Goal: Information Seeking & Learning: Find specific fact

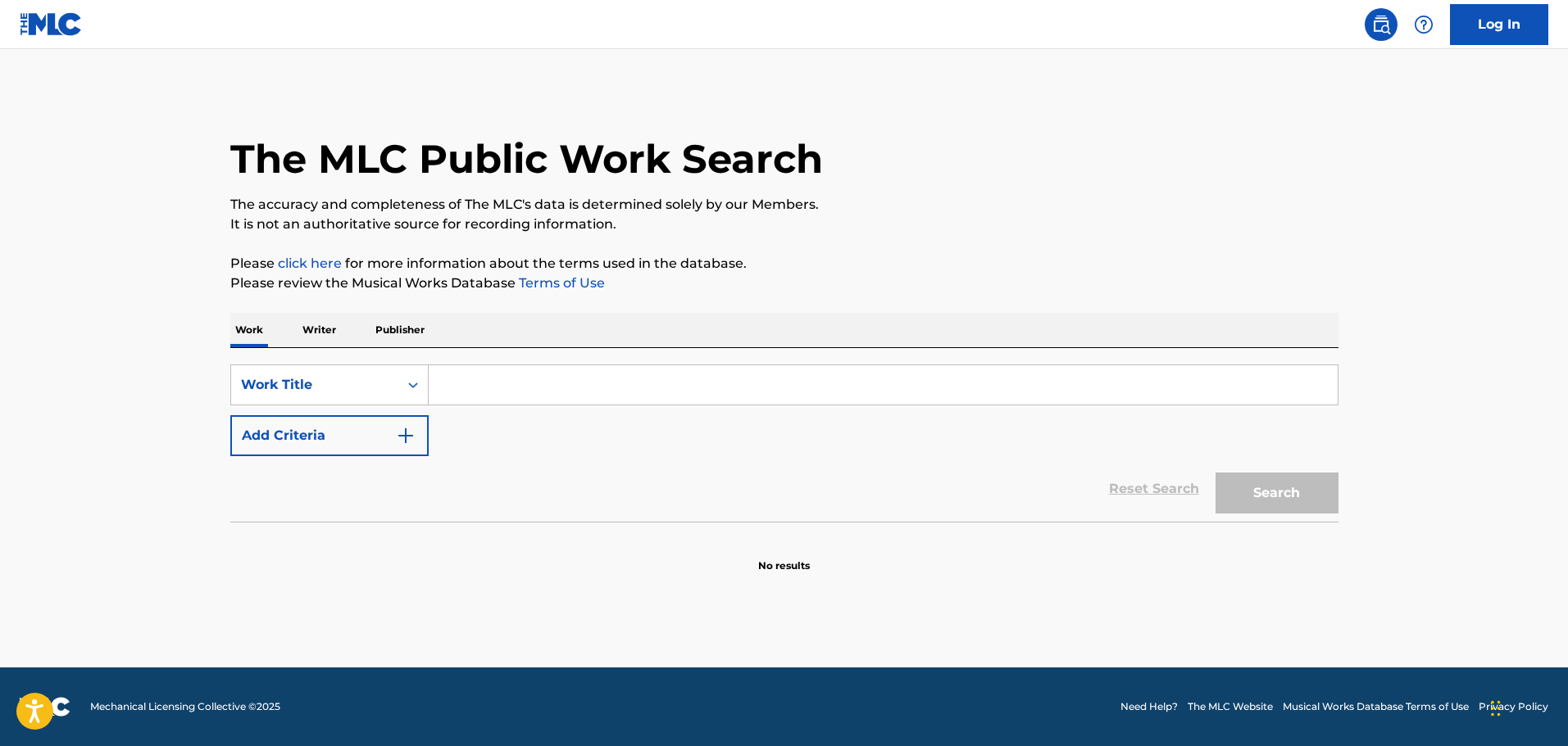
click at [487, 389] on input "Search Form" at bounding box center [883, 385] width 909 height 39
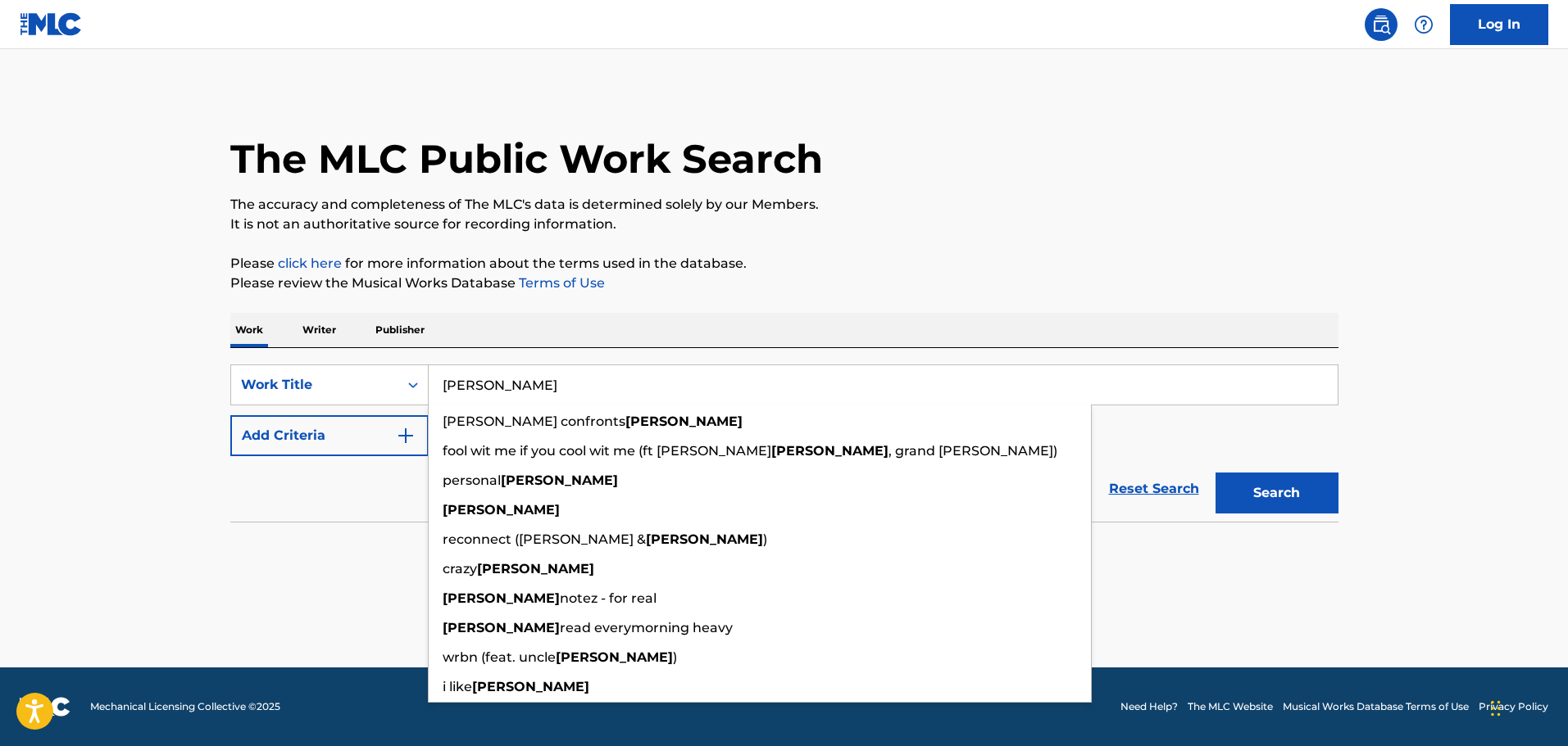
type input "mike"
click at [333, 536] on section "No results" at bounding box center [784, 551] width 1108 height 43
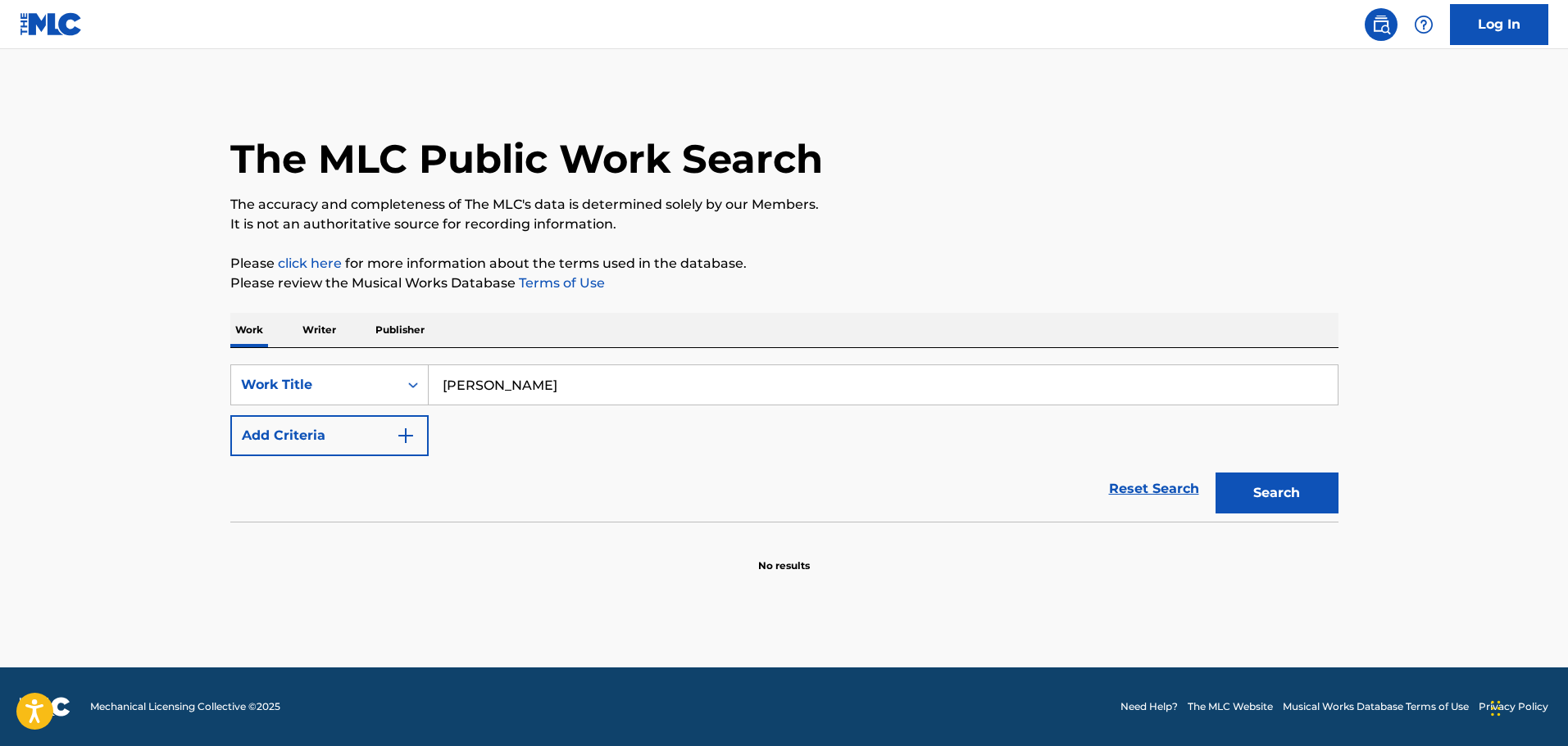
click at [368, 441] on button "Add Criteria" at bounding box center [329, 435] width 198 height 41
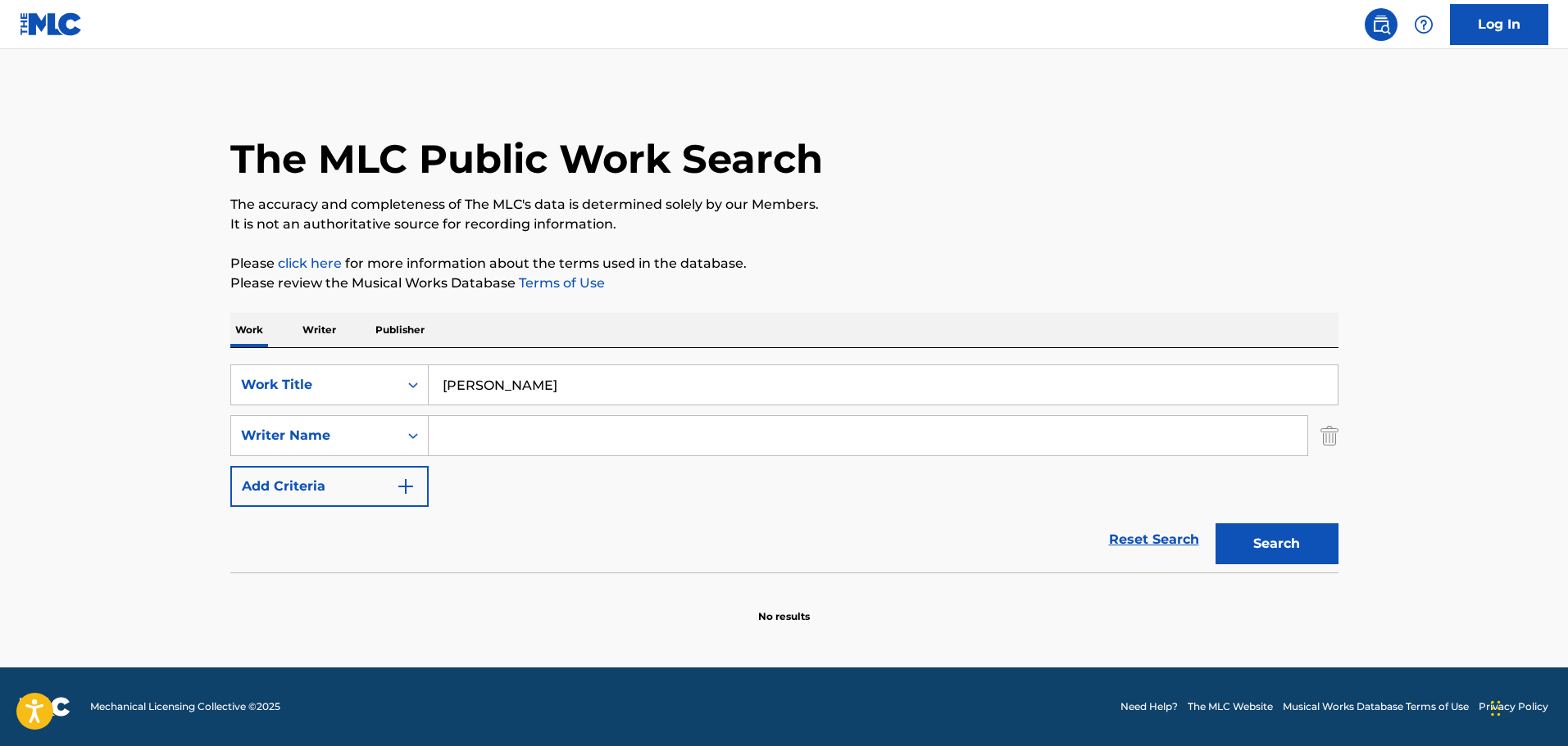
click at [497, 443] on input "Search Form" at bounding box center [868, 435] width 879 height 39
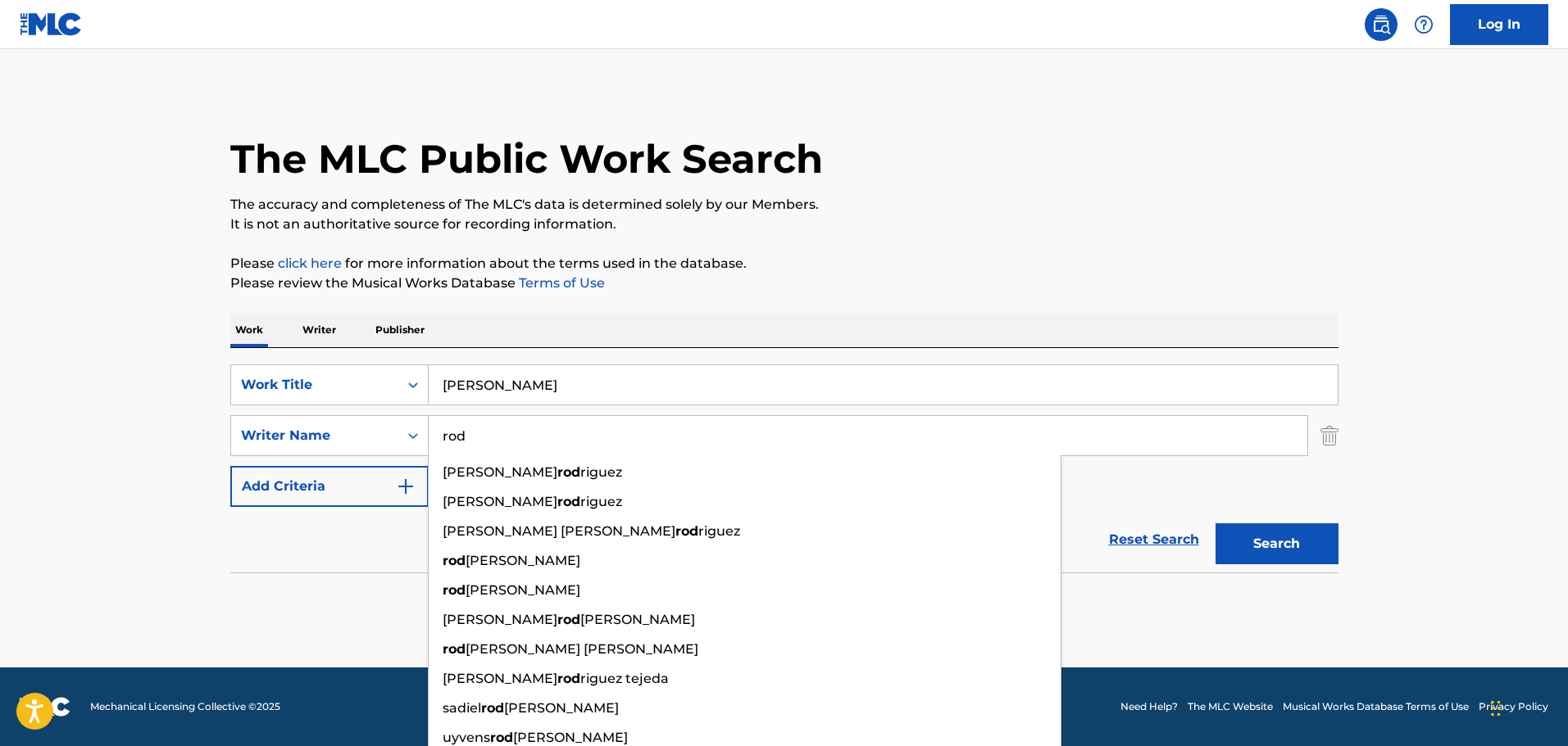
click at [1216, 523] on button "Search" at bounding box center [1277, 543] width 123 height 41
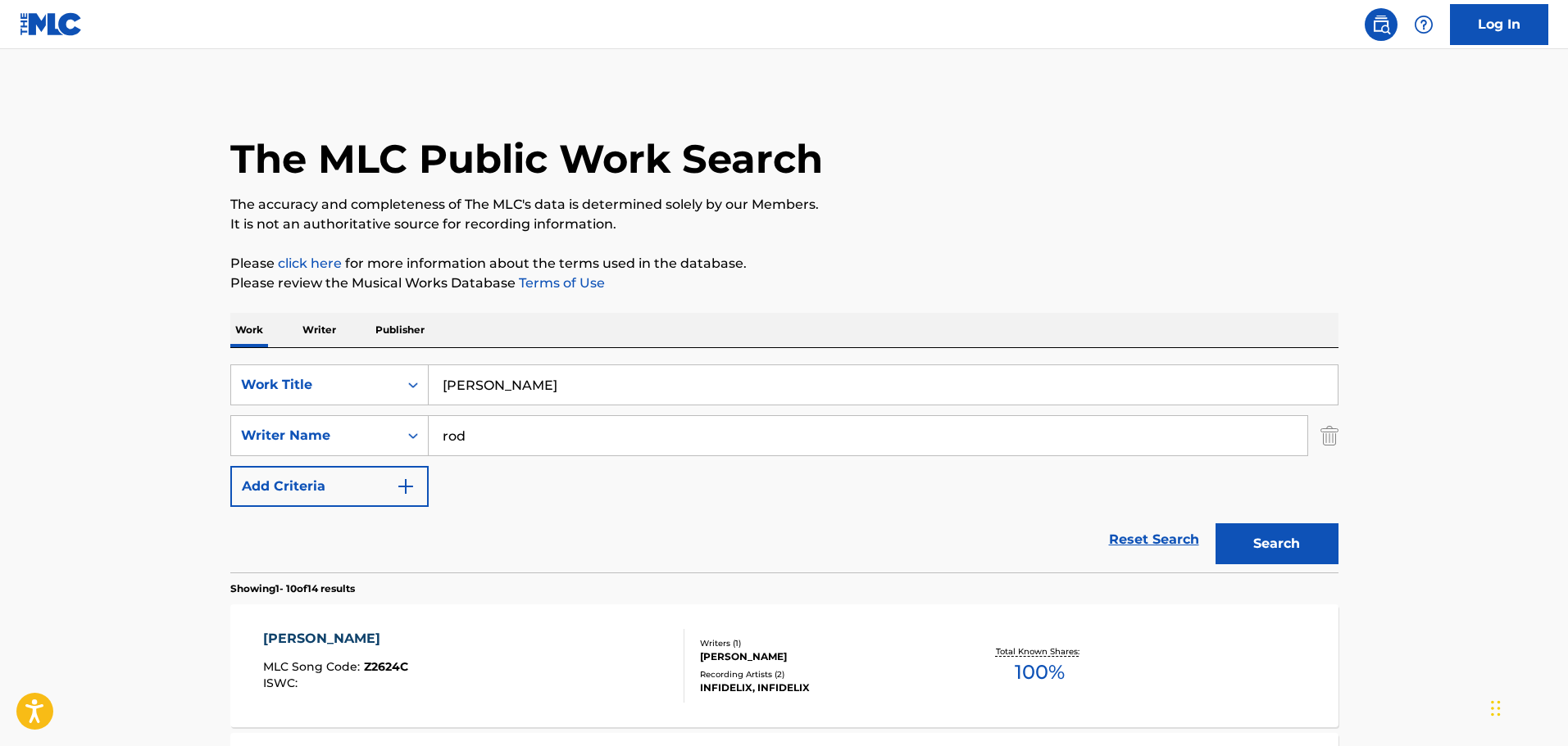
click at [501, 444] on input "rod" at bounding box center [868, 435] width 879 height 39
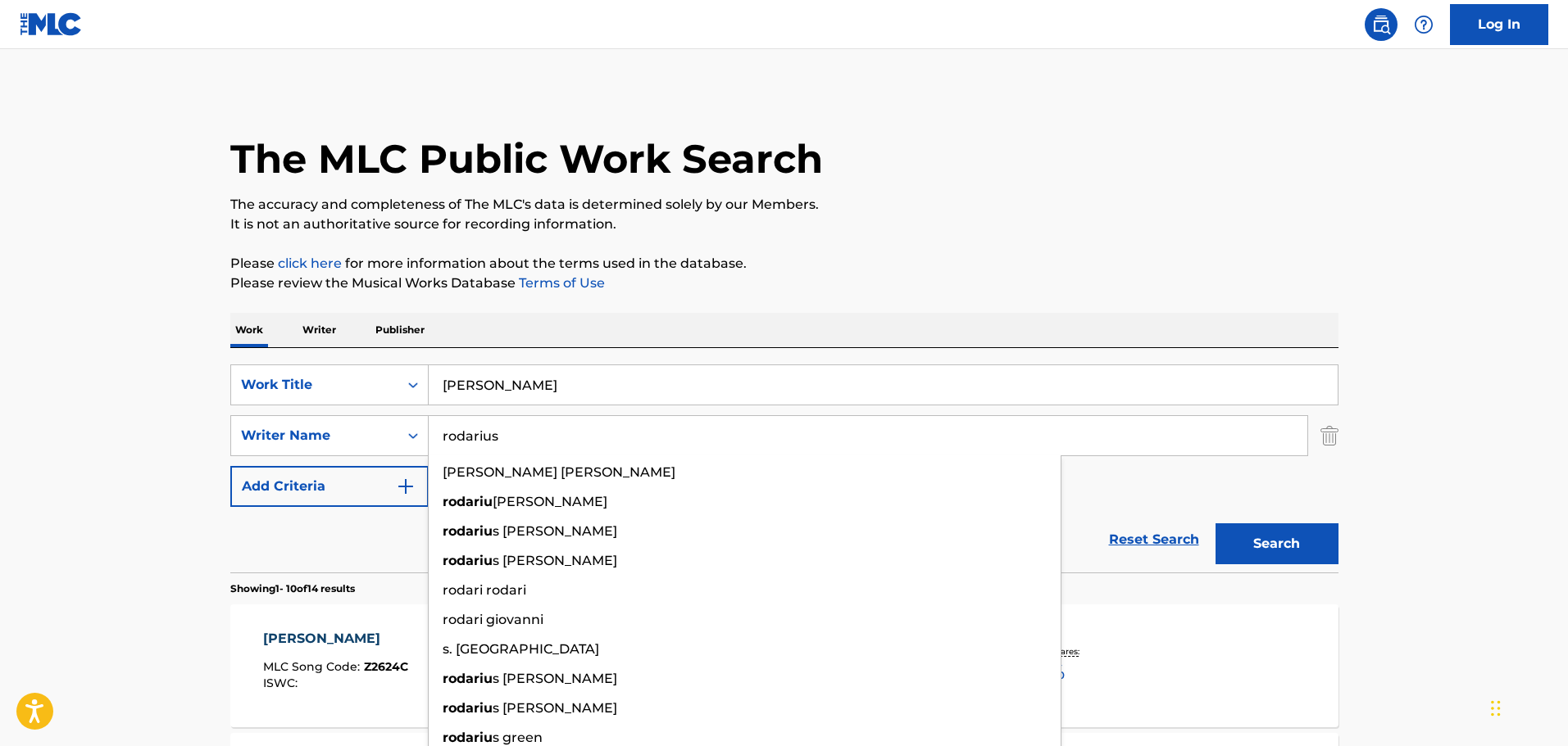
type input "rodarius"
click at [1216, 523] on button "Search" at bounding box center [1277, 543] width 123 height 41
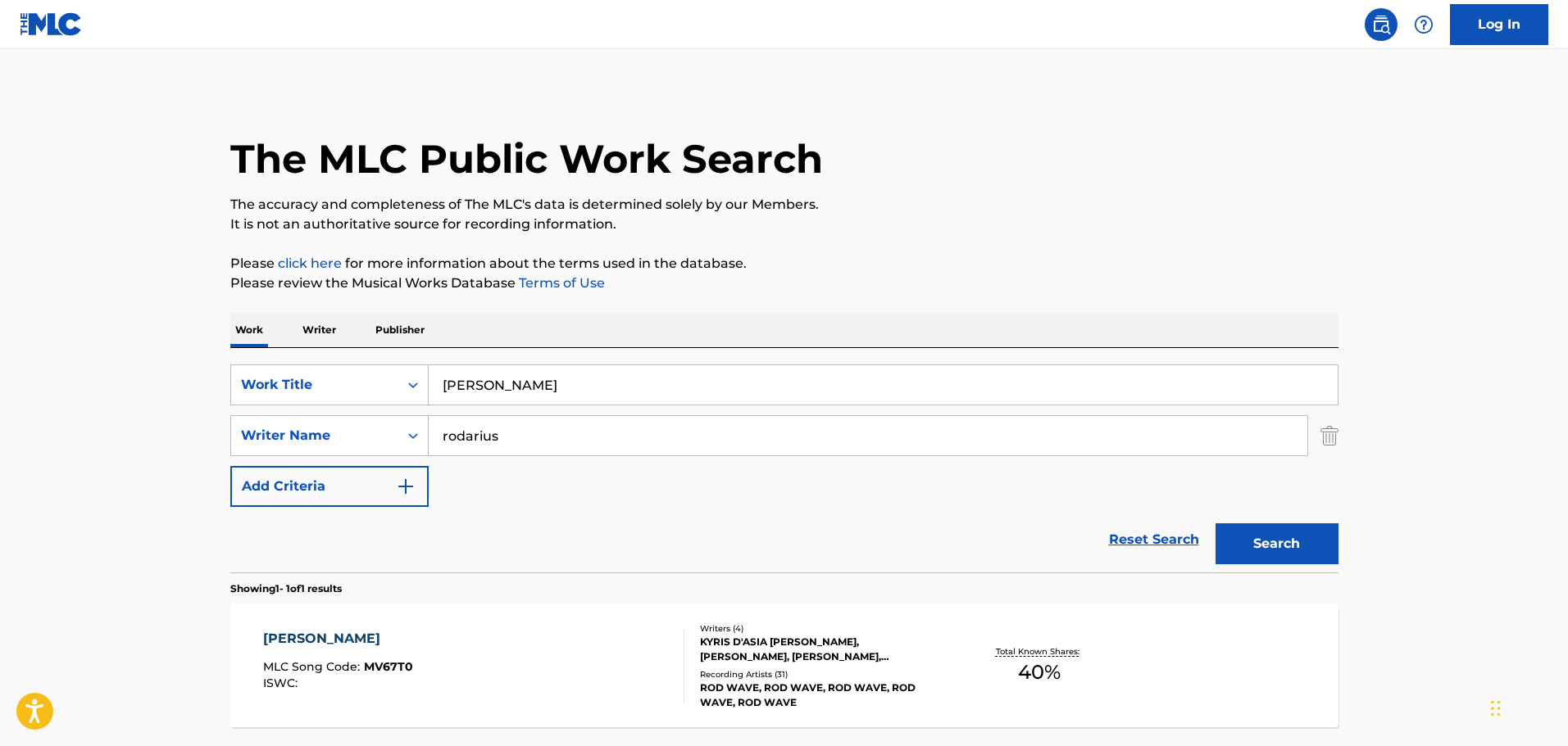
click at [542, 656] on div "MIKE MLC Song Code : MV67T0 ISWC :" at bounding box center [473, 665] width 421 height 73
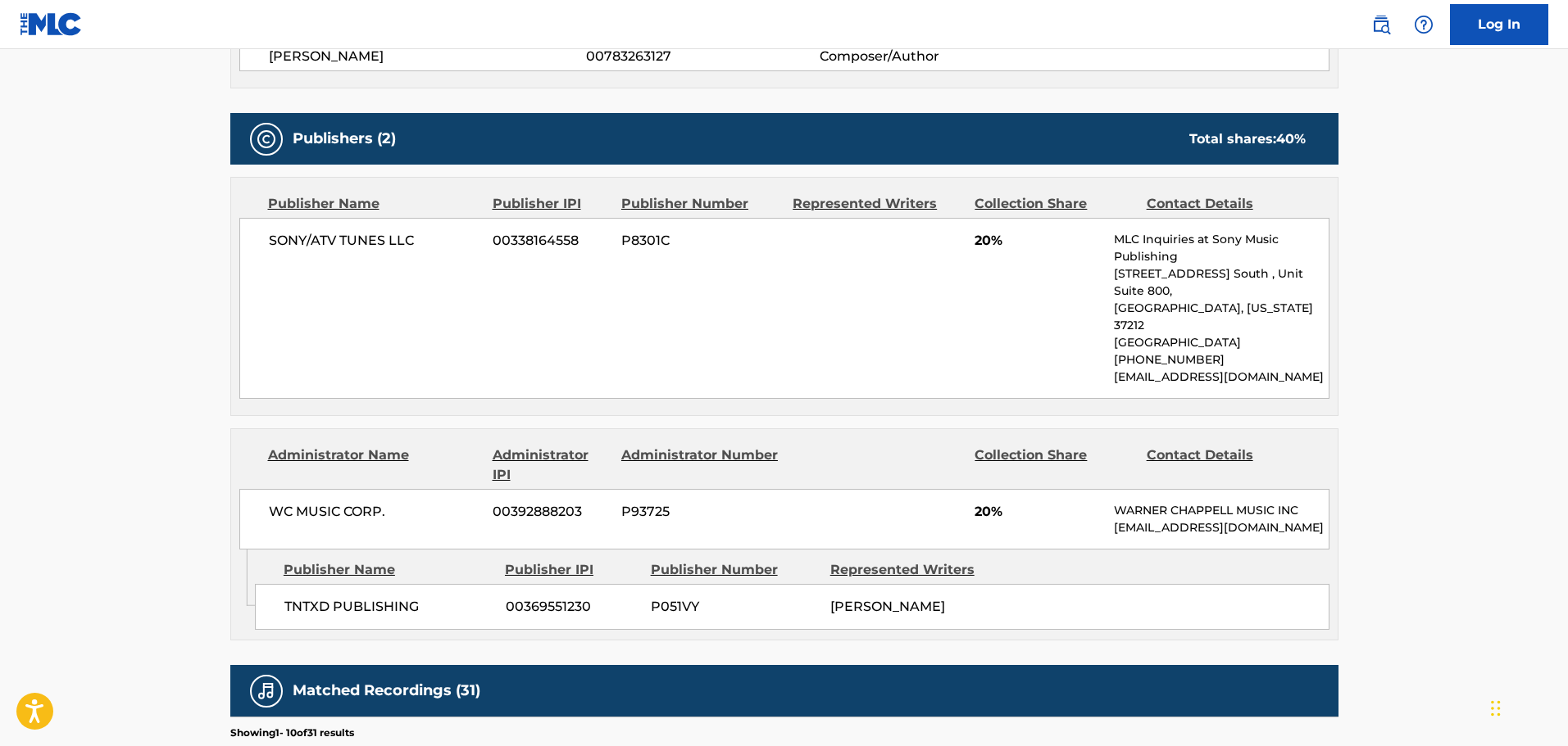
scroll to position [737, 0]
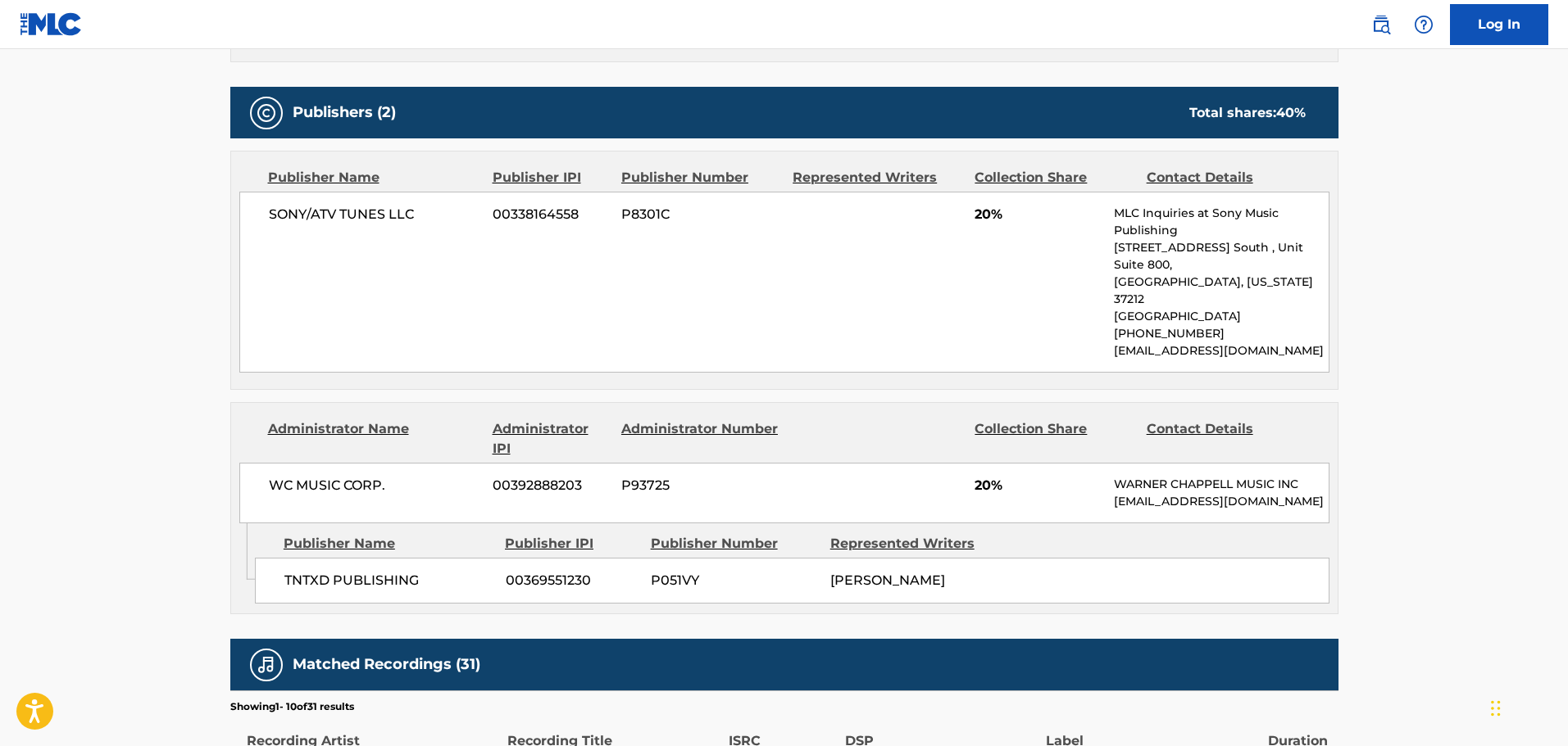
click at [909, 264] on div "SONY/ATV TUNES LLC 00338164558 P8301C 20% MLC Inquiries at Sony Music Publishin…" at bounding box center [784, 282] width 1091 height 181
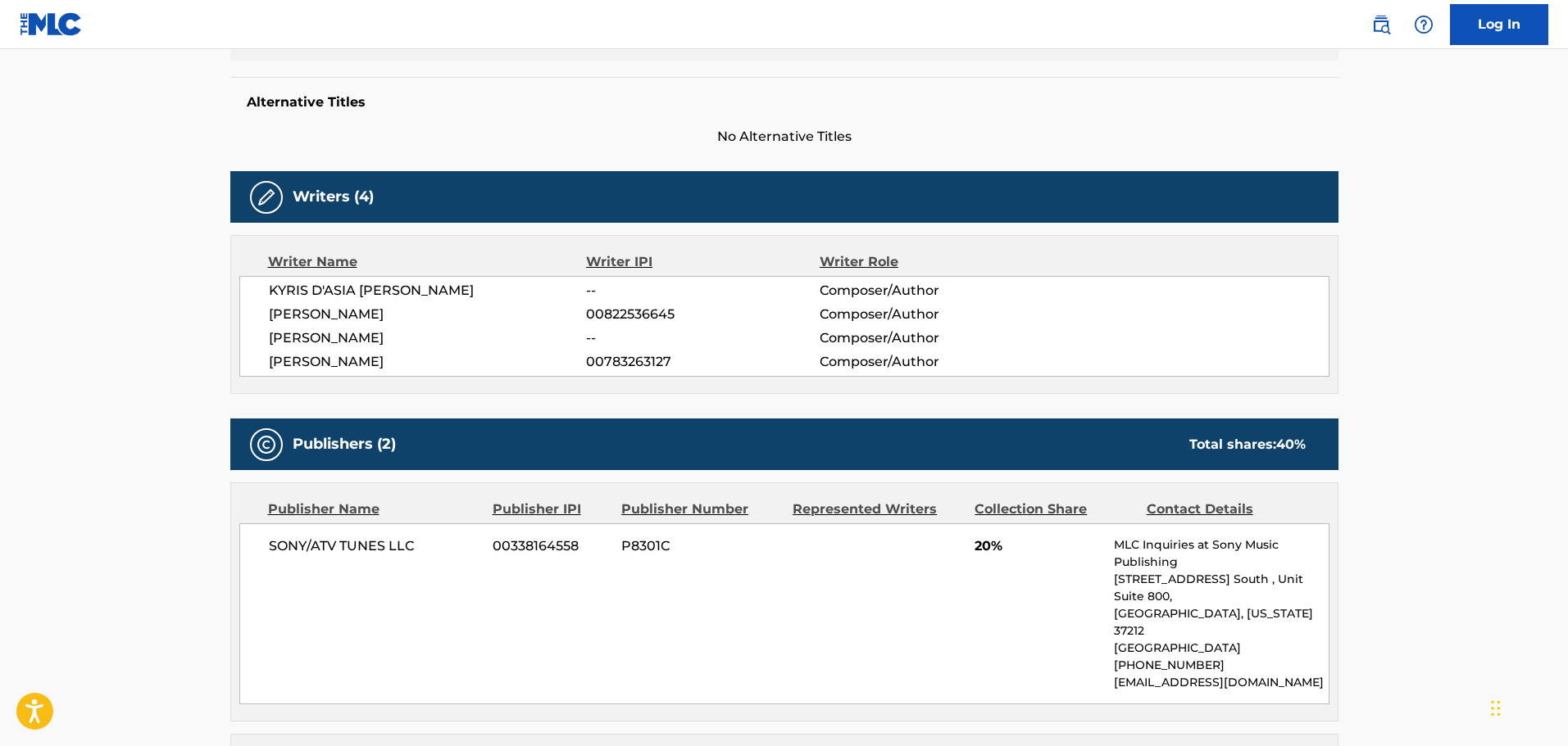
scroll to position [0, 0]
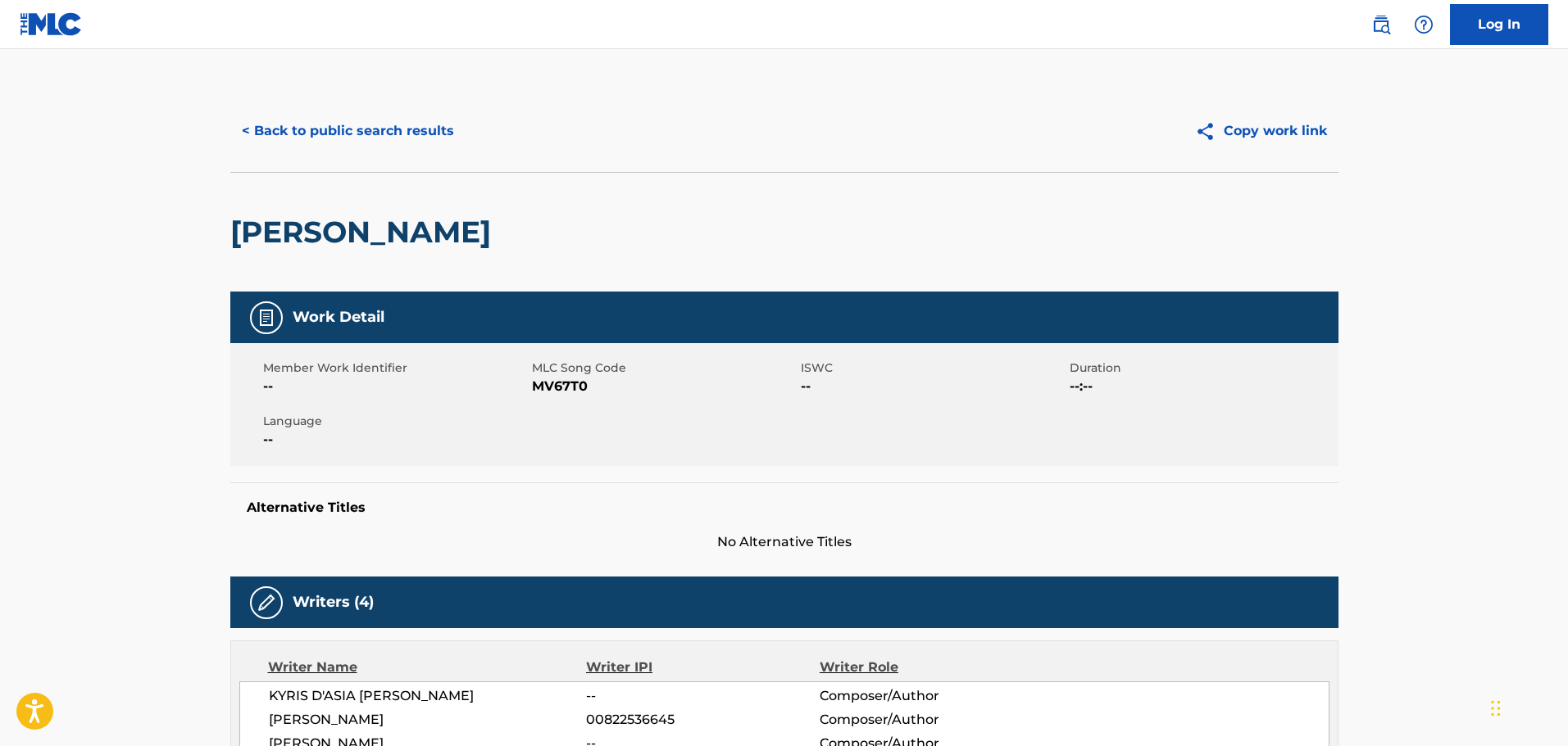
click at [401, 132] on button "< Back to public search results" at bounding box center [348, 130] width 236 height 41
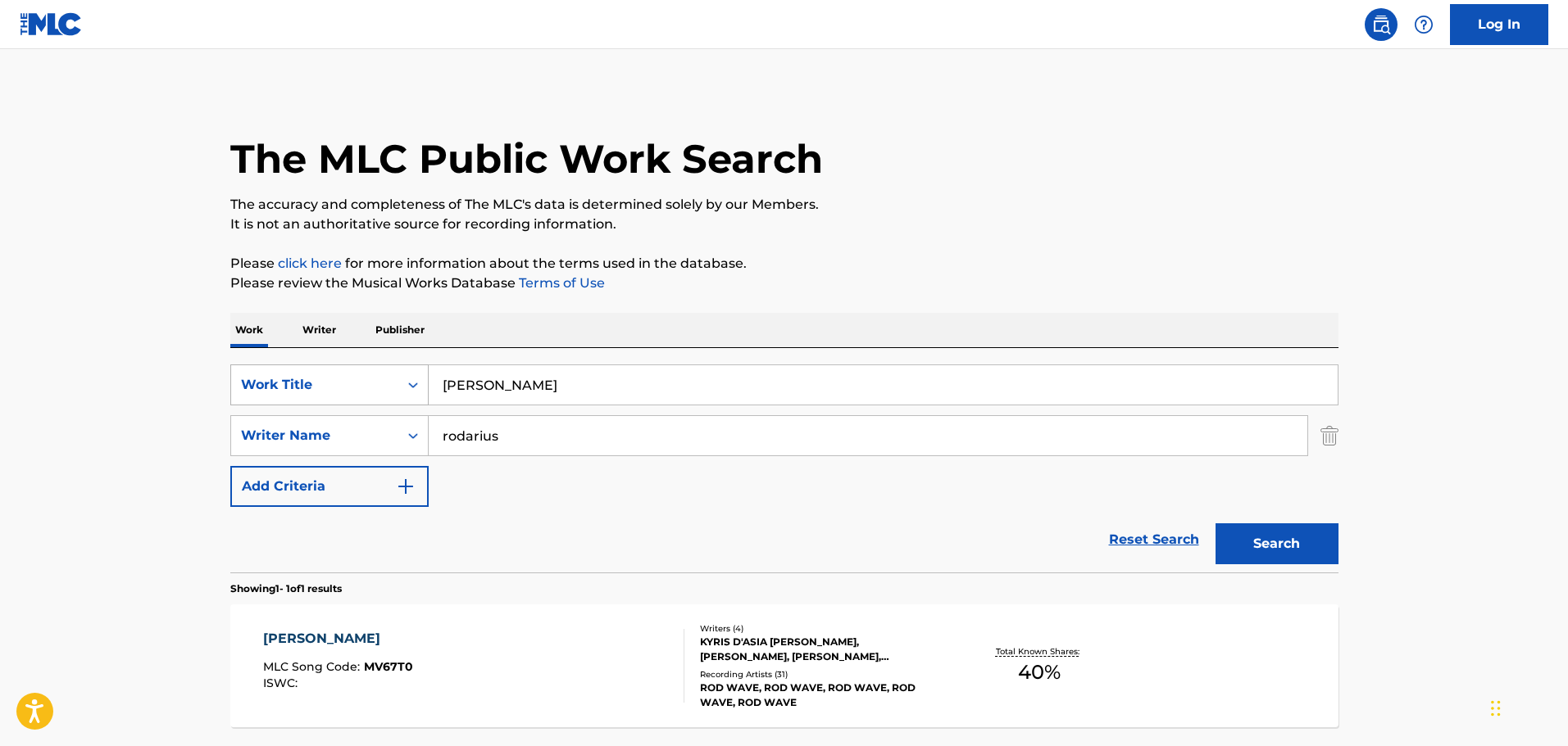
drag, startPoint x: 555, startPoint y: 387, endPoint x: 297, endPoint y: 371, distance: 258.5
click at [298, 373] on div "SearchWithCriteria16e4b059-def6-4dd0-8e0c-acdaba73be39 Work Title mike" at bounding box center [784, 385] width 1108 height 41
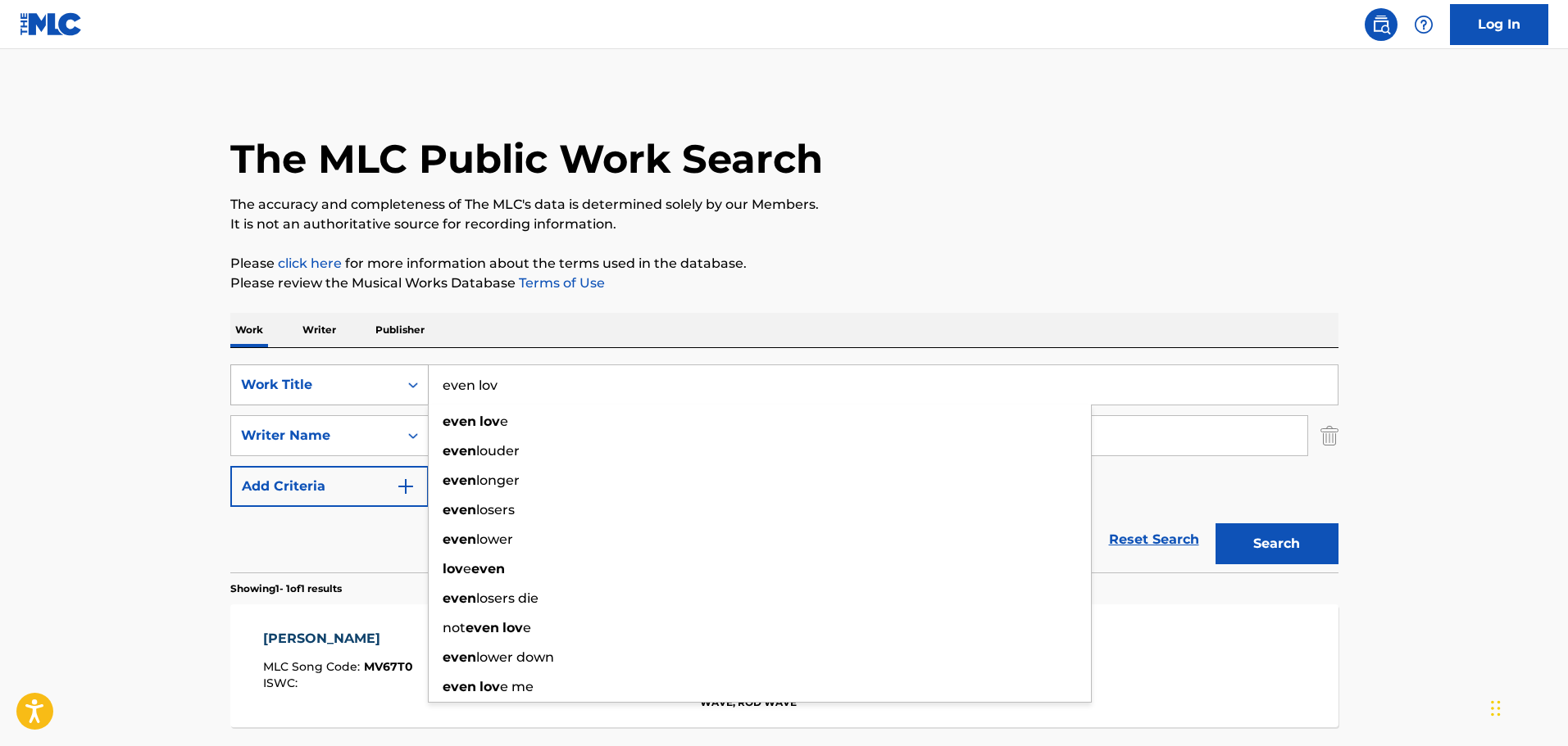
type input "even lov"
click at [1216, 523] on button "Search" at bounding box center [1277, 543] width 123 height 41
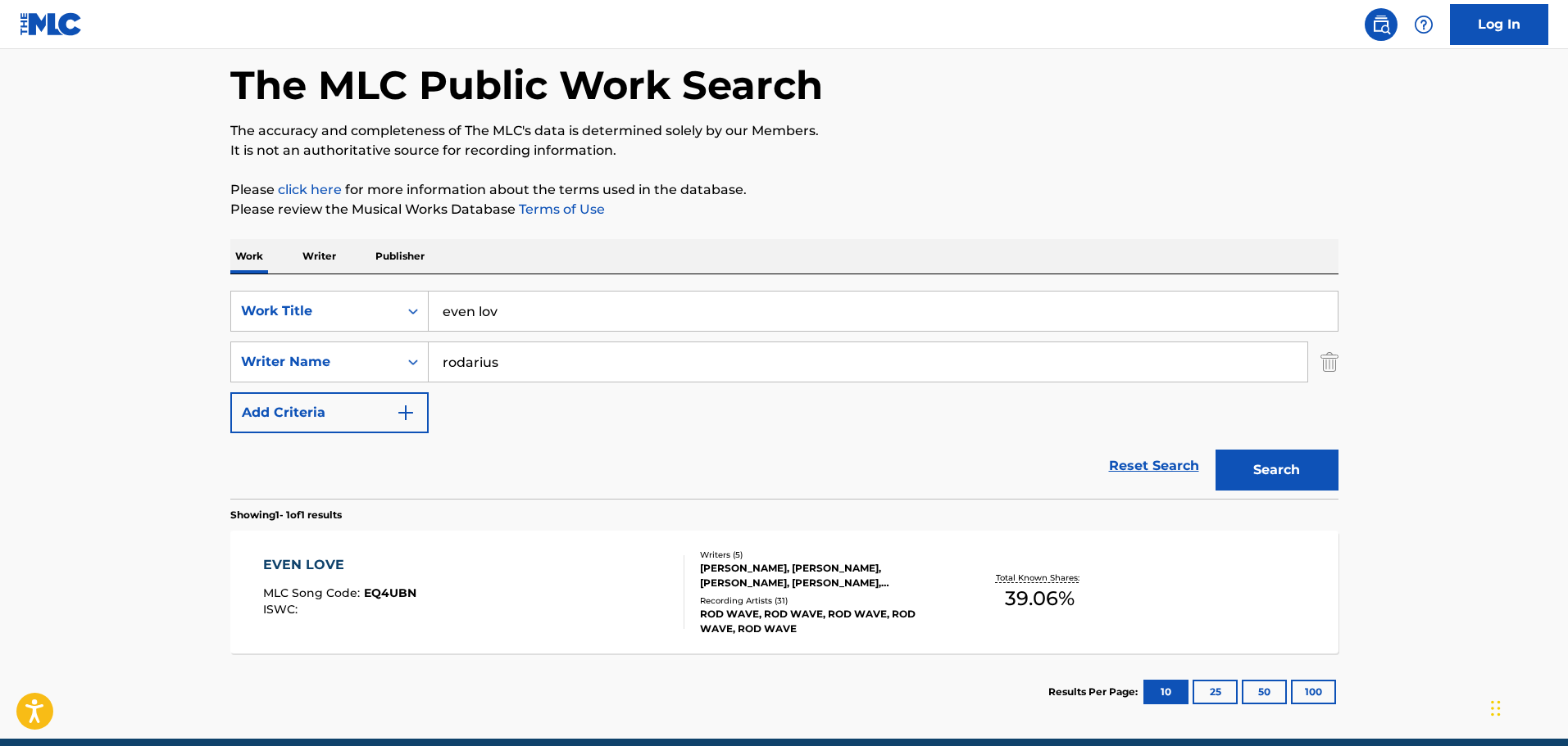
scroll to position [145, 0]
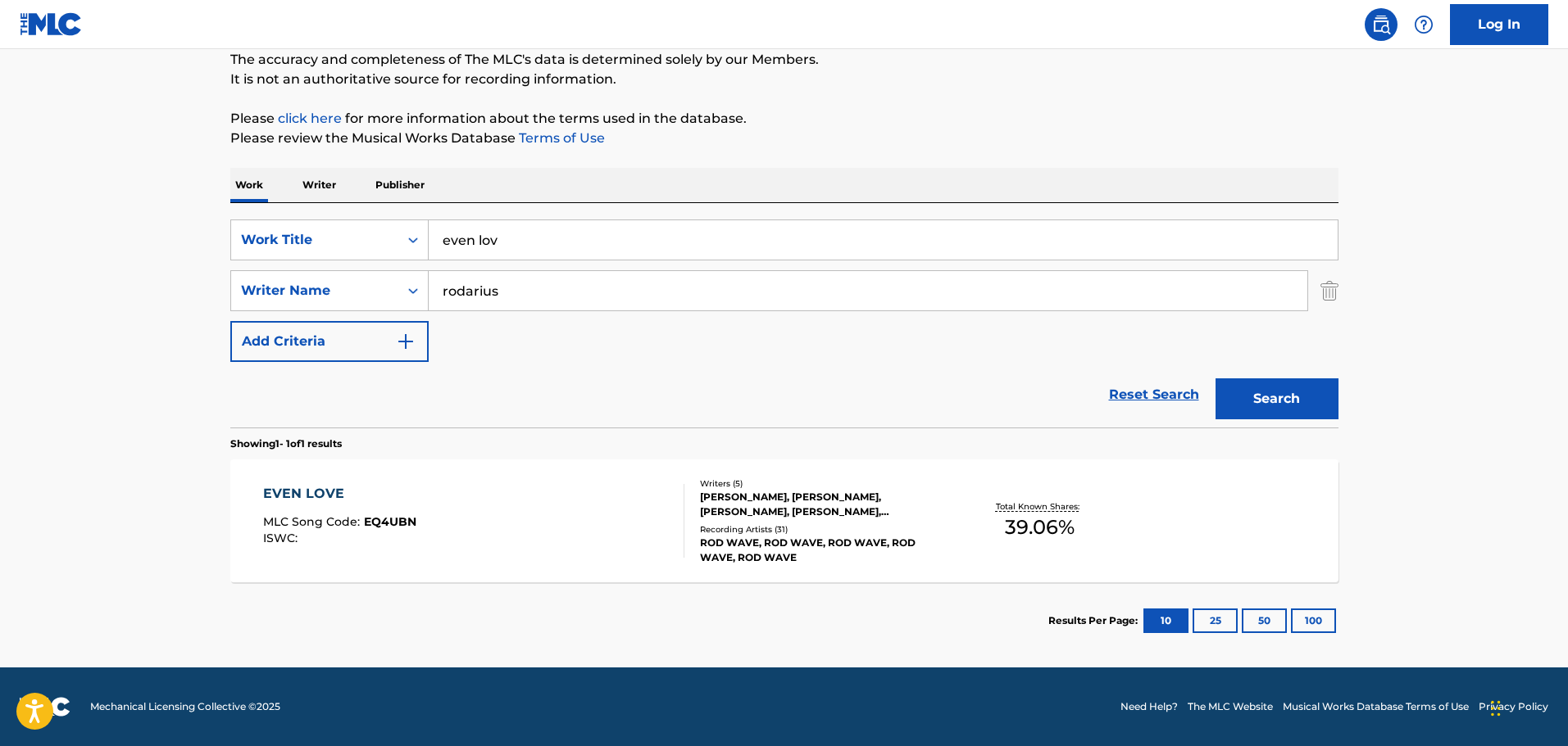
click at [572, 523] on div "EVEN LOVE MLC Song Code : EQ4UBN ISWC :" at bounding box center [473, 521] width 421 height 73
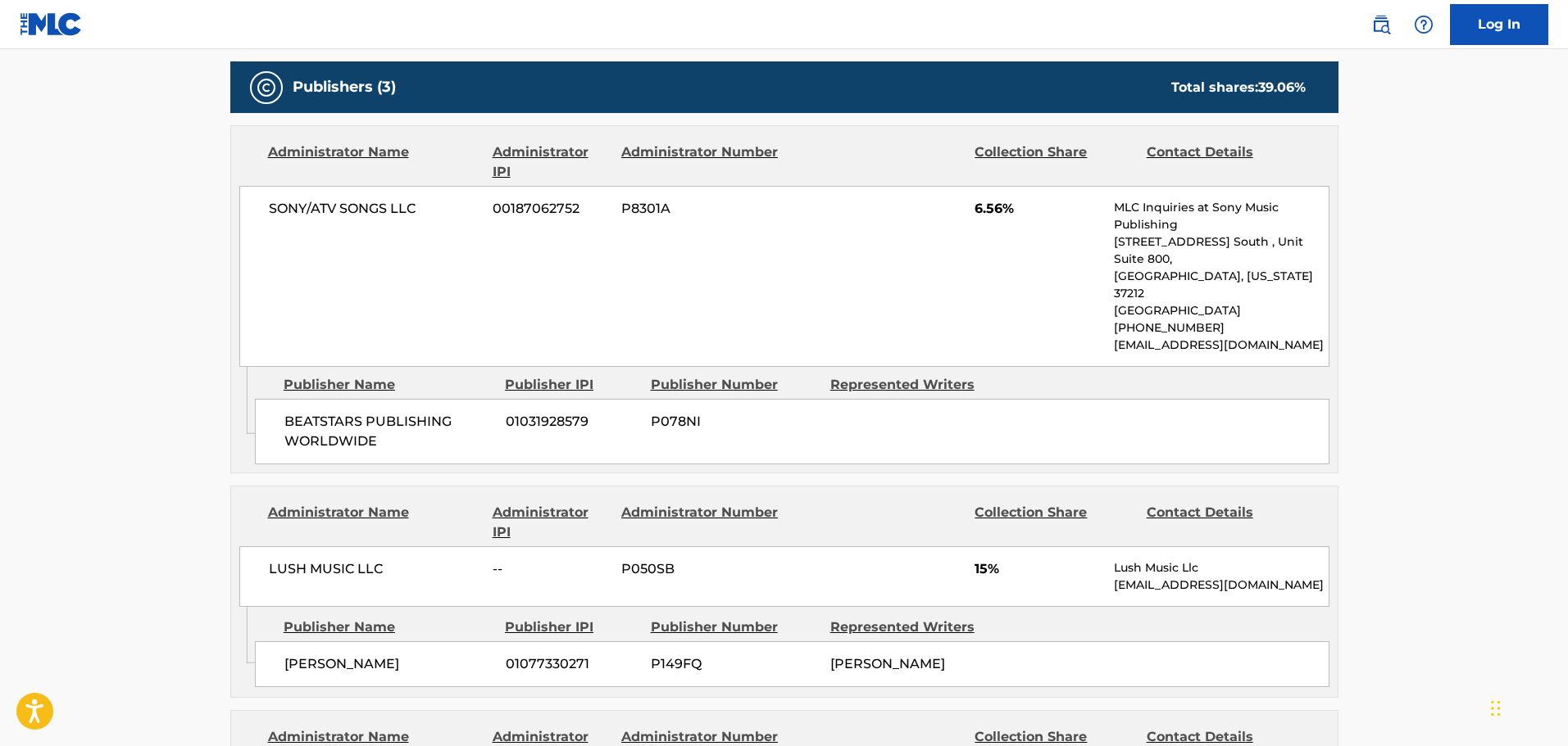
scroll to position [737, 0]
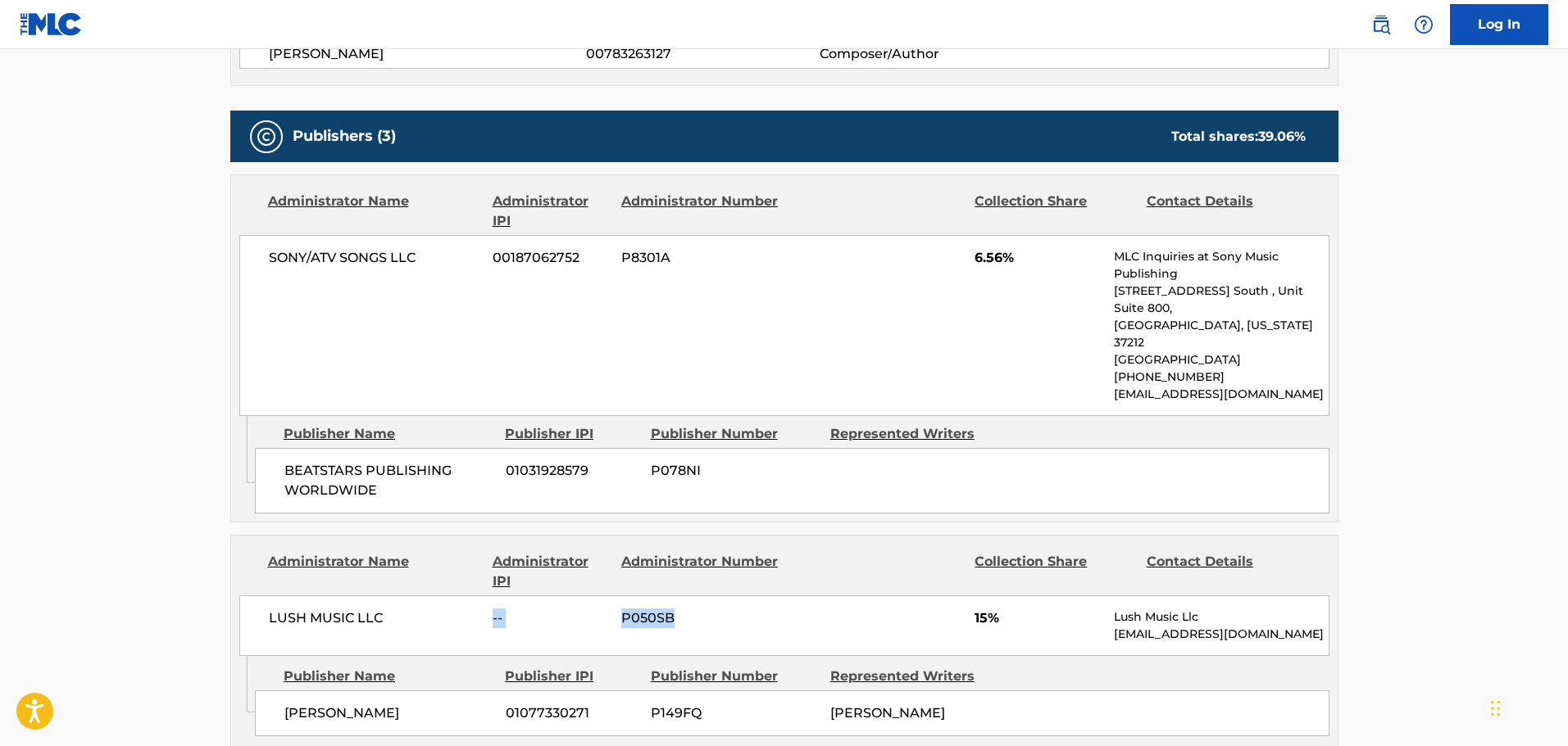
drag, startPoint x: 585, startPoint y: 581, endPoint x: 805, endPoint y: 611, distance: 222.0
click at [805, 611] on div "LUSH MUSIC LLC -- P050SB 15% Lush Music Llc contactlushmusic@gmail.com" at bounding box center [784, 626] width 1091 height 61
drag, startPoint x: 790, startPoint y: 289, endPoint x: 884, endPoint y: 349, distance: 111.5
click at [879, 349] on div "SONY/ATV SONGS LLC 00187062752 P8301A 6.56% MLC Inquiries at Sony Music Publish…" at bounding box center [784, 326] width 1091 height 181
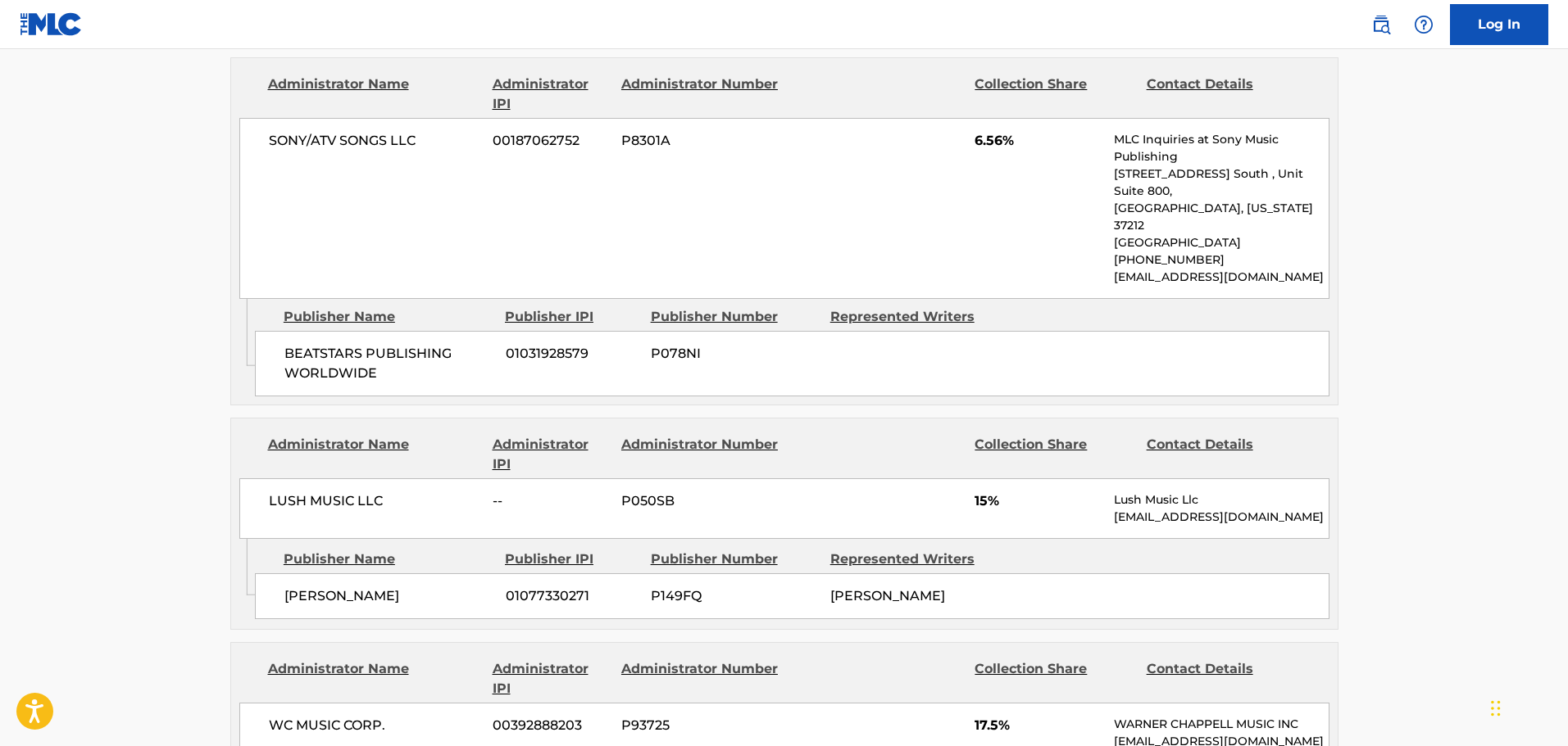
scroll to position [1065, 0]
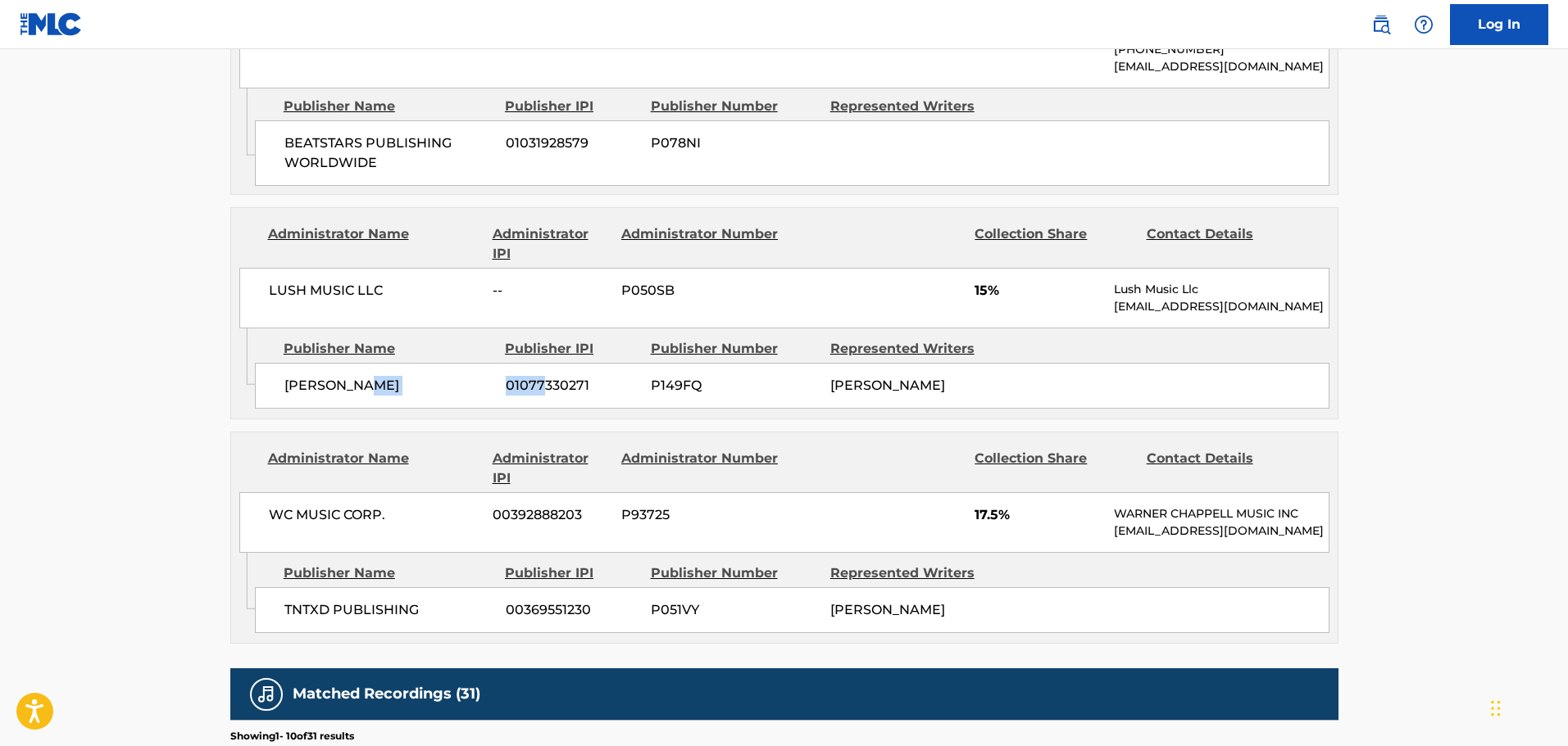
drag, startPoint x: 372, startPoint y: 341, endPoint x: 547, endPoint y: 342, distance: 175.0
click at [547, 363] on div "SHAAD K ROUNDS 01077330271 P149FQ RASHAAD E GREEN" at bounding box center [792, 386] width 1074 height 46
click at [936, 493] on div "WC MUSIC CORP. 00392888203 P93725 17.5% WARNER CHAPPELL MUSIC INC MLC_Inquiries…" at bounding box center [784, 522] width 1091 height 61
drag, startPoint x: 976, startPoint y: 355, endPoint x: 819, endPoint y: 357, distance: 157.0
click at [819, 363] on div "SHAAD K ROUNDS 01077330271 P149FQ RASHAAD E GREEN" at bounding box center [792, 386] width 1074 height 46
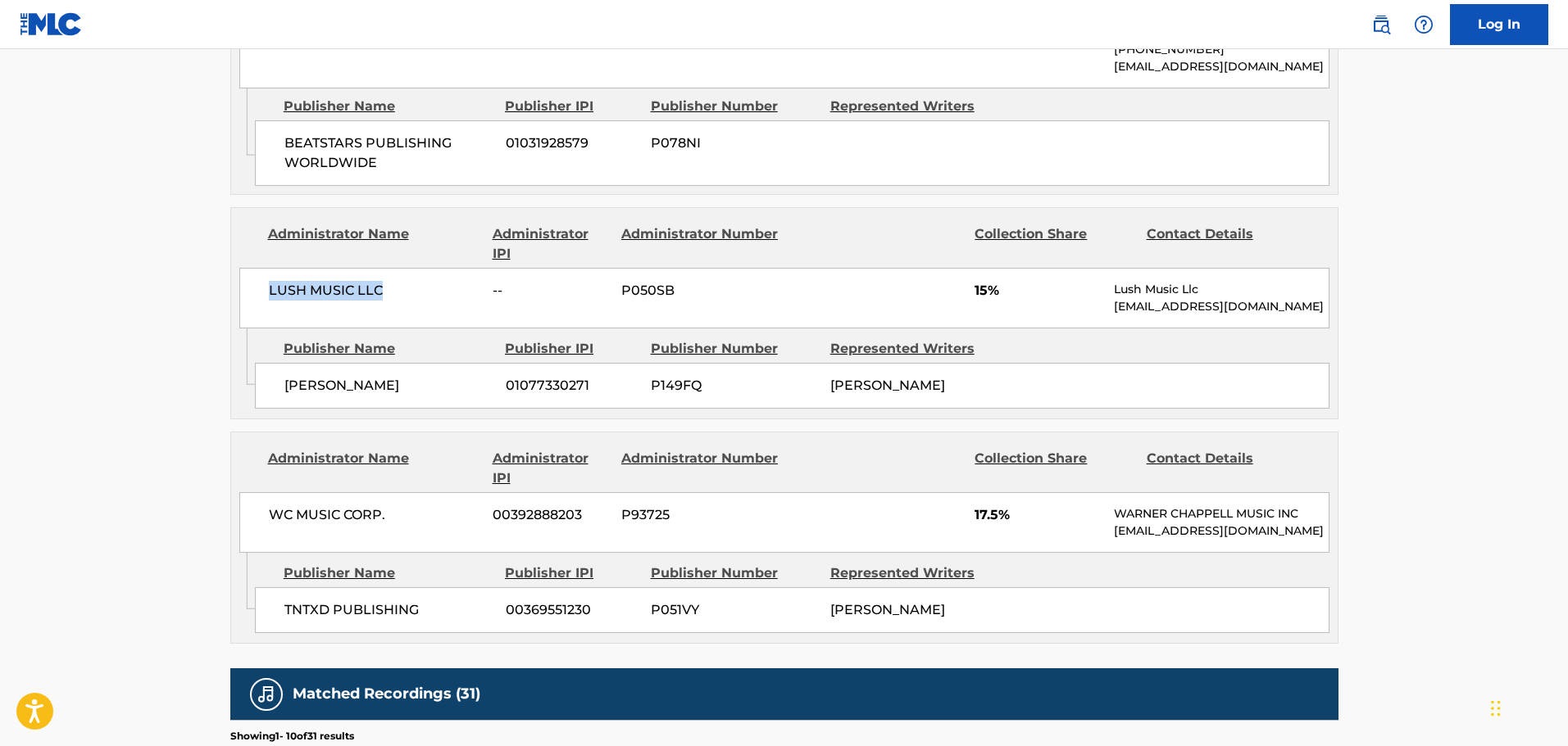
drag, startPoint x: 308, startPoint y: 255, endPoint x: 219, endPoint y: 255, distance: 89.0
click at [219, 255] on div "< Back to public search results Copy work link EVEN LOVE Work Detail Member Wor…" at bounding box center [784, 139] width 1148 height 2228
copy span "LUSH MUSIC LLC"
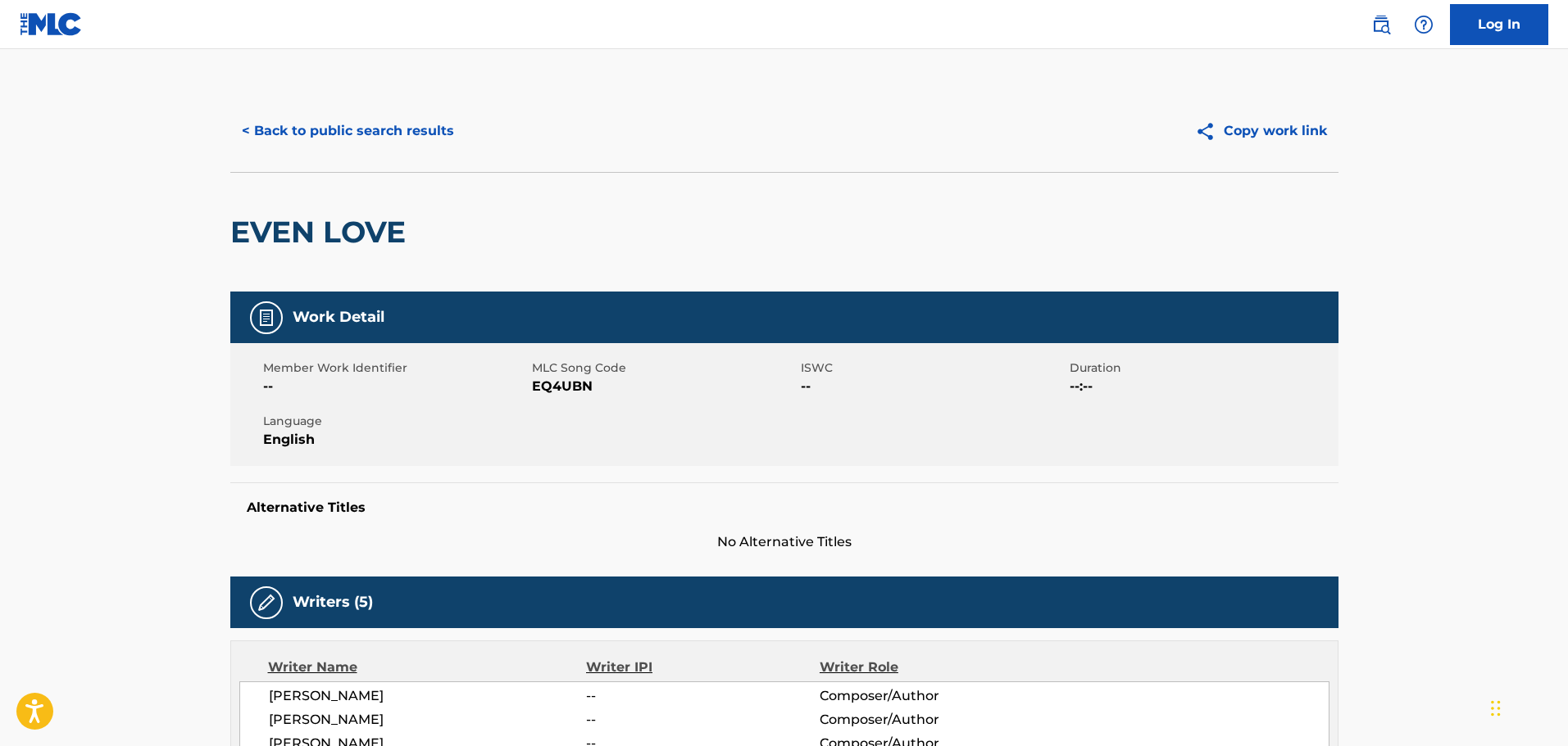
scroll to position [164, 0]
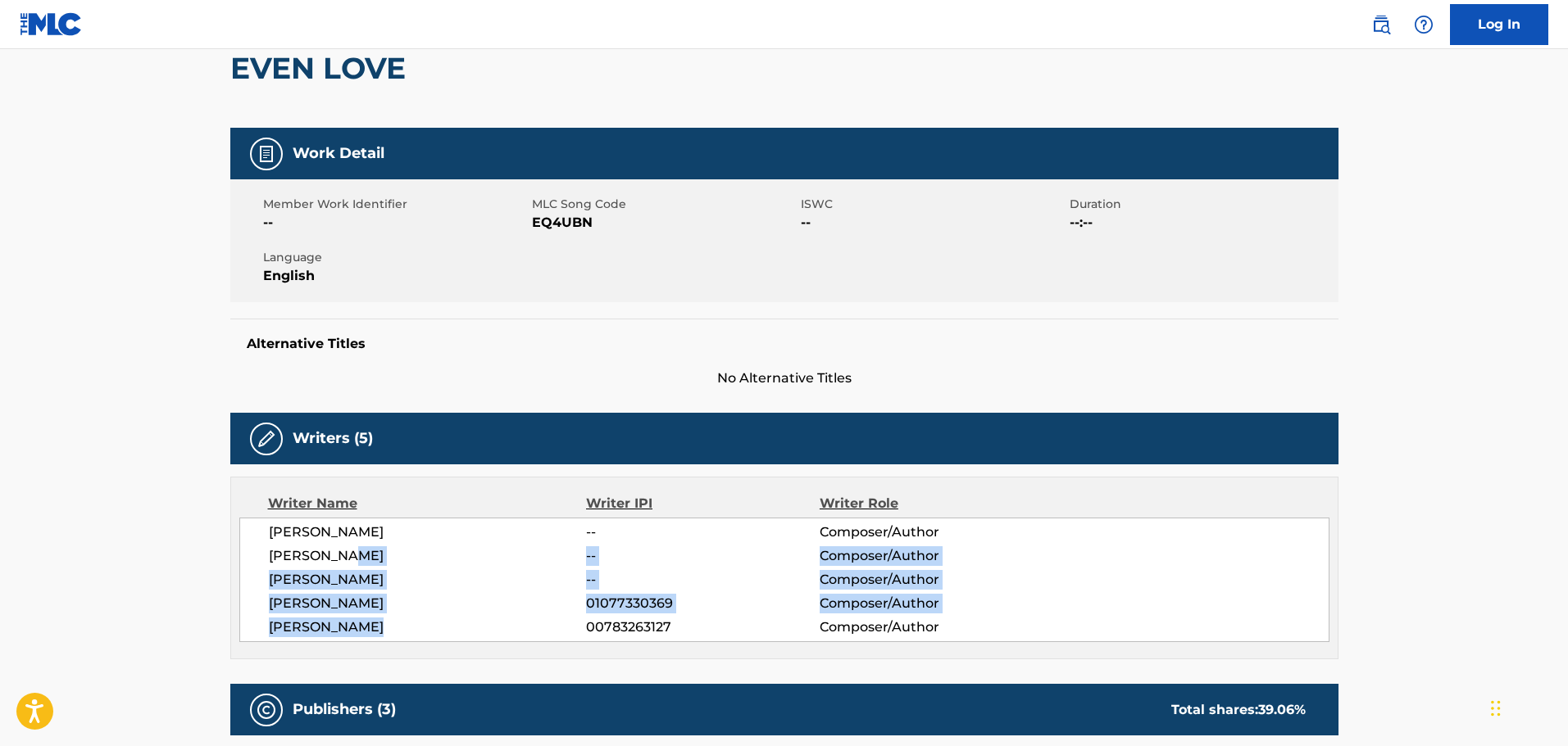
drag, startPoint x: 392, startPoint y: 545, endPoint x: 509, endPoint y: 619, distance: 138.4
click at [509, 619] on div "ARCHIE PATMORE -- Composer/Author RODARIUS M GREEN -- Composer/Author FEDOR SOM…" at bounding box center [784, 580] width 1091 height 125
click at [507, 622] on span "THOMAS HORTON" at bounding box center [428, 627] width 318 height 20
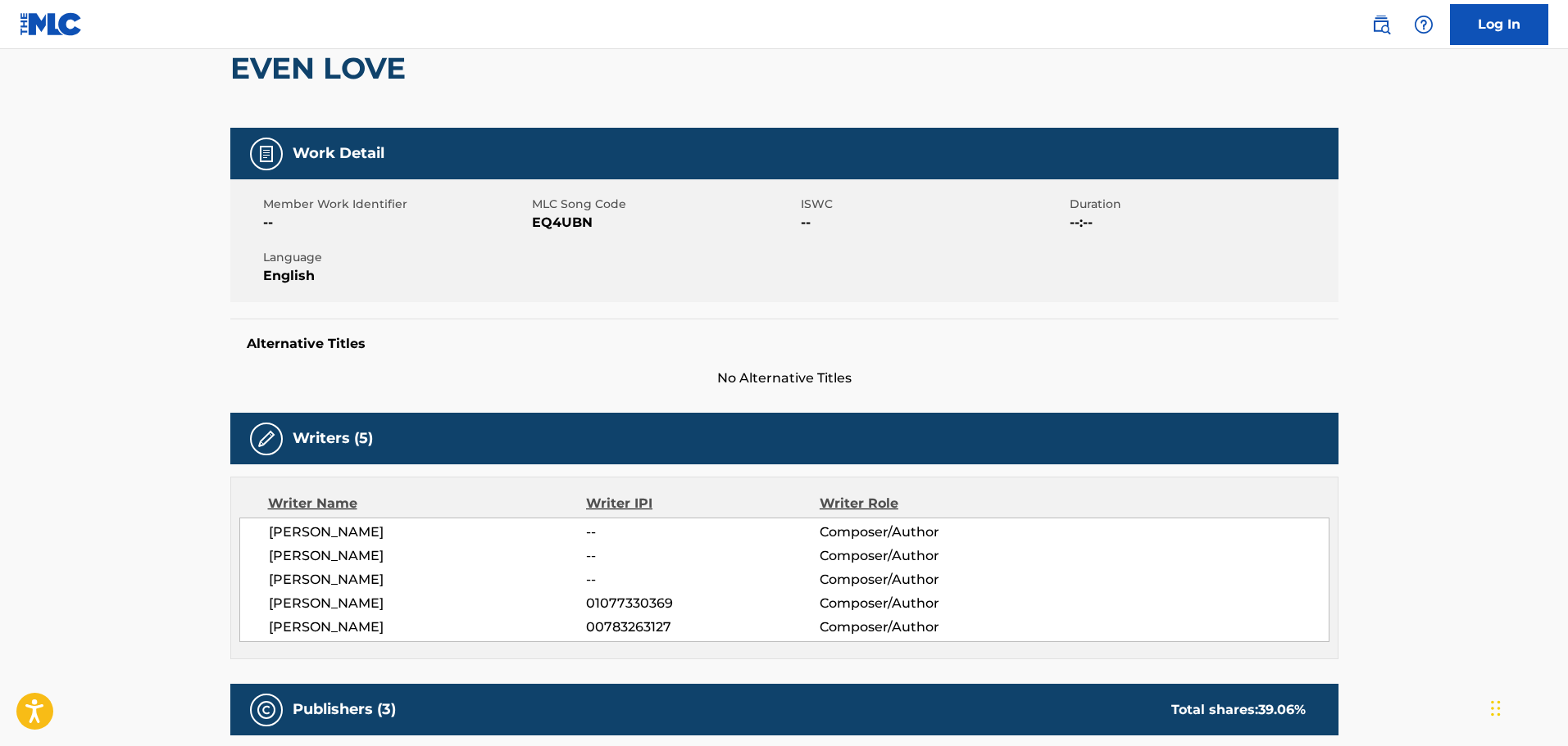
drag, startPoint x: 452, startPoint y: 599, endPoint x: 296, endPoint y: 604, distance: 156.1
click at [296, 604] on span "RASHAAD E GREEN" at bounding box center [428, 604] width 318 height 20
click at [447, 575] on span "FEDOR SOMMERFELD" at bounding box center [428, 580] width 318 height 20
drag, startPoint x: 406, startPoint y: 607, endPoint x: 246, endPoint y: 605, distance: 160.0
click at [246, 605] on div "ARCHIE PATMORE -- Composer/Author RODARIUS M GREEN -- Composer/Author FEDOR SOM…" at bounding box center [784, 580] width 1091 height 125
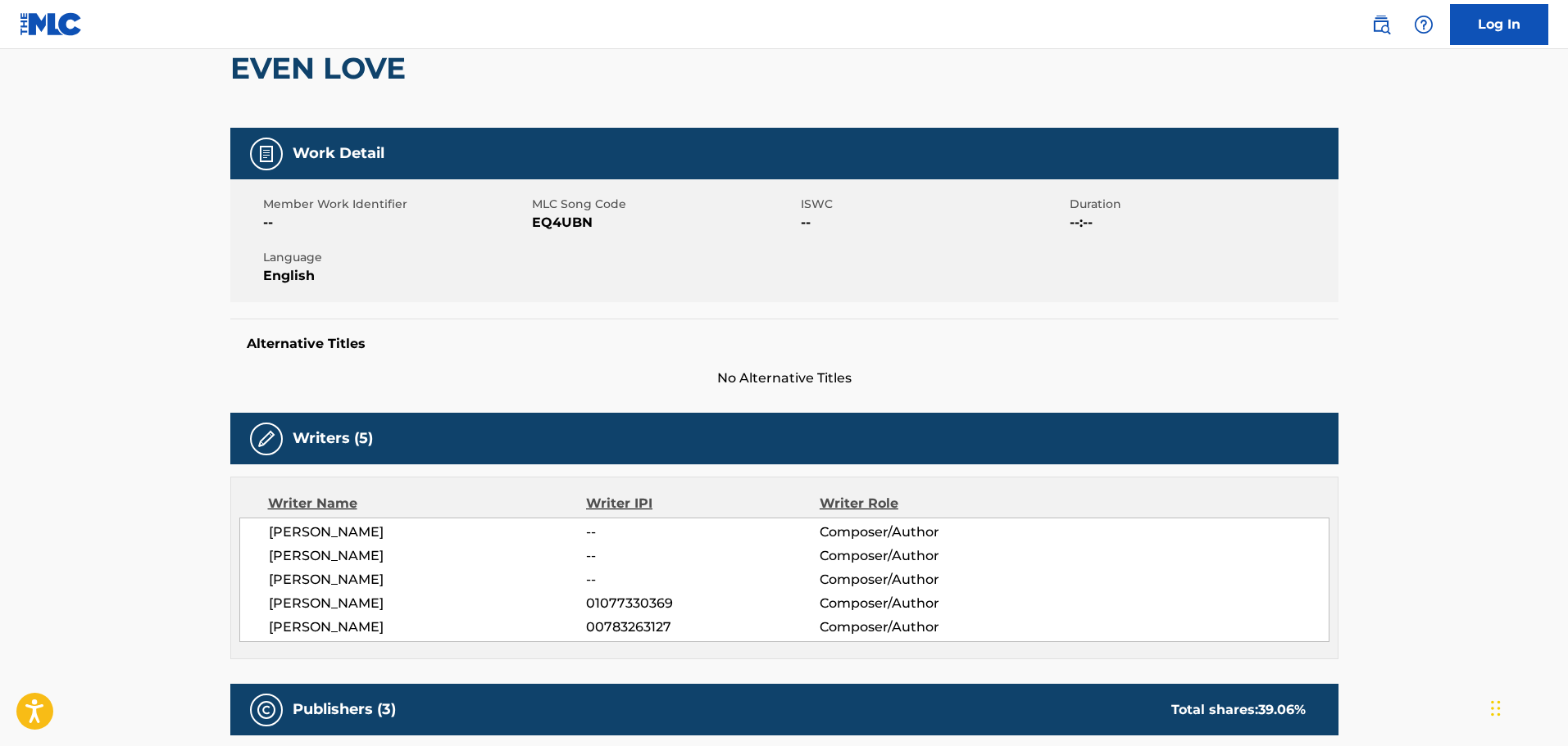
copy span "RASHAAD E GREEN"
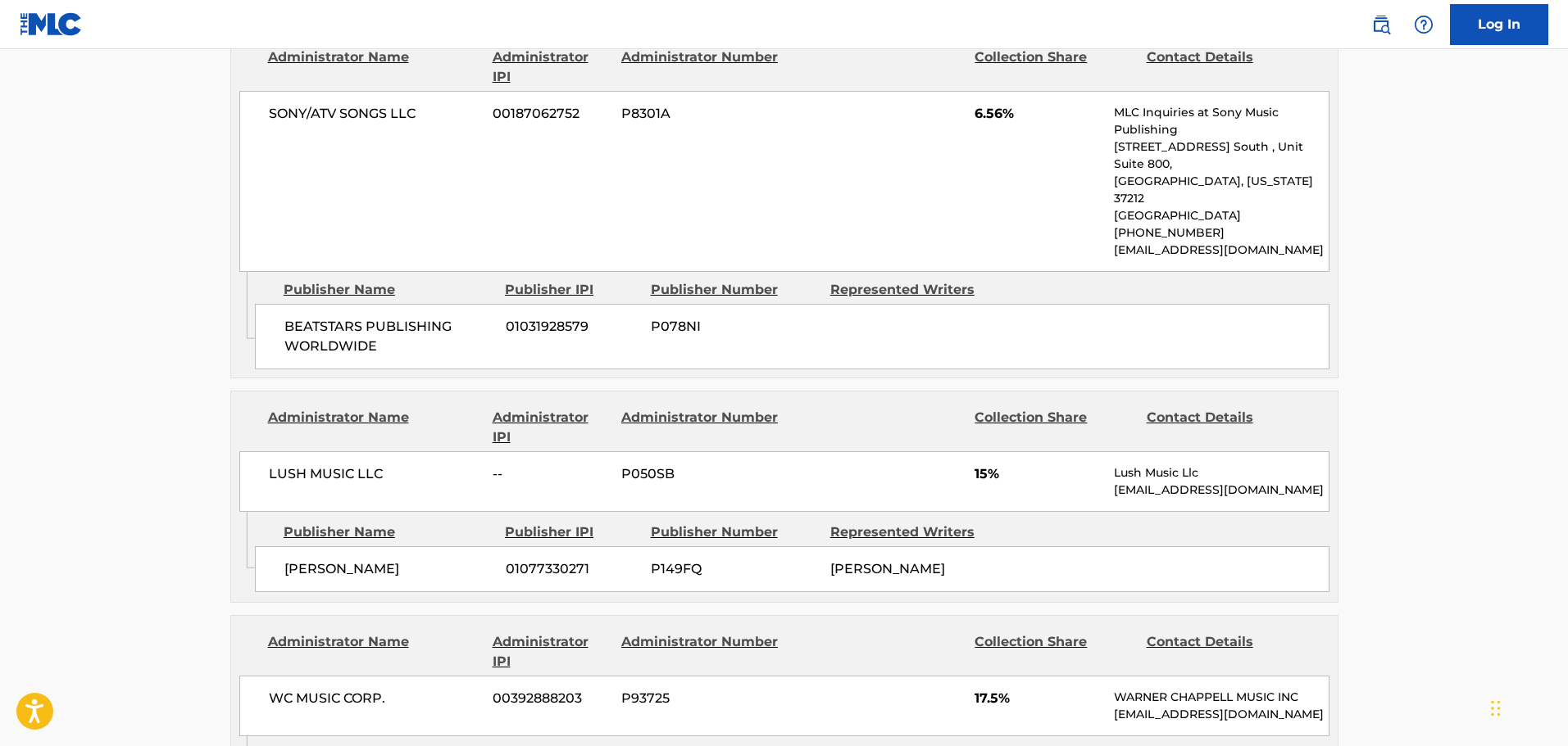
scroll to position [983, 0]
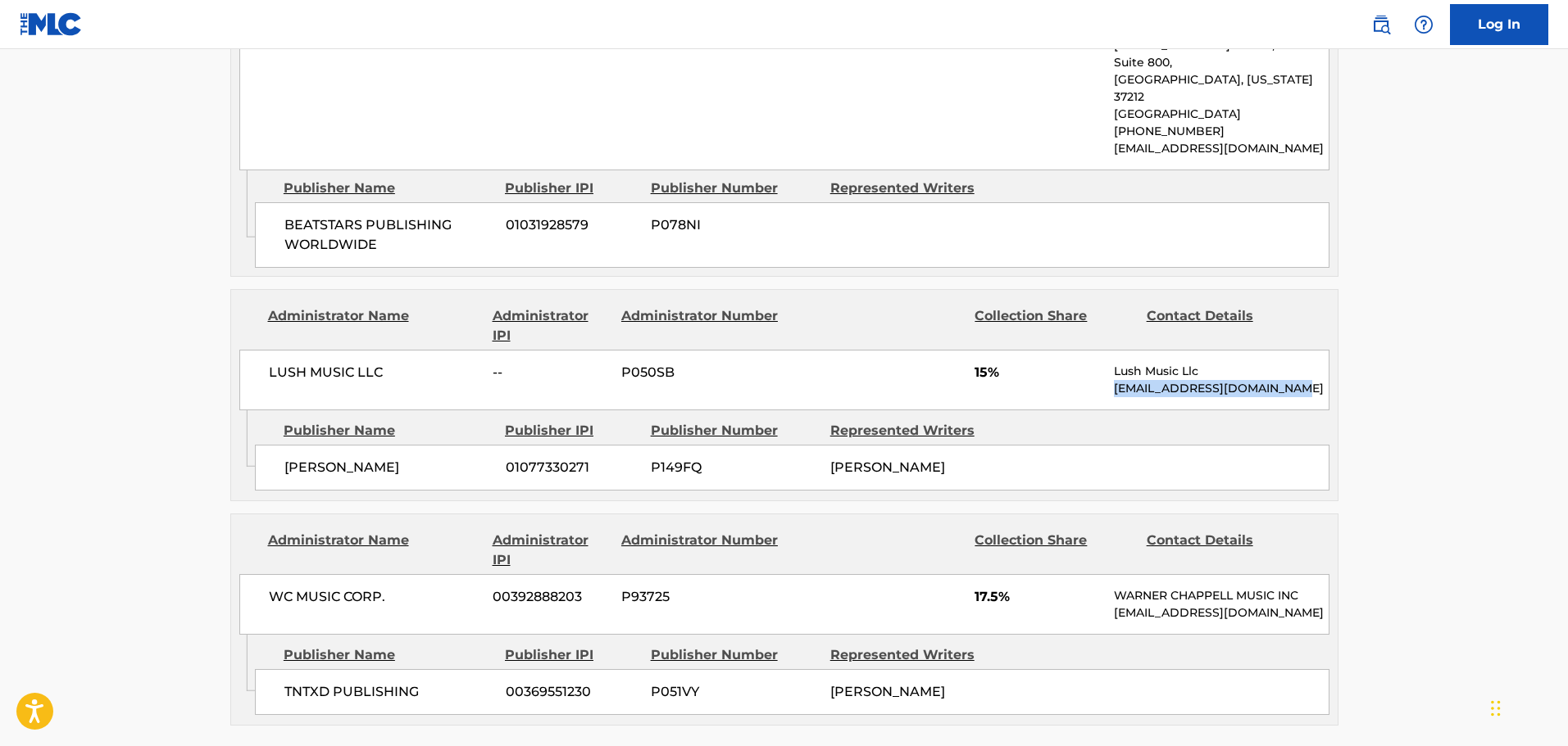
drag, startPoint x: 1288, startPoint y: 355, endPoint x: 1102, endPoint y: 360, distance: 186.1
click at [1102, 360] on div "LUSH MUSIC LLC -- P050SB 15% Lush Music Llc contactlushmusic@gmail.com" at bounding box center [784, 379] width 1091 height 61
copy p "contactlushmusic@gmail.com"
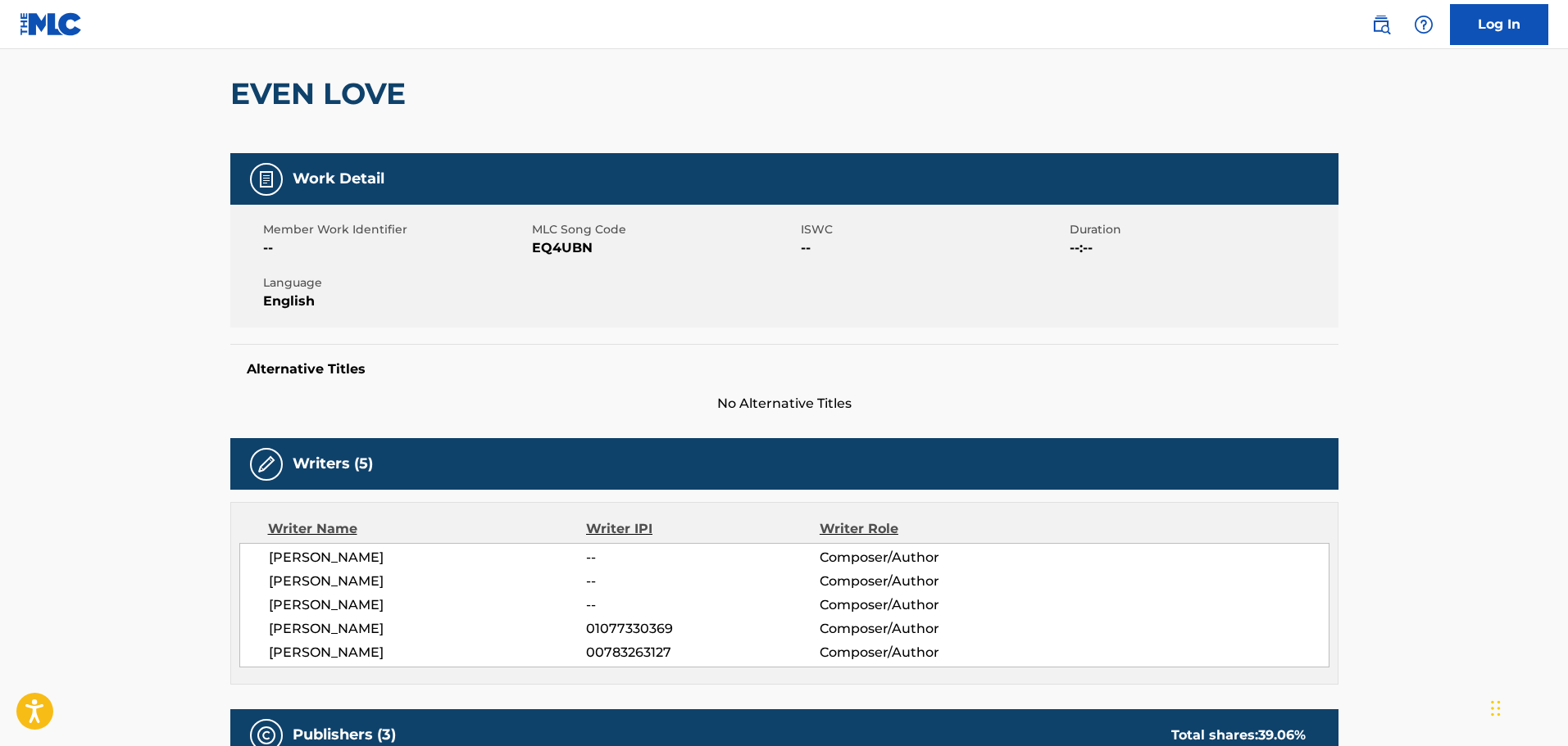
scroll to position [0, 0]
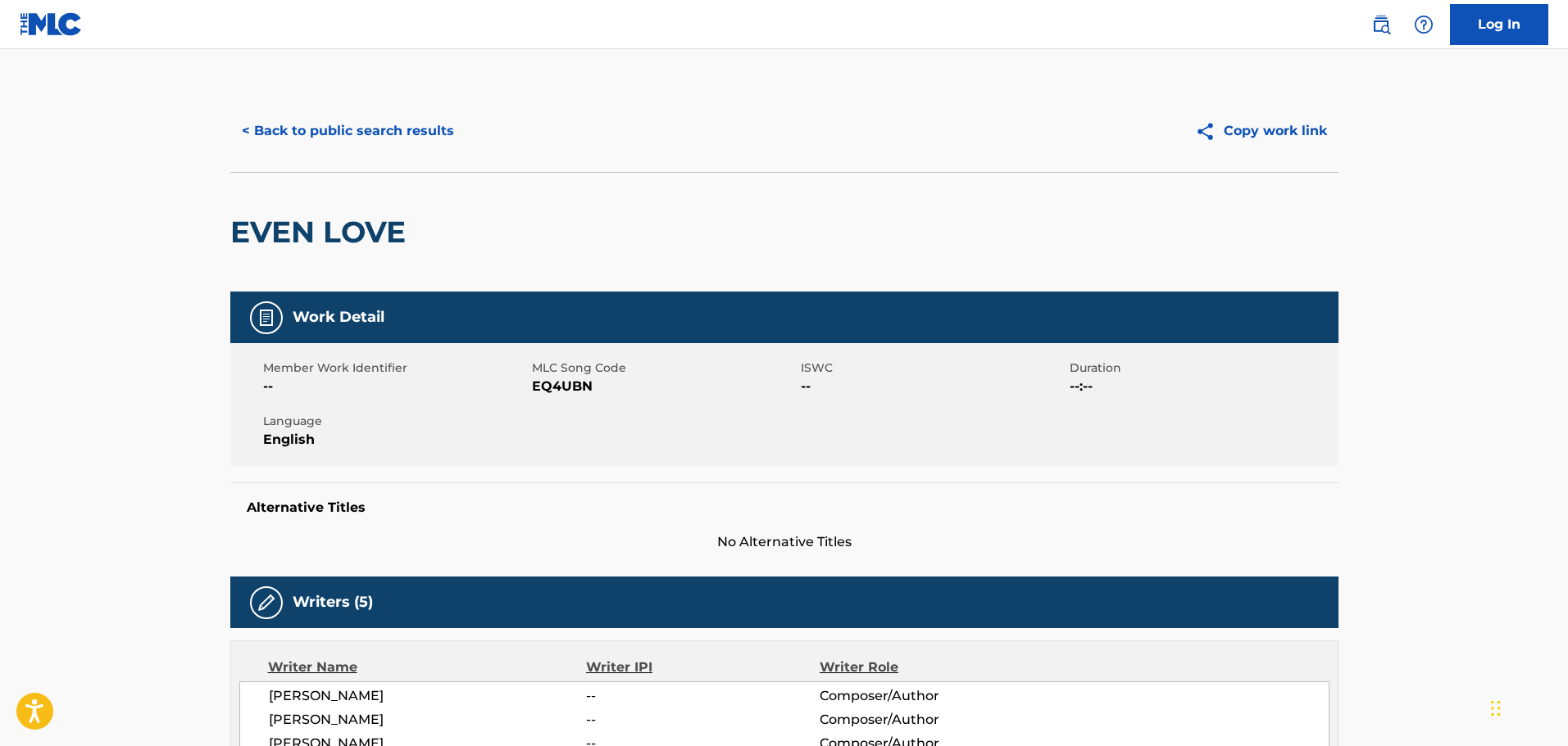
click at [1223, 126] on img at bounding box center [1209, 131] width 29 height 21
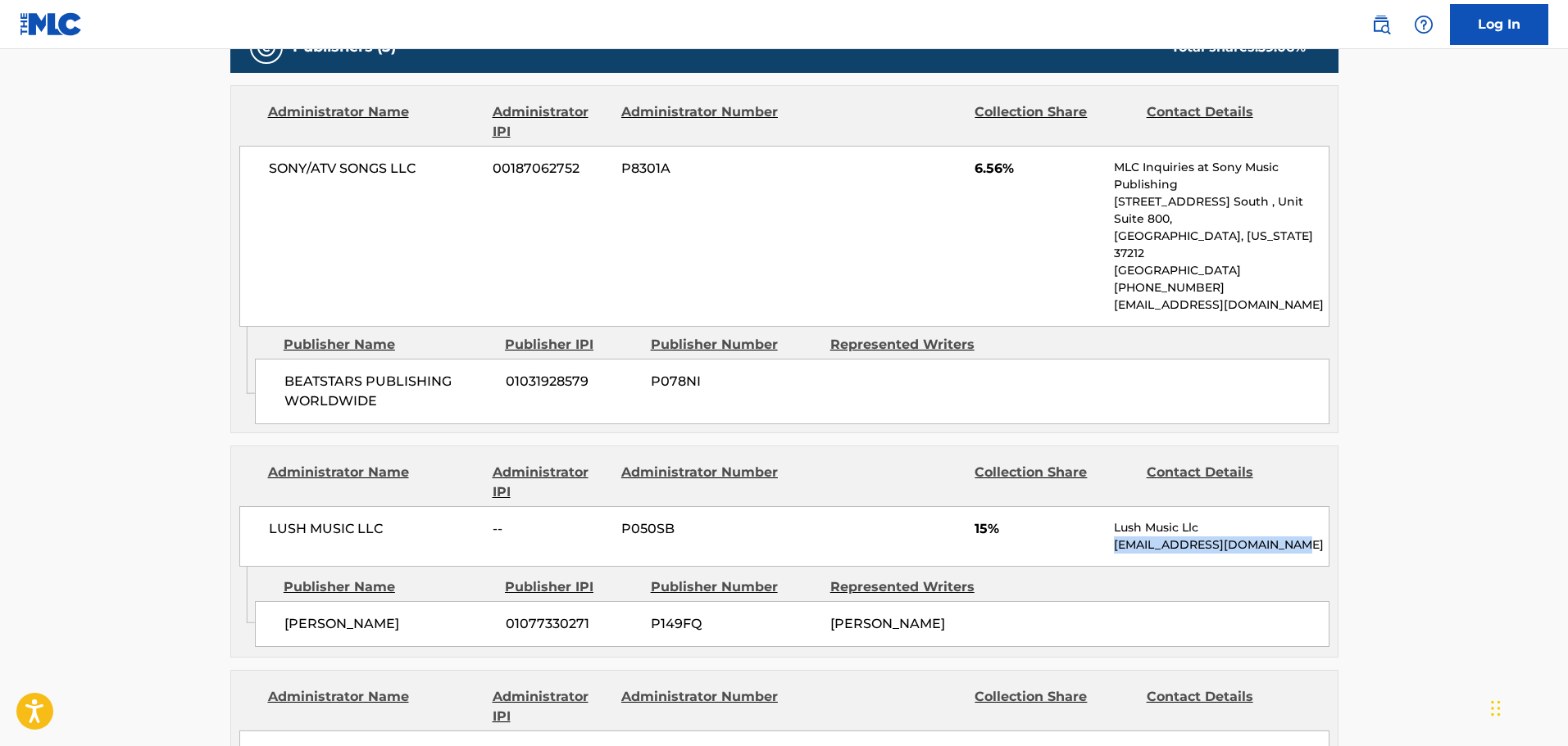
scroll to position [983, 0]
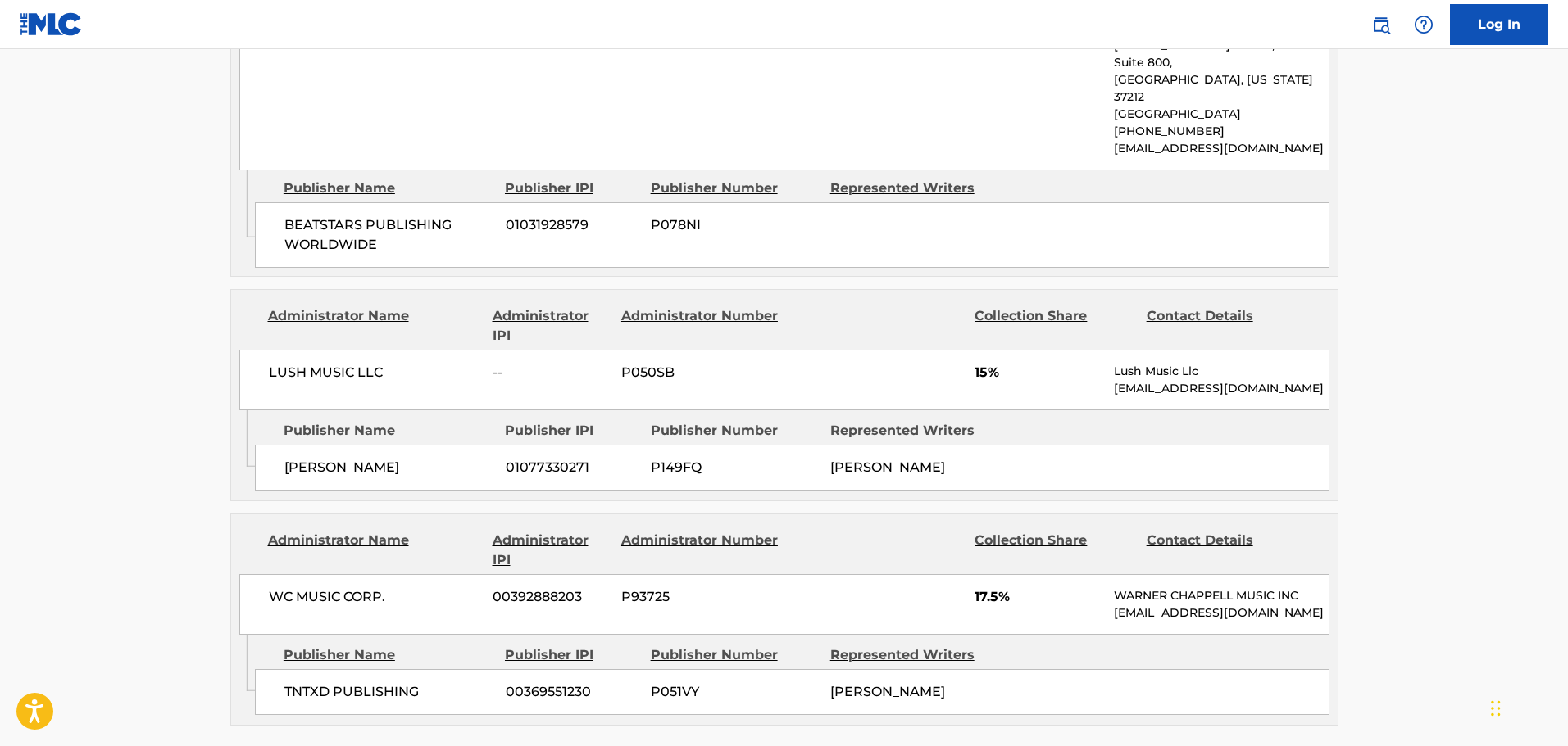
click at [428, 367] on div "LUSH MUSIC LLC -- P050SB 15% Lush Music Llc contactlushmusic@gmail.com" at bounding box center [784, 379] width 1091 height 61
drag, startPoint x: 406, startPoint y: 348, endPoint x: 202, endPoint y: 334, distance: 204.5
click at [202, 334] on main "< Back to public search results Copy work link EVEN LOVE Work Detail Member Wor…" at bounding box center [784, 214] width 1568 height 2296
drag, startPoint x: 430, startPoint y: 435, endPoint x: 277, endPoint y: 435, distance: 153.0
click at [273, 445] on div "SHAAD K ROUNDS 01077330271 P149FQ RASHAAD E GREEN" at bounding box center [792, 467] width 1074 height 46
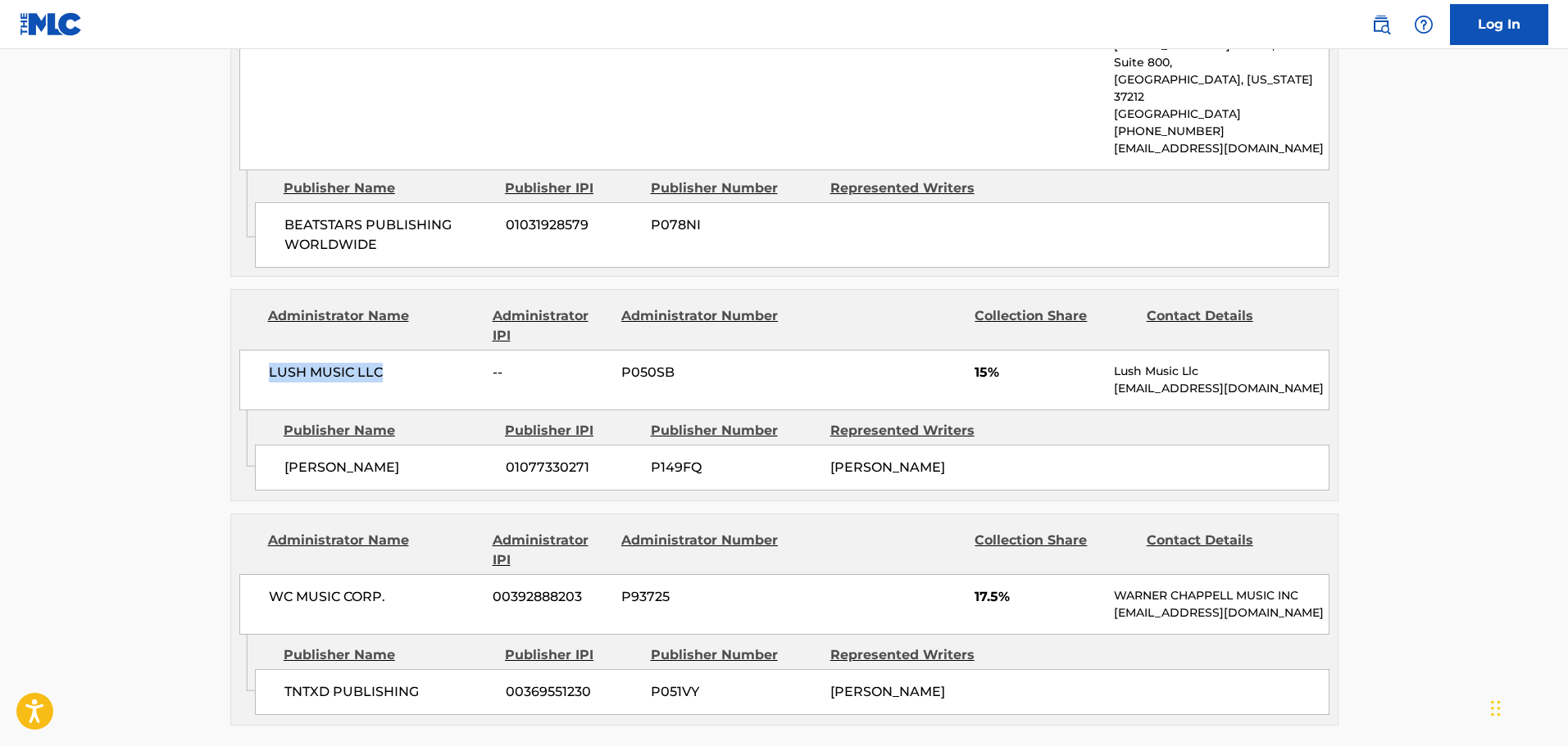
copy span "SHAAD K ROUNDS"
drag, startPoint x: 923, startPoint y: 439, endPoint x: 868, endPoint y: 437, distance: 55.0
click at [830, 445] on div "SHAAD K ROUNDS 01077330271 P149FQ RASHAAD E GREEN" at bounding box center [792, 467] width 1074 height 46
copy span "RASHAAD E GREEN"
click at [1101, 454] on div "SHAAD K ROUNDS 01077330271 P149FQ RASHAAD E GREEN" at bounding box center [792, 467] width 1074 height 46
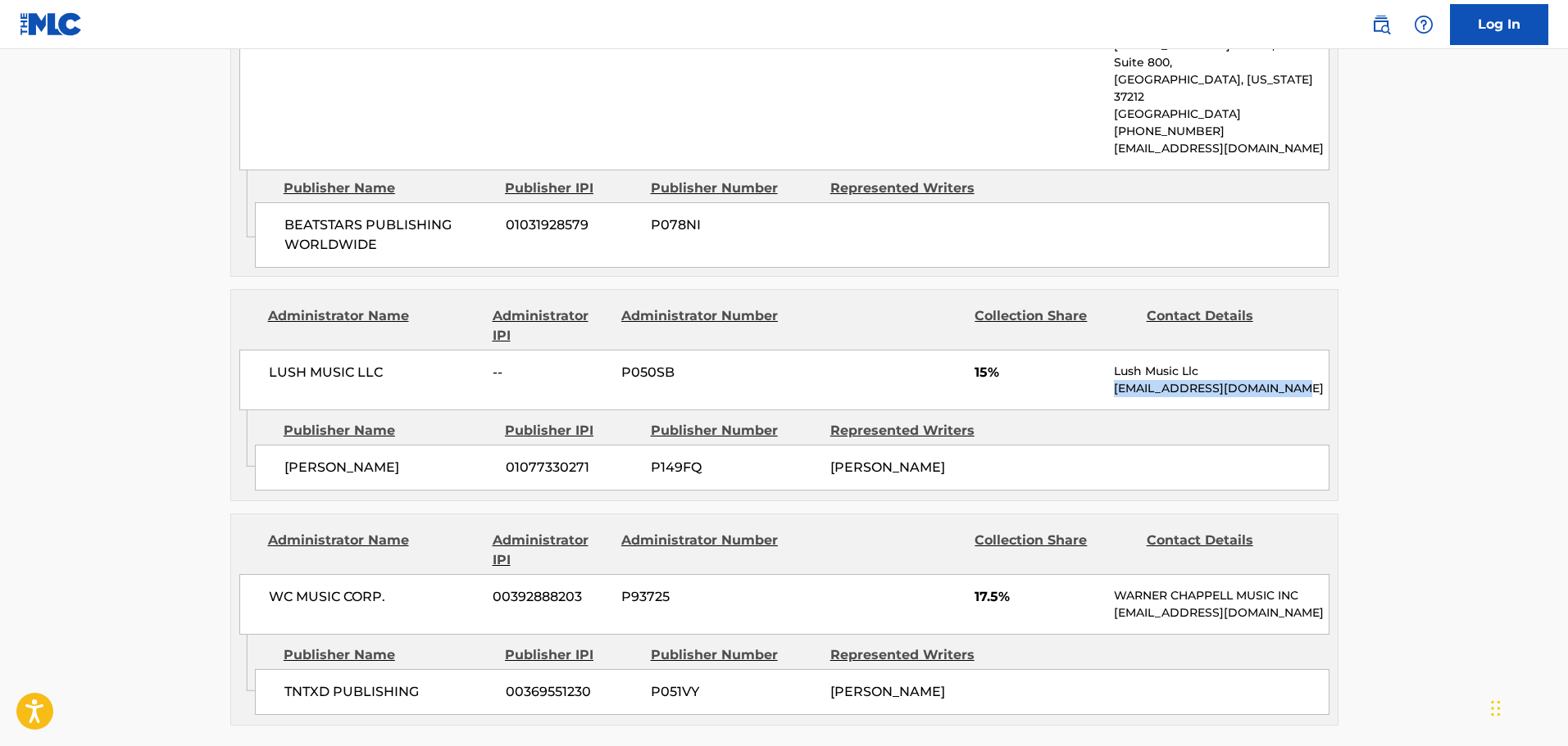
drag, startPoint x: 1319, startPoint y: 361, endPoint x: 1102, endPoint y: 361, distance: 217.0
click at [1102, 361] on div "LUSH MUSIC LLC -- P050SB 15% Lush Music Llc contactlushmusic@gmail.com" at bounding box center [784, 379] width 1091 height 61
copy p "contactlushmusic@gmail.com"
click at [401, 458] on span "SHAAD K ROUNDS" at bounding box center [389, 468] width 209 height 20
click at [137, 575] on main "< Back to public search results Copy work link EVEN LOVE Work Detail Member Wor…" at bounding box center [784, 214] width 1568 height 2296
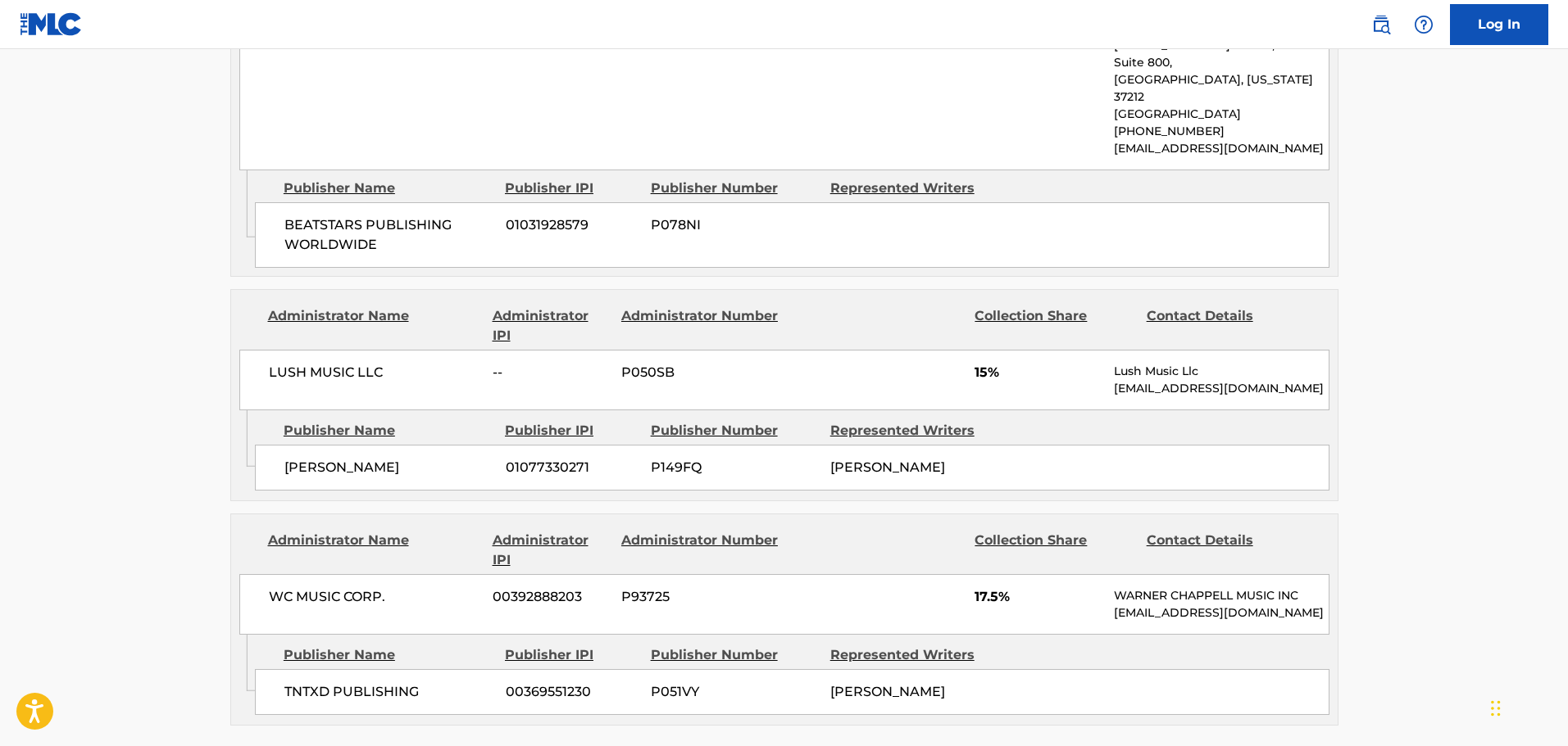
click at [883, 607] on div "WC MUSIC CORP. 00392888203 P93725 17.5% WARNER CHAPPELL MUSIC INC MLC_Inquiries…" at bounding box center [784, 604] width 1091 height 61
click at [1104, 651] on div "Publisher Name Publisher IPI Publisher Number Represented Writers TNTXD PUBLISH…" at bounding box center [795, 675] width 1082 height 81
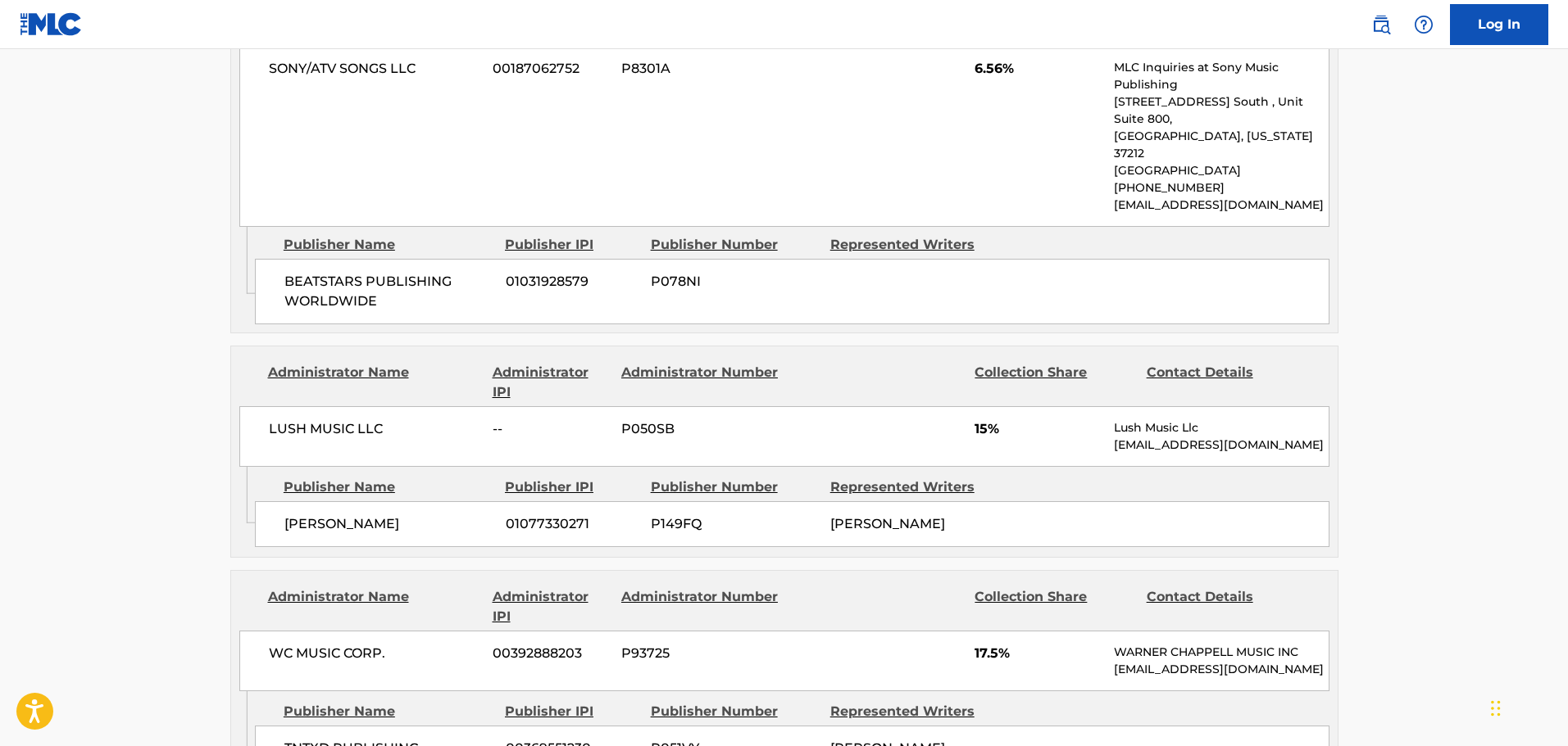
scroll to position [901, 0]
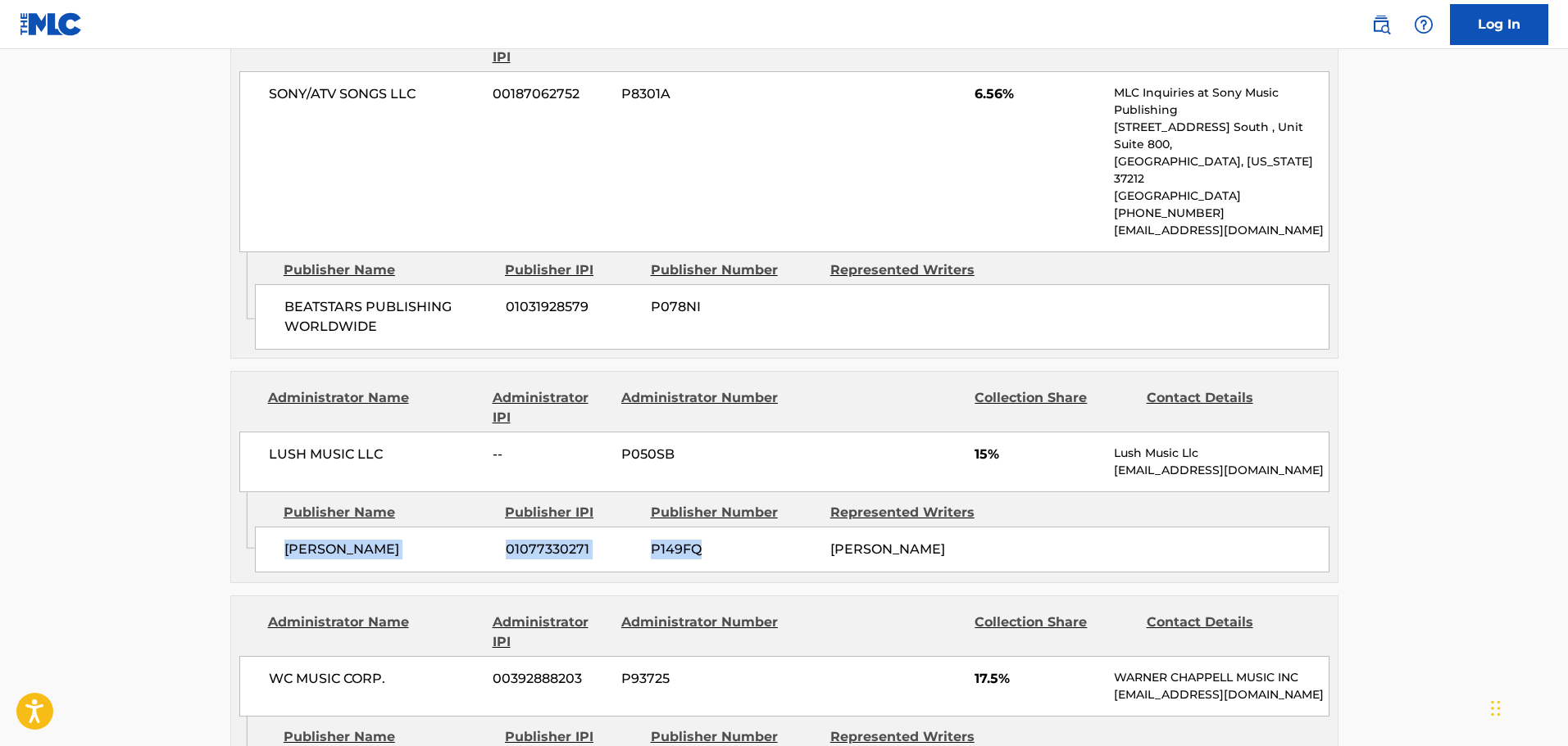
drag, startPoint x: 317, startPoint y: 512, endPoint x: 901, endPoint y: 536, distance: 584.5
click at [866, 536] on div "SHAAD K ROUNDS 01077330271 P149FQ RASHAAD E GREEN" at bounding box center [792, 550] width 1074 height 46
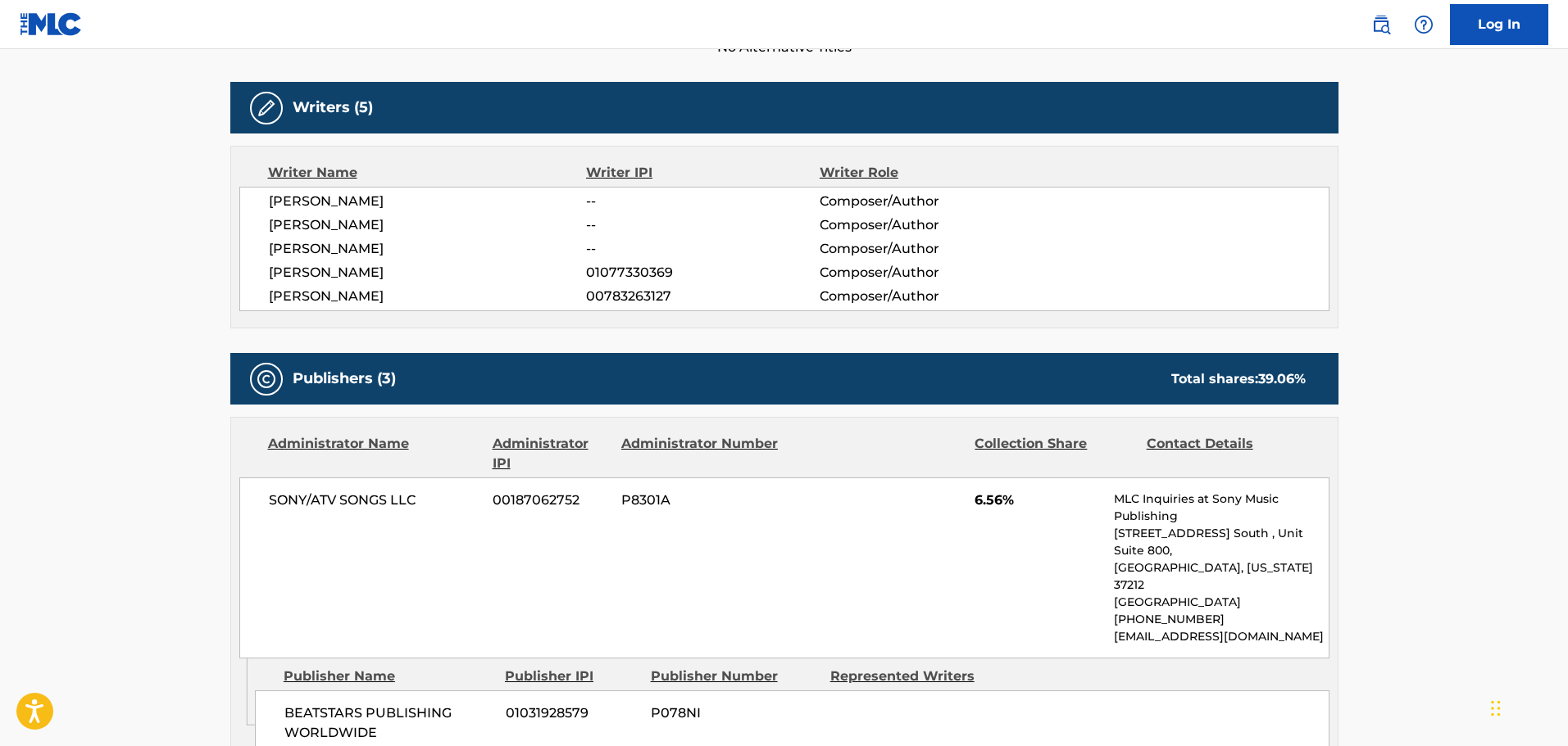
scroll to position [409, 0]
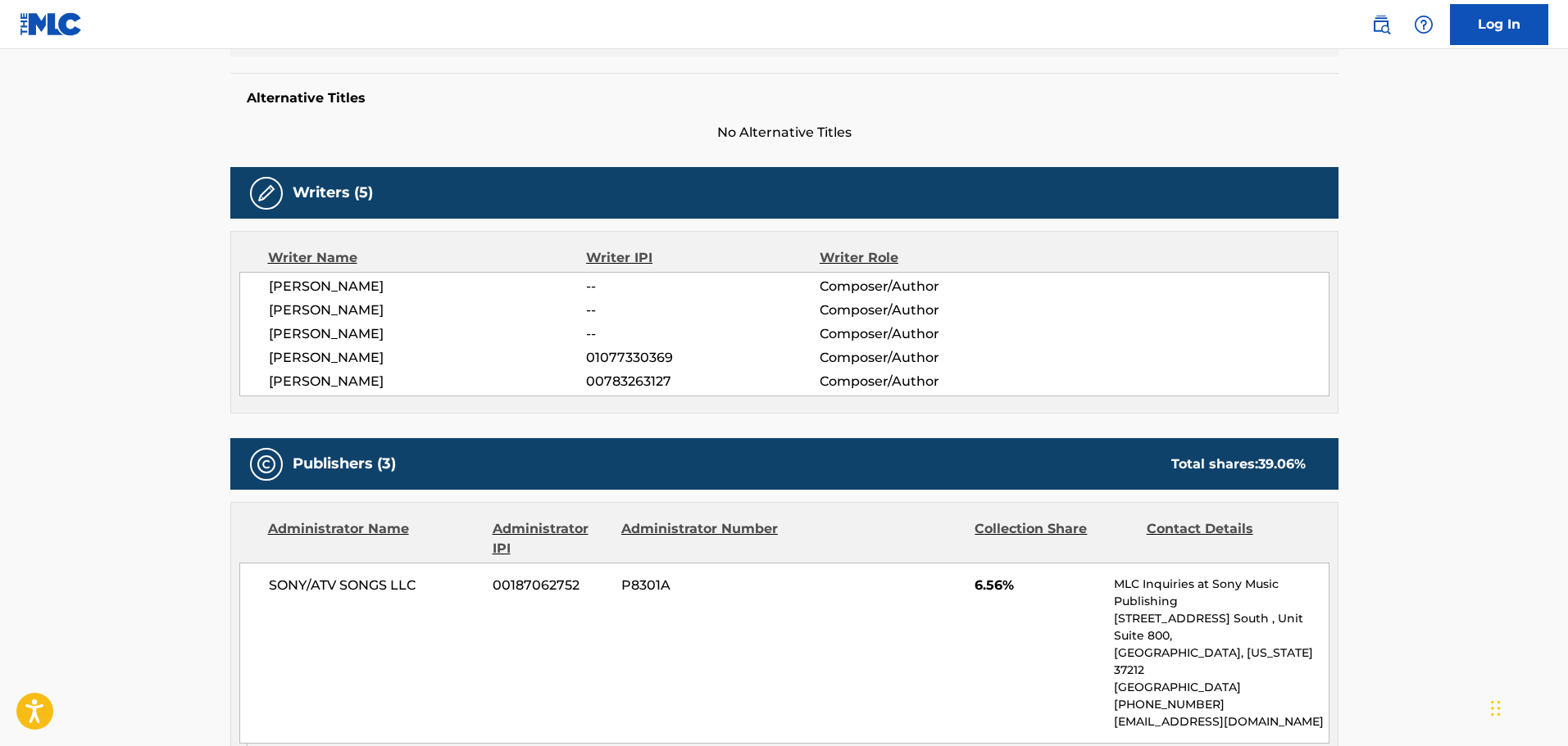
drag, startPoint x: 256, startPoint y: 351, endPoint x: 489, endPoint y: 366, distance: 233.5
click at [480, 363] on div "ARCHIE PATMORE -- Composer/Author RODARIUS M GREEN -- Composer/Author FEDOR SOM…" at bounding box center [784, 334] width 1091 height 125
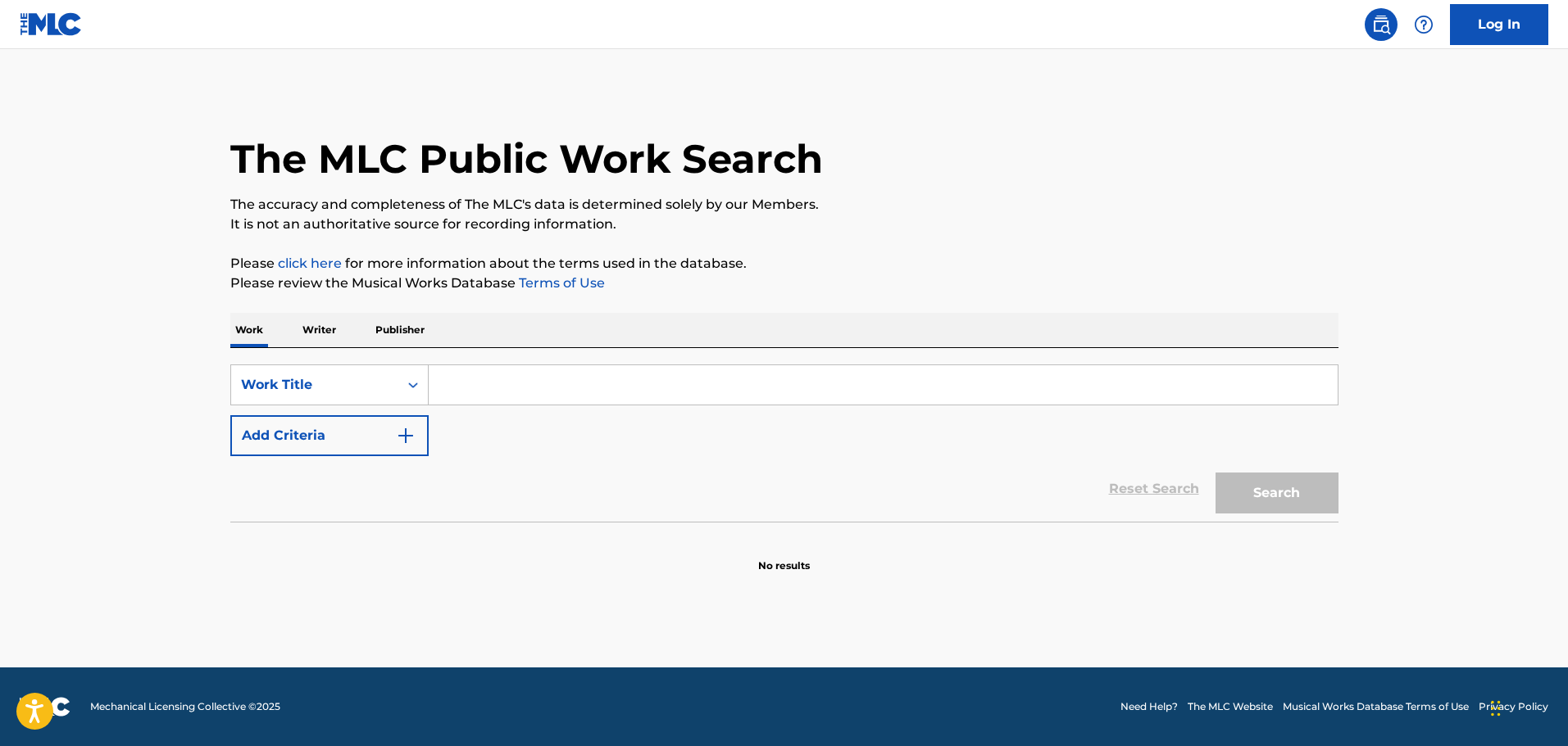
click at [309, 329] on p "Writer" at bounding box center [319, 330] width 43 height 34
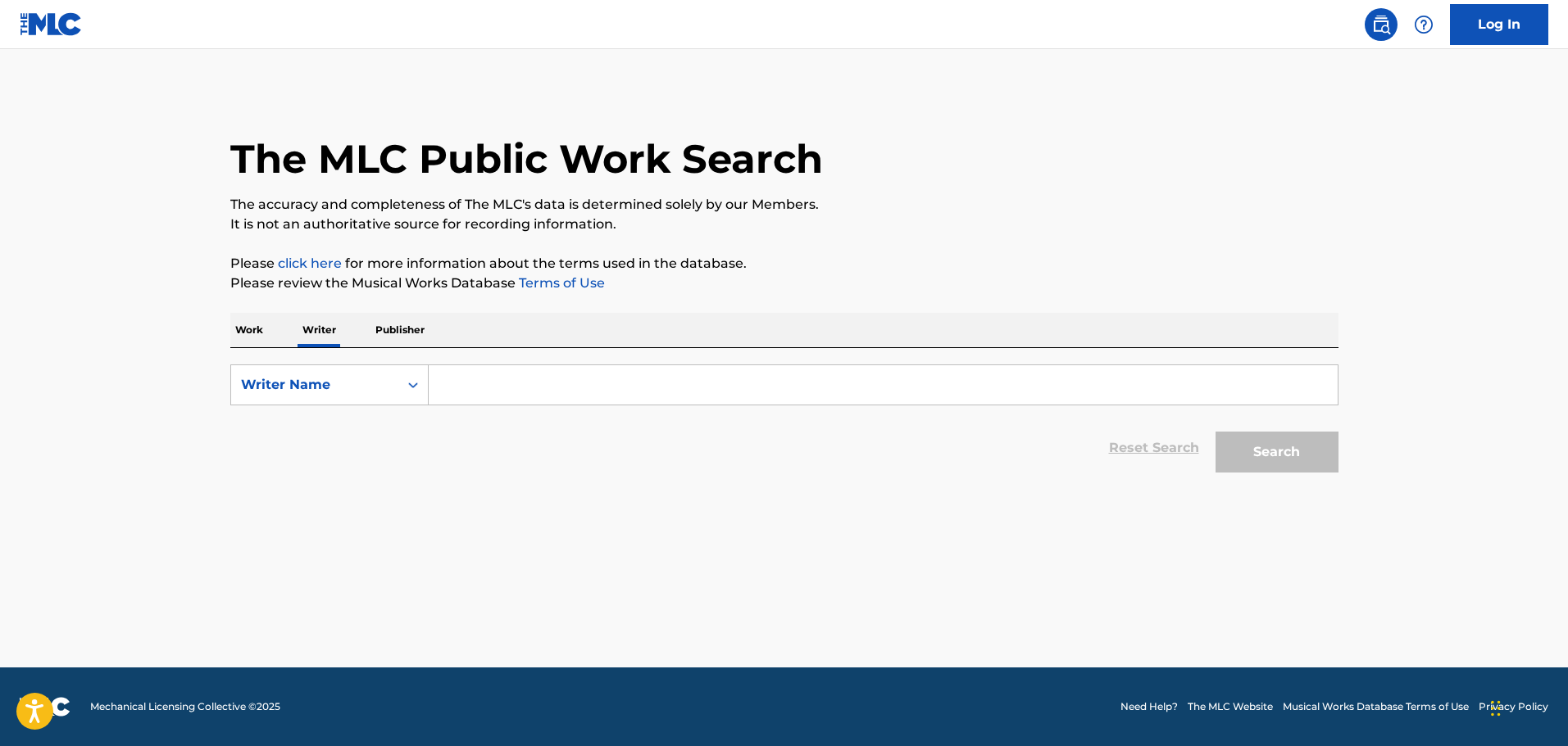
click at [518, 392] on input "Search Form" at bounding box center [883, 385] width 909 height 39
click at [688, 383] on input "Search Form" at bounding box center [883, 385] width 909 height 39
paste input "[PERSON_NAME]"
type input "Maximiliando Ramiro Bayardo Luquin"
click at [753, 447] on div "Reset Search Search" at bounding box center [784, 448] width 1108 height 65
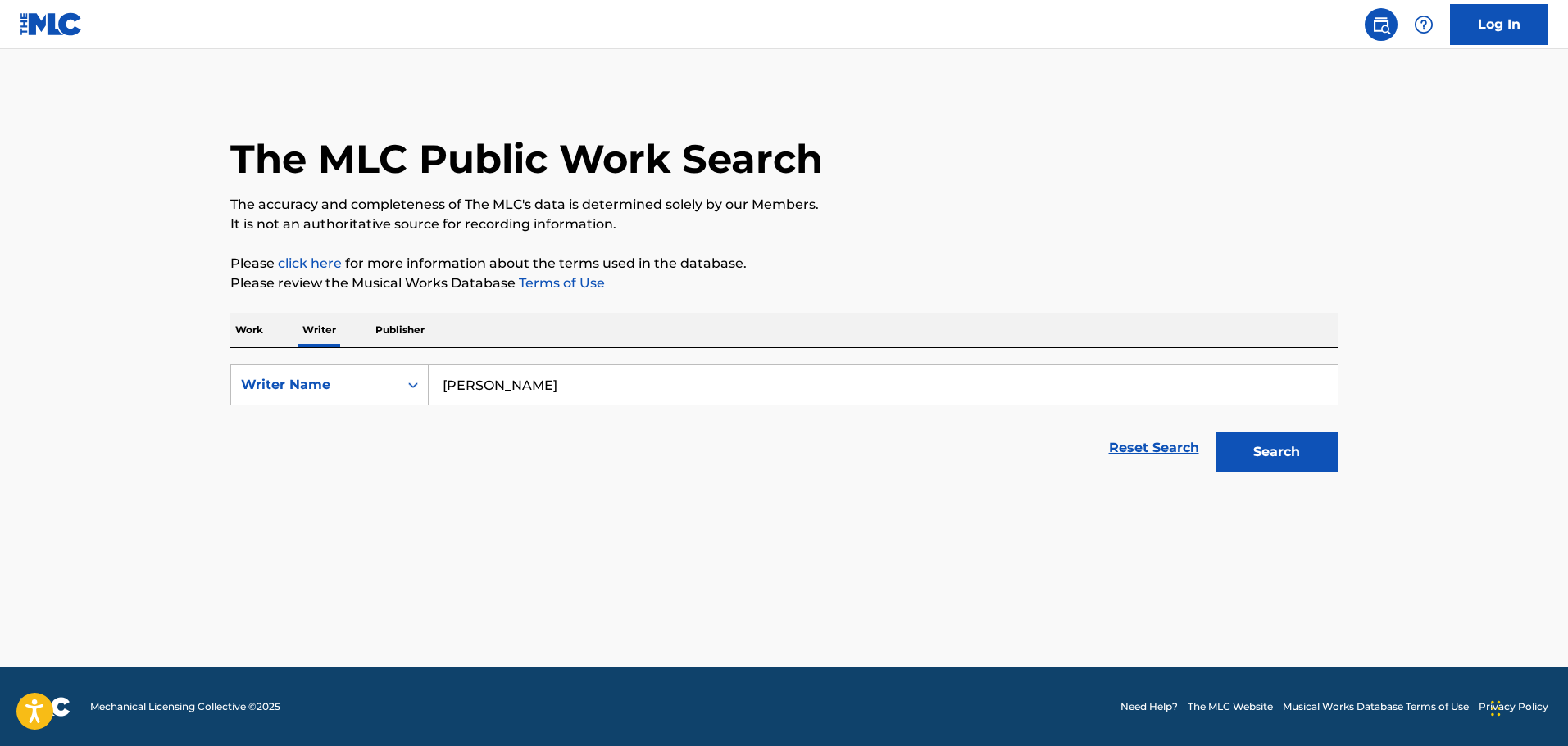
click at [1273, 453] on button "Search" at bounding box center [1277, 452] width 123 height 41
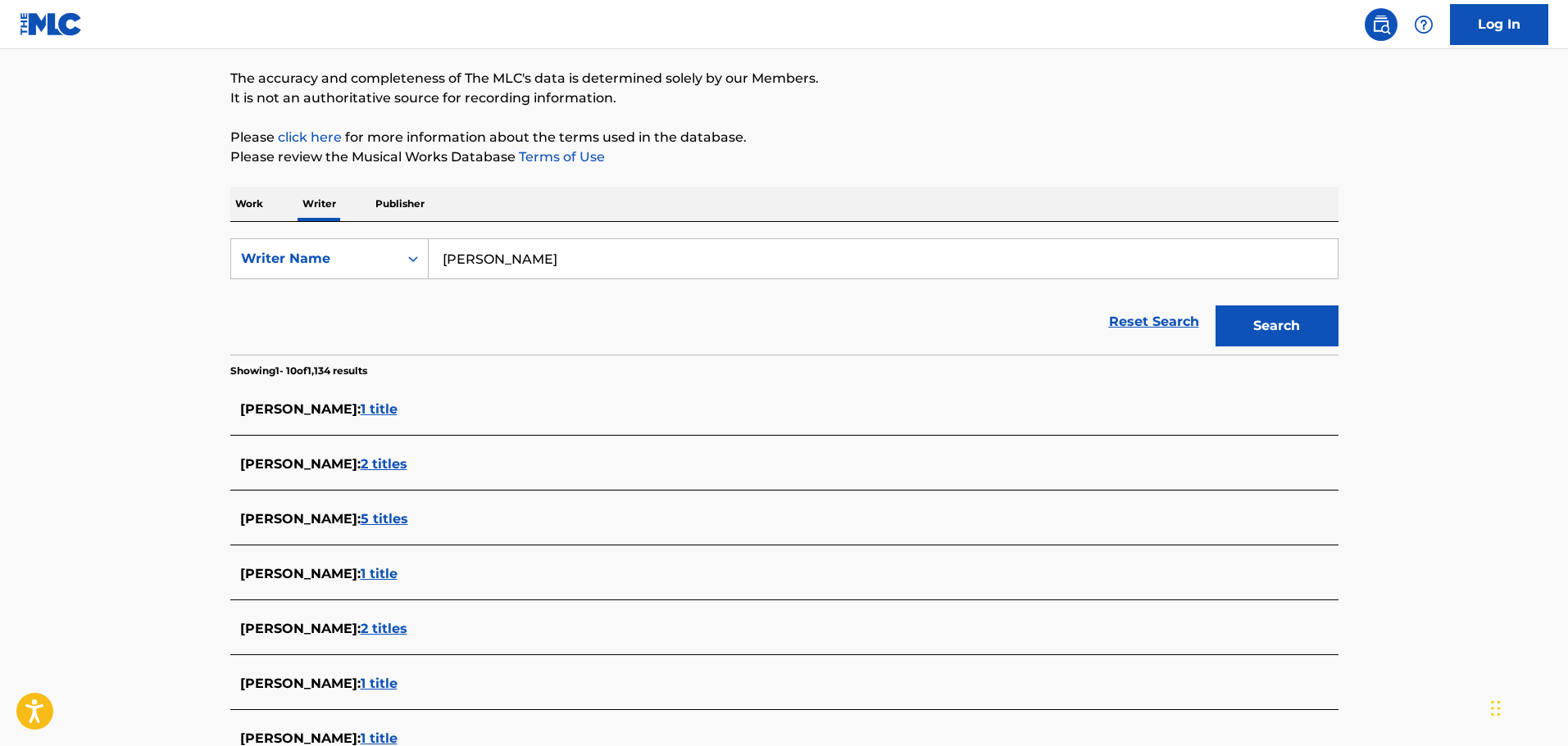
scroll to position [328, 0]
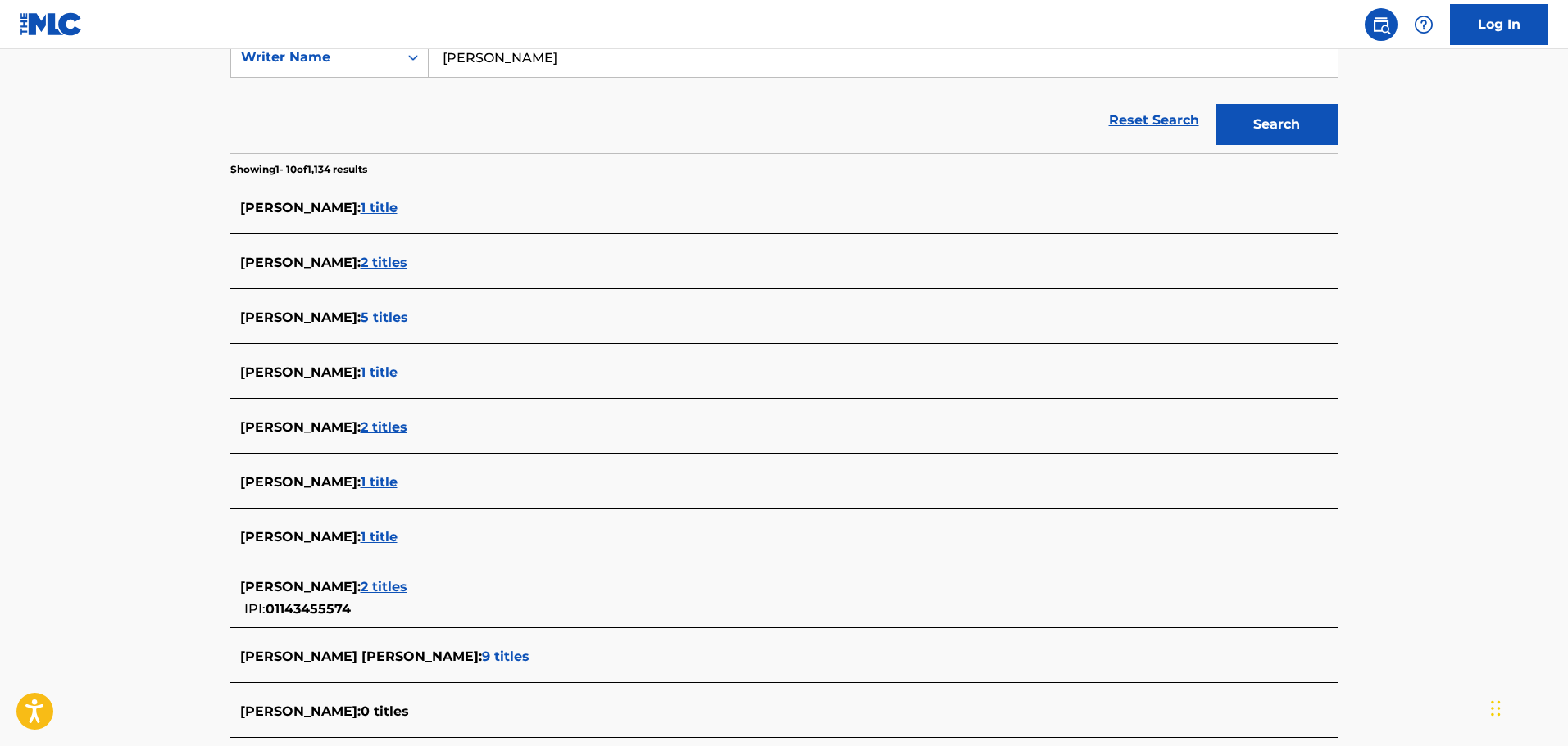
click at [375, 368] on span "1 title" at bounding box center [379, 372] width 37 height 15
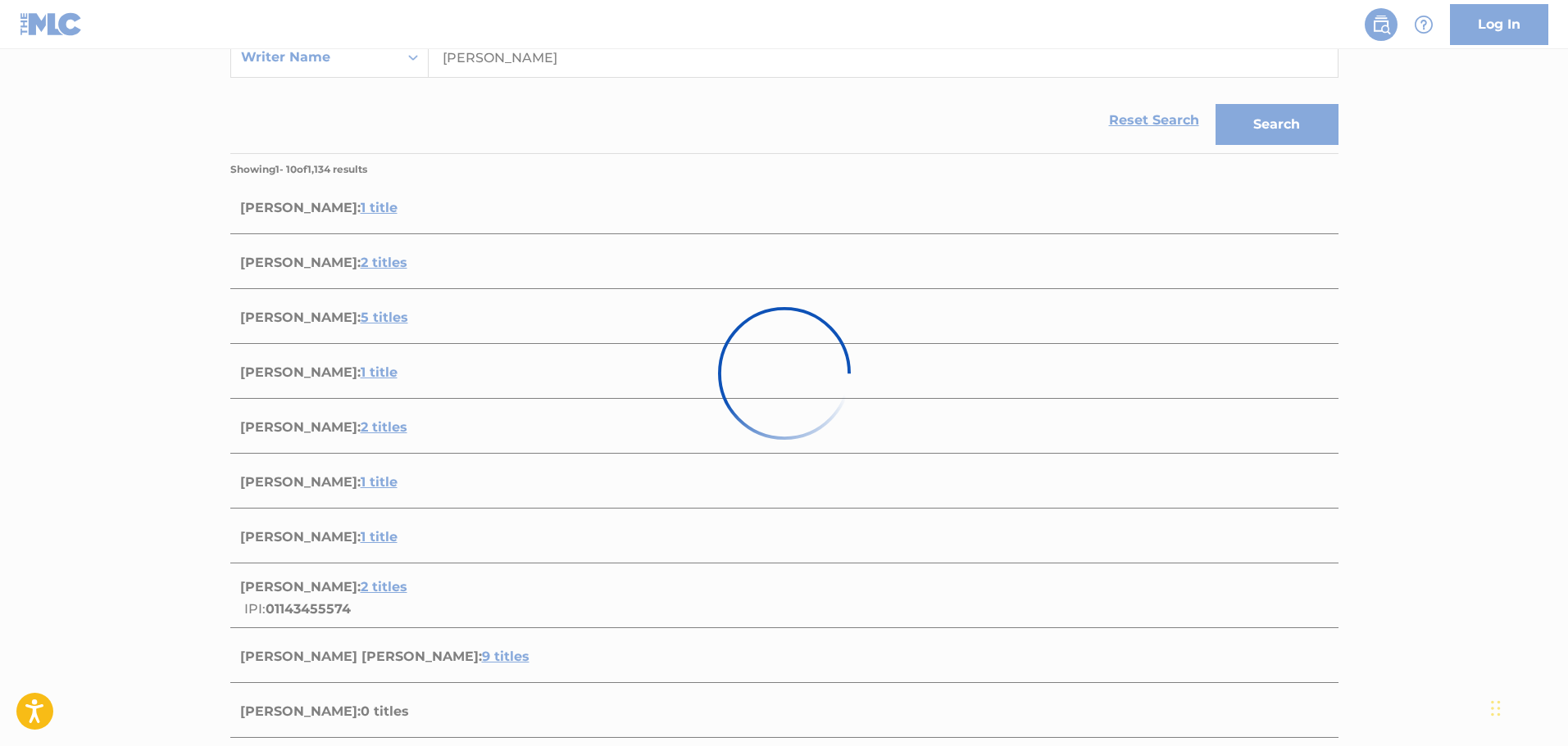
scroll to position [94, 0]
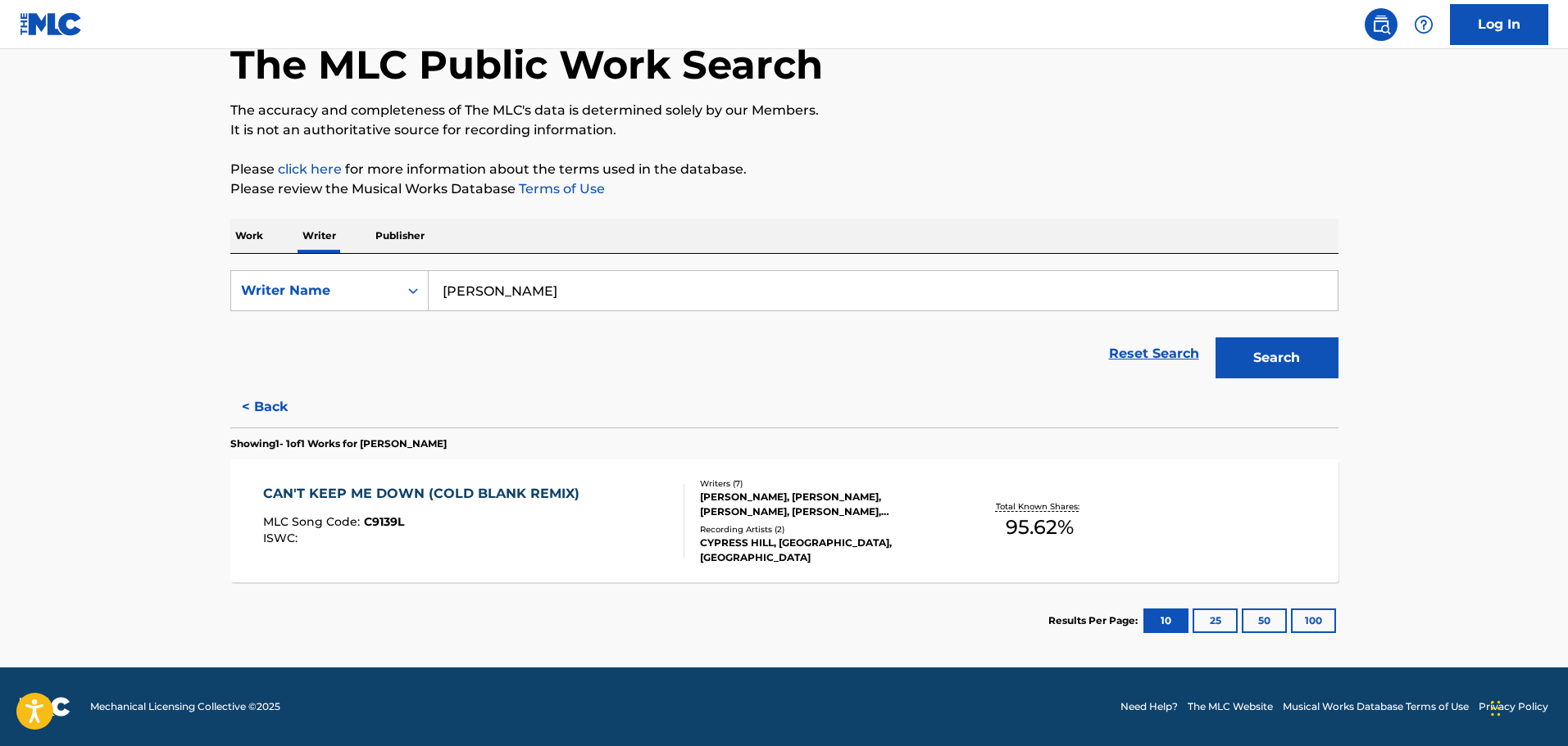
click at [602, 521] on div "CAN'T KEEP ME DOWN (COLD BLANK REMIX) MLC Song Code : C9139L ISWC :" at bounding box center [473, 521] width 421 height 73
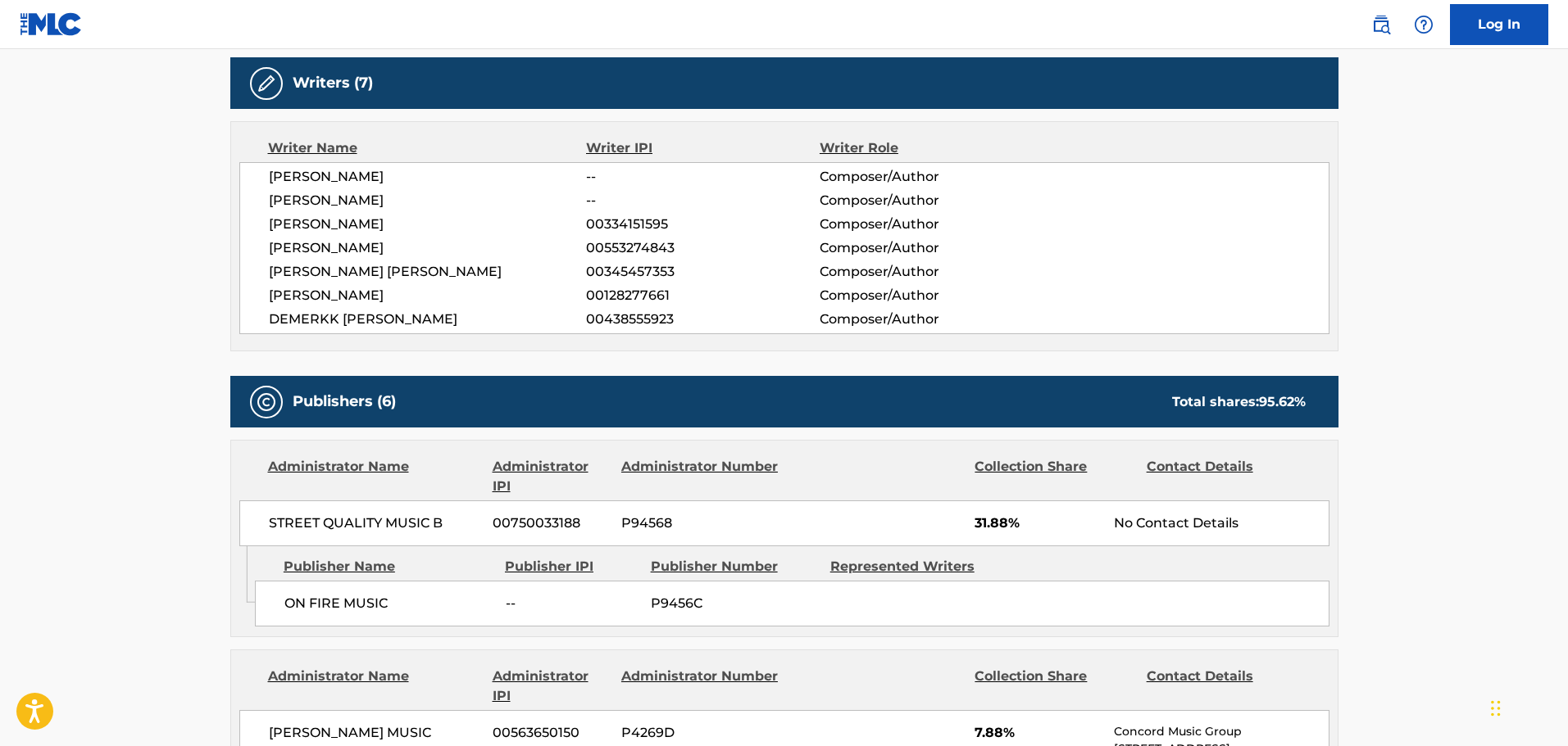
scroll to position [573, 0]
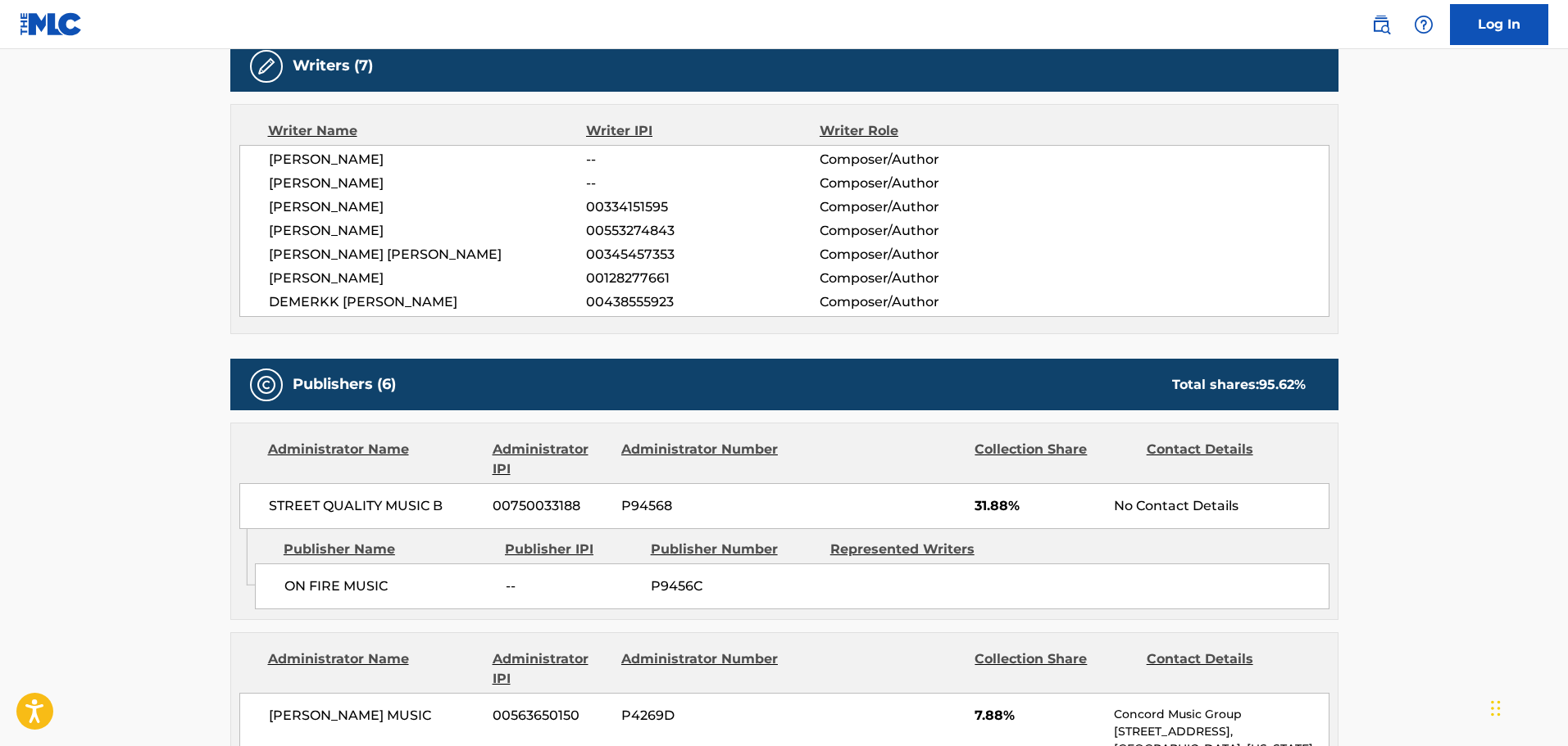
click at [858, 592] on div "ON FIRE MUSIC -- P9456C" at bounding box center [792, 587] width 1074 height 46
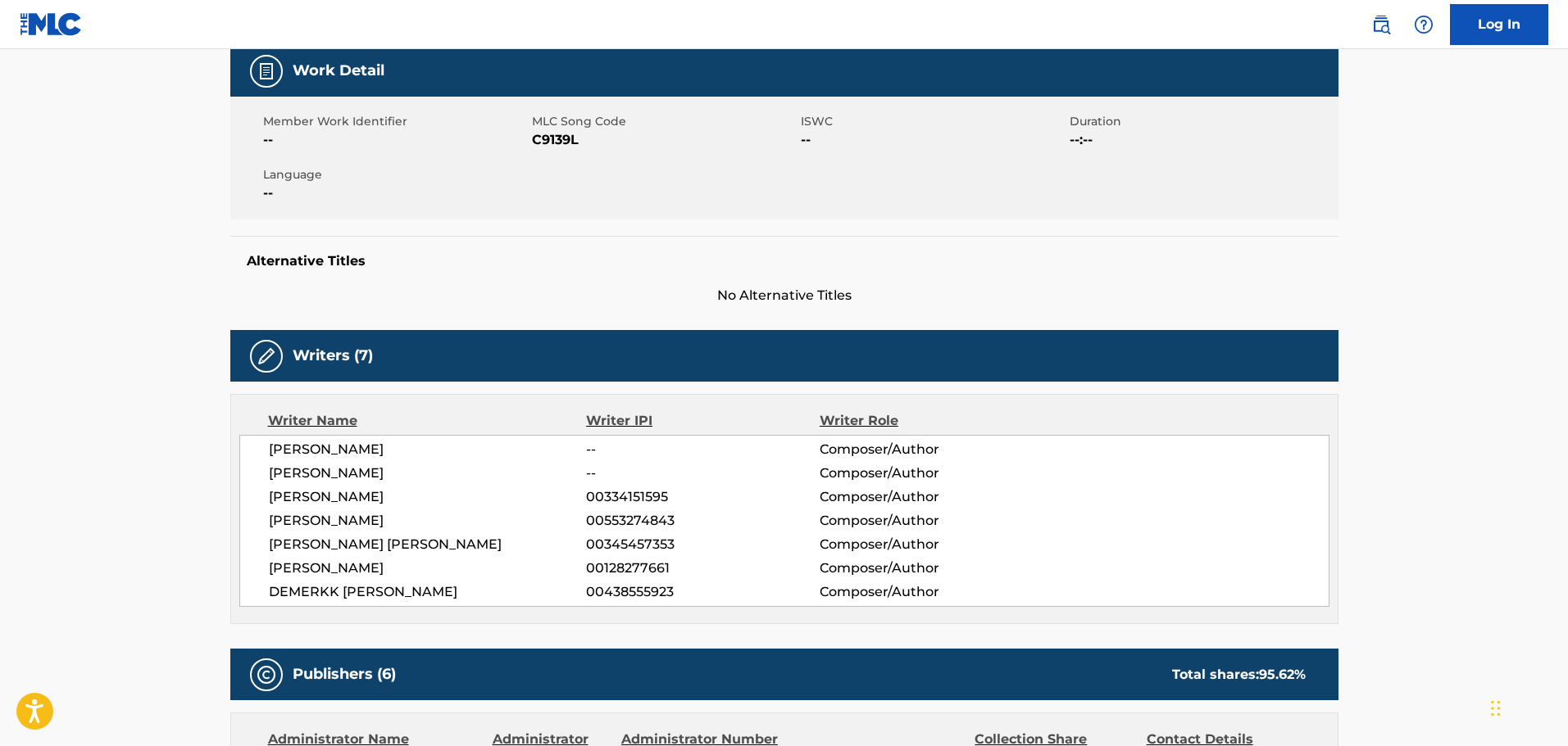
scroll to position [0, 0]
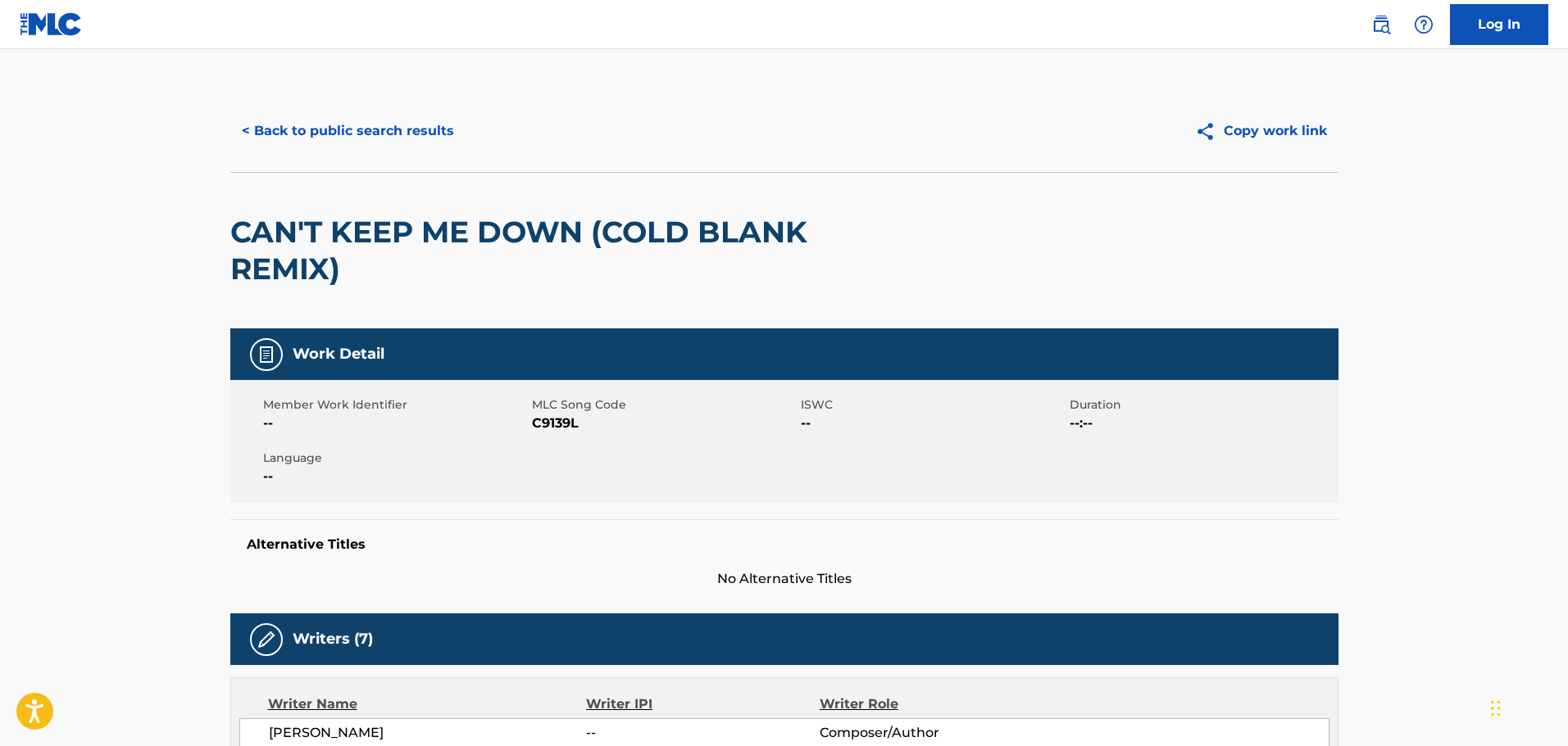
click at [350, 128] on button "< Back to public search results" at bounding box center [348, 130] width 236 height 41
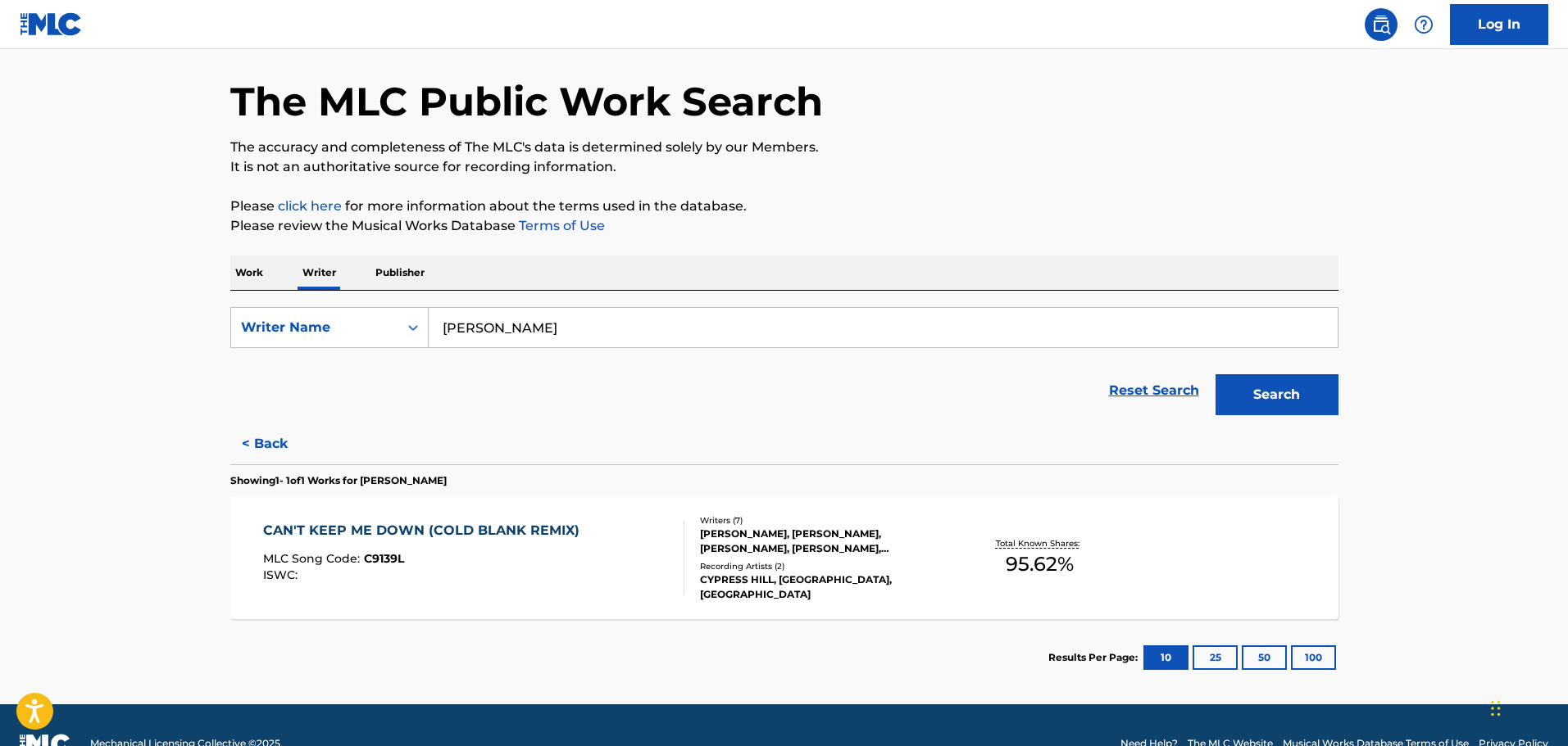
scroll to position [94, 0]
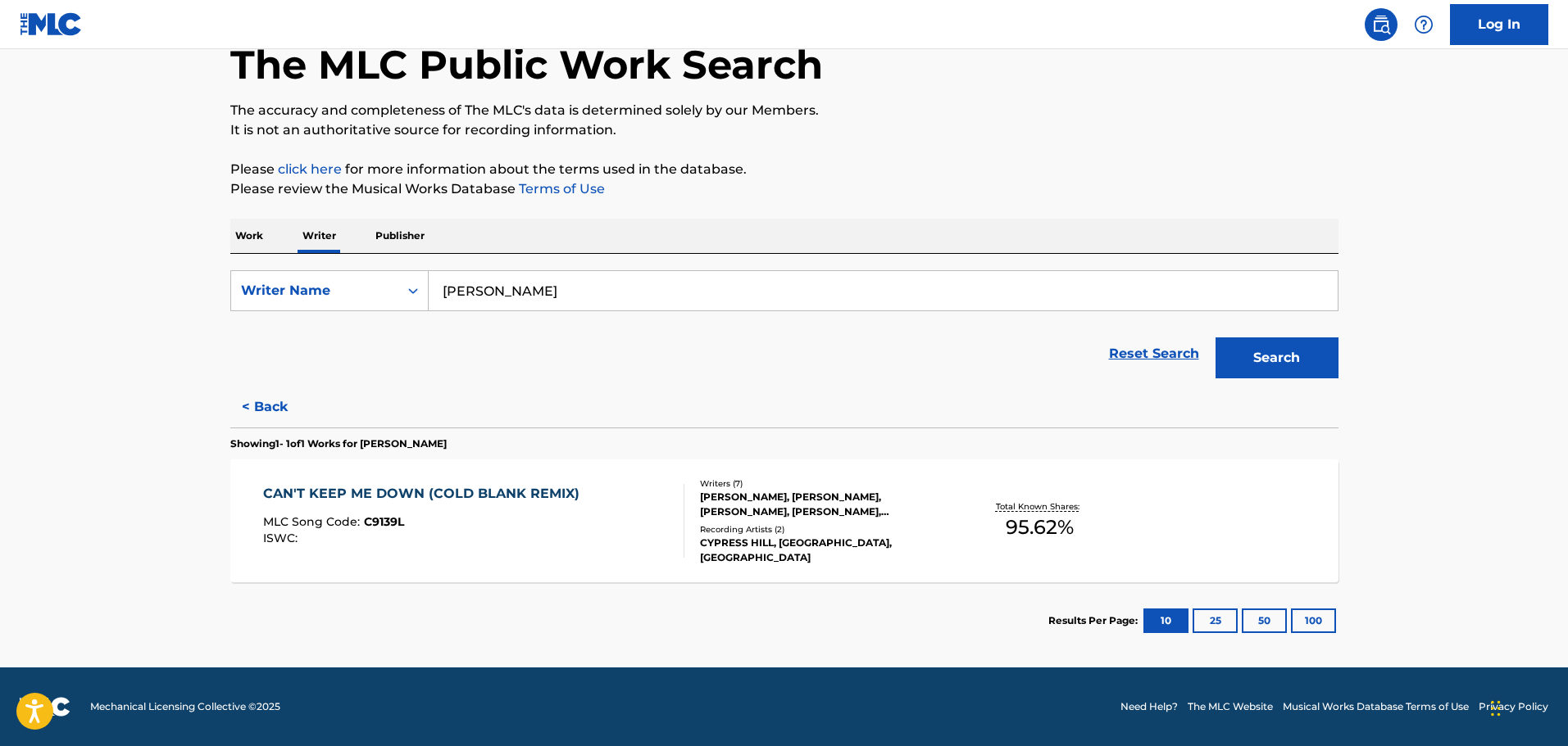
click at [284, 406] on button "< Back" at bounding box center [279, 406] width 99 height 41
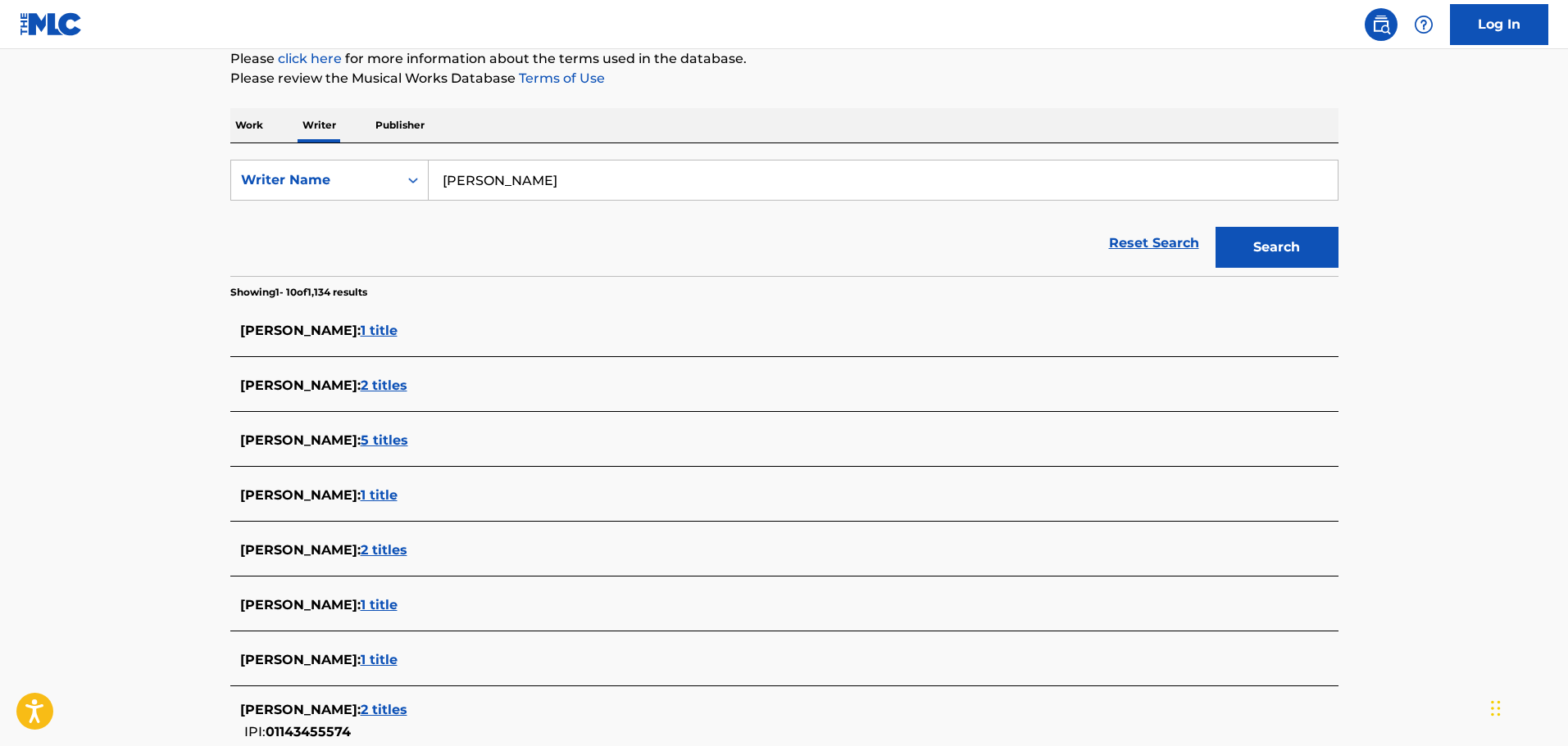
scroll to position [491, 0]
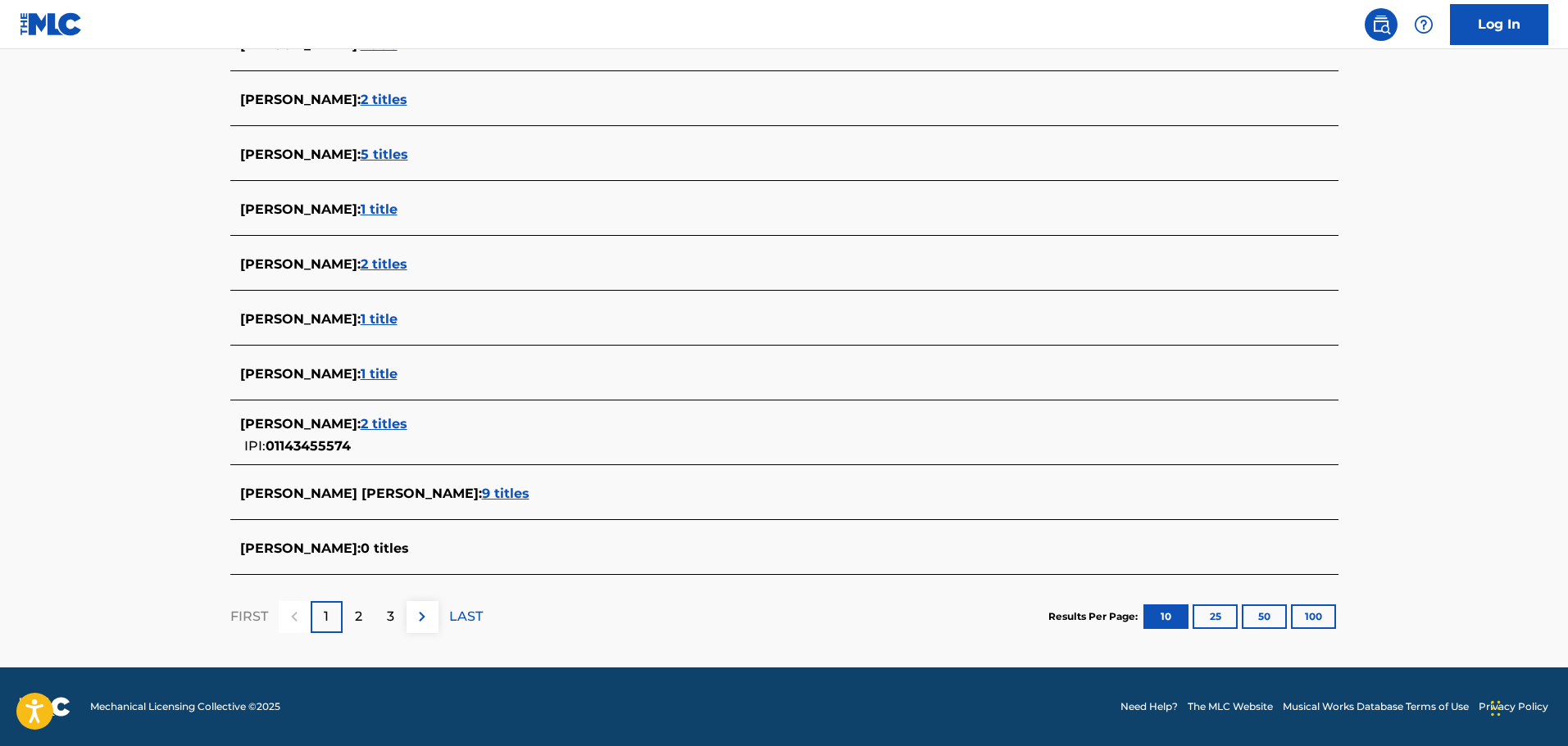
click at [530, 496] on span "9 titles" at bounding box center [505, 493] width 47 height 15
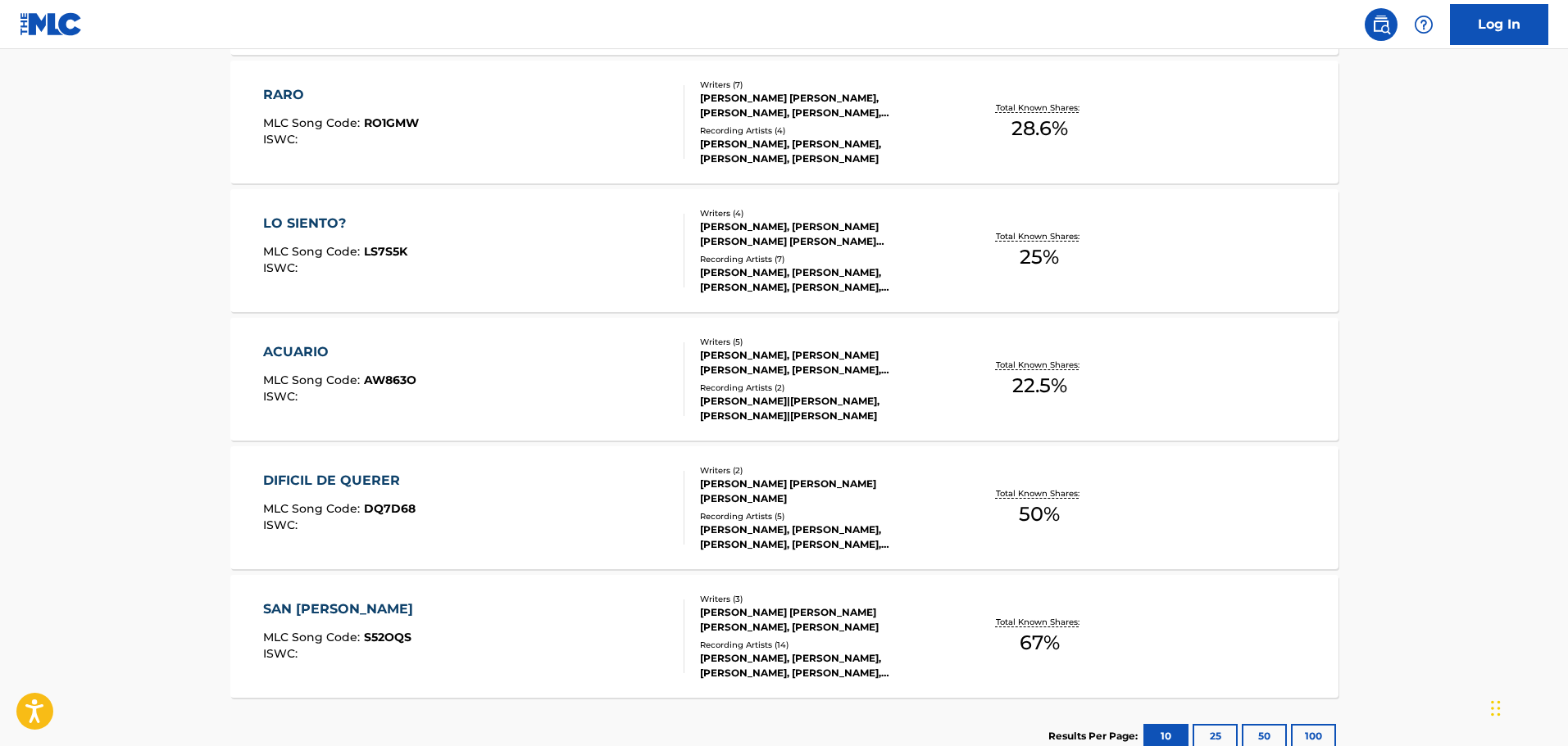
scroll to position [982, 0]
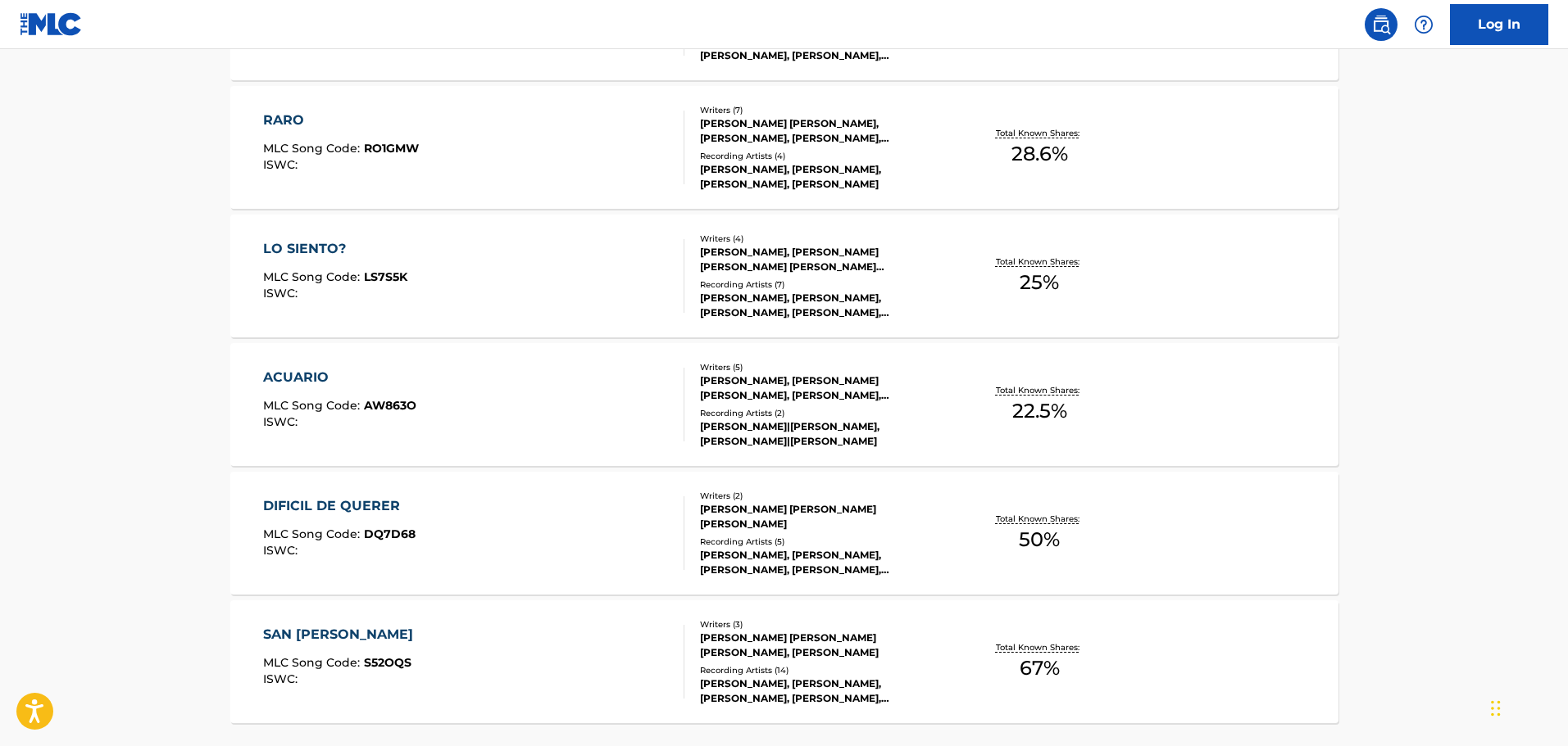
click at [600, 283] on div "LO SIENTO? MLC Song Code : LS7S5K ISWC :" at bounding box center [473, 275] width 421 height 73
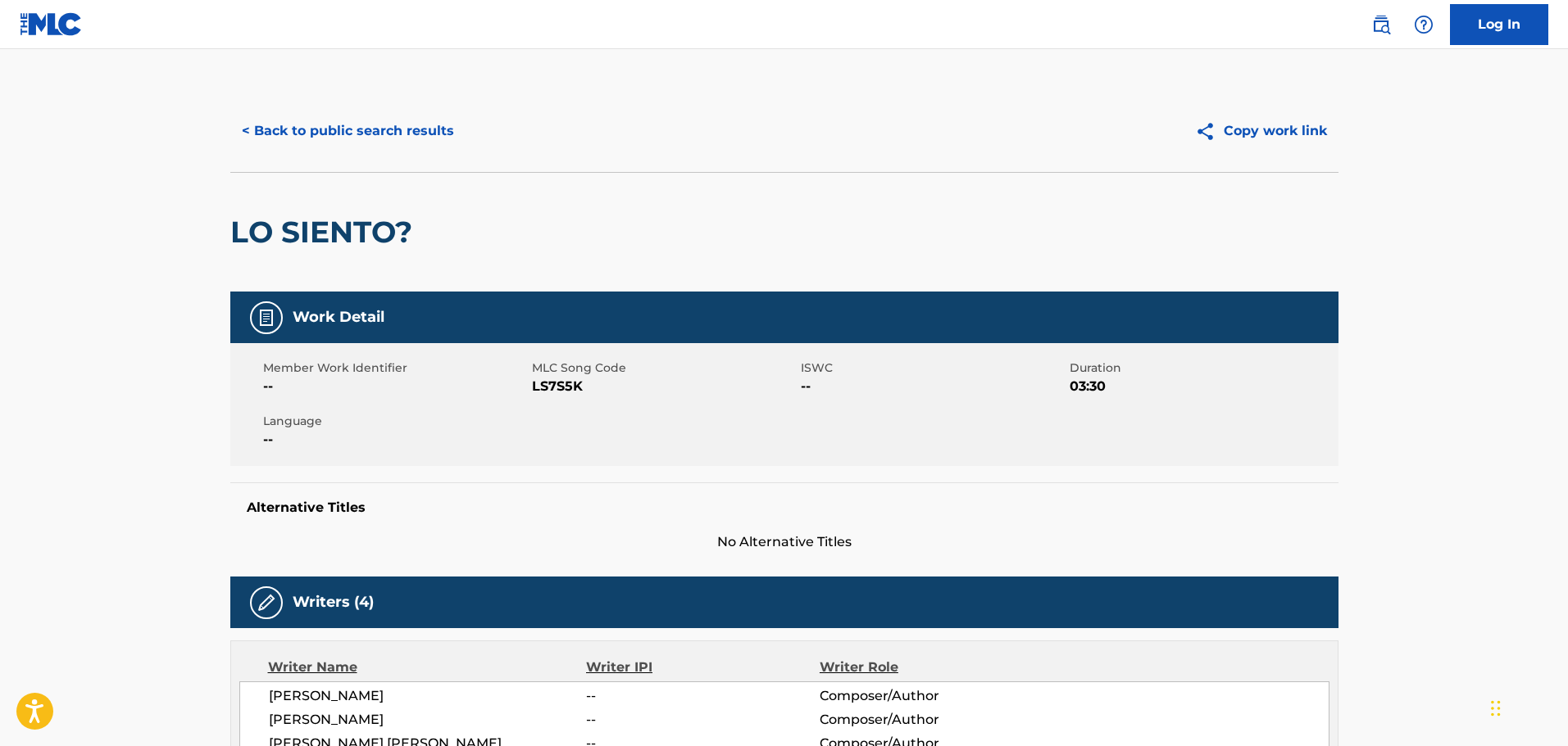
click at [358, 130] on button "< Back to public search results" at bounding box center [348, 130] width 236 height 41
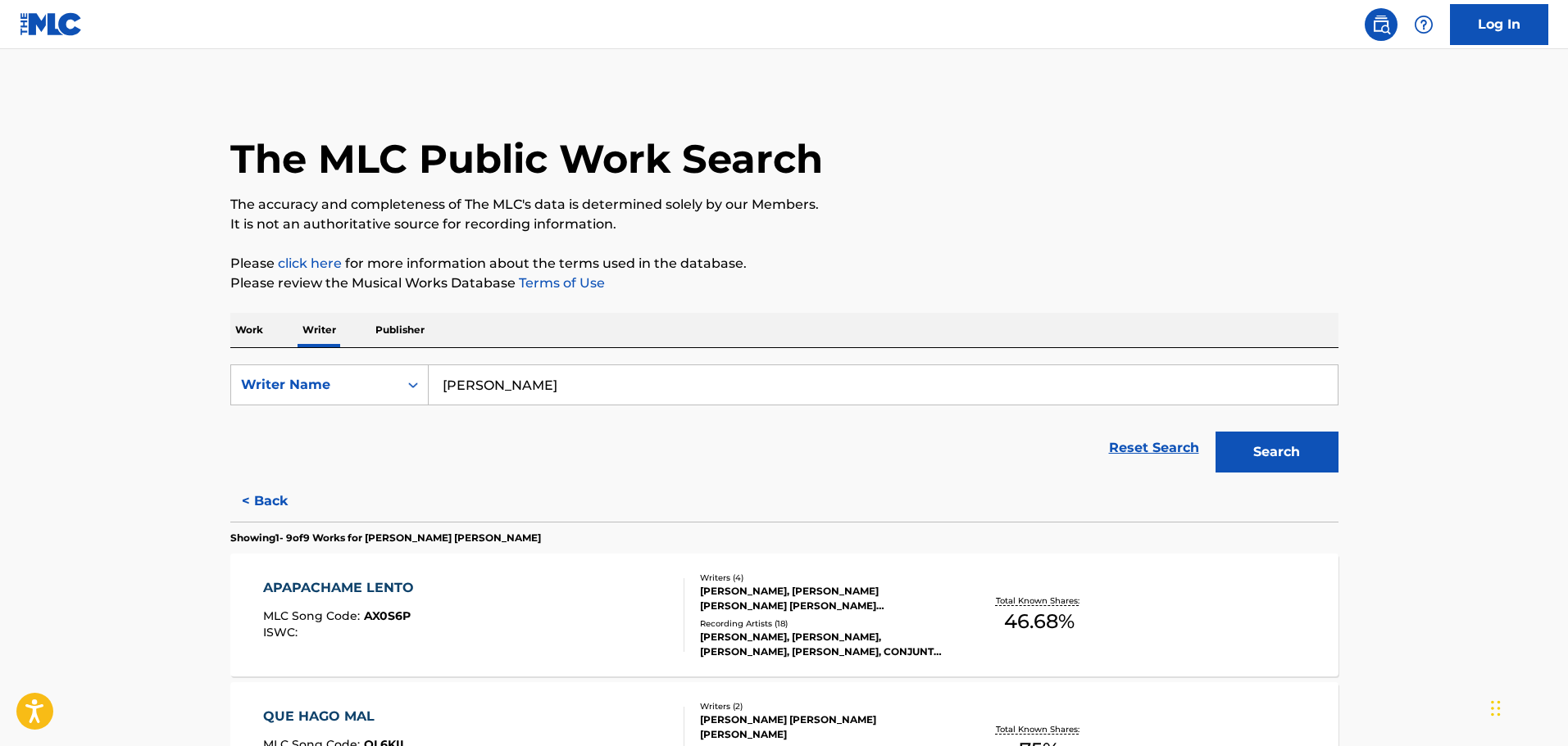
click at [464, 607] on div "APAPACHAME LENTO MLC Song Code : AX0S6P ISWC :" at bounding box center [473, 615] width 421 height 73
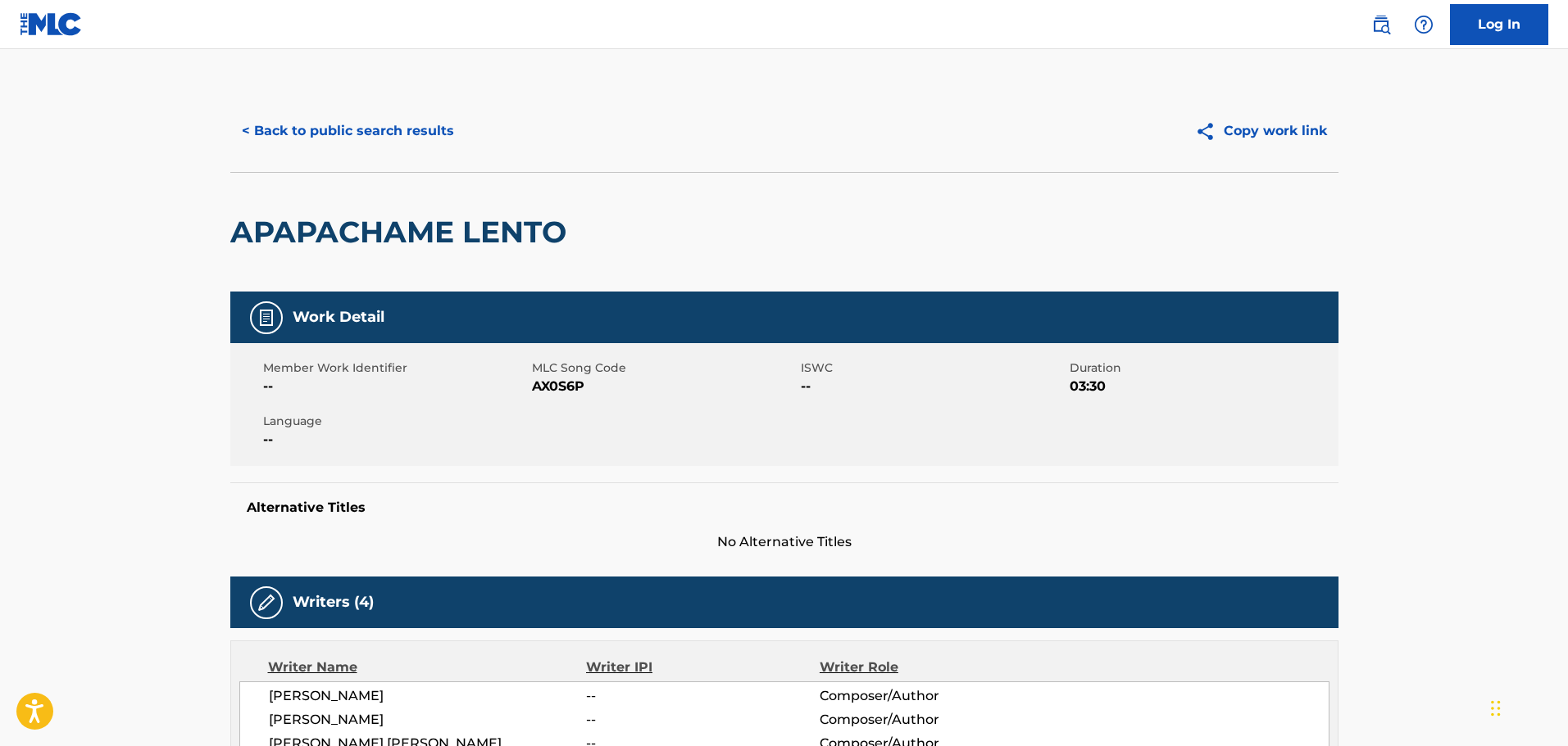
click at [352, 123] on button "< Back to public search results" at bounding box center [348, 130] width 236 height 41
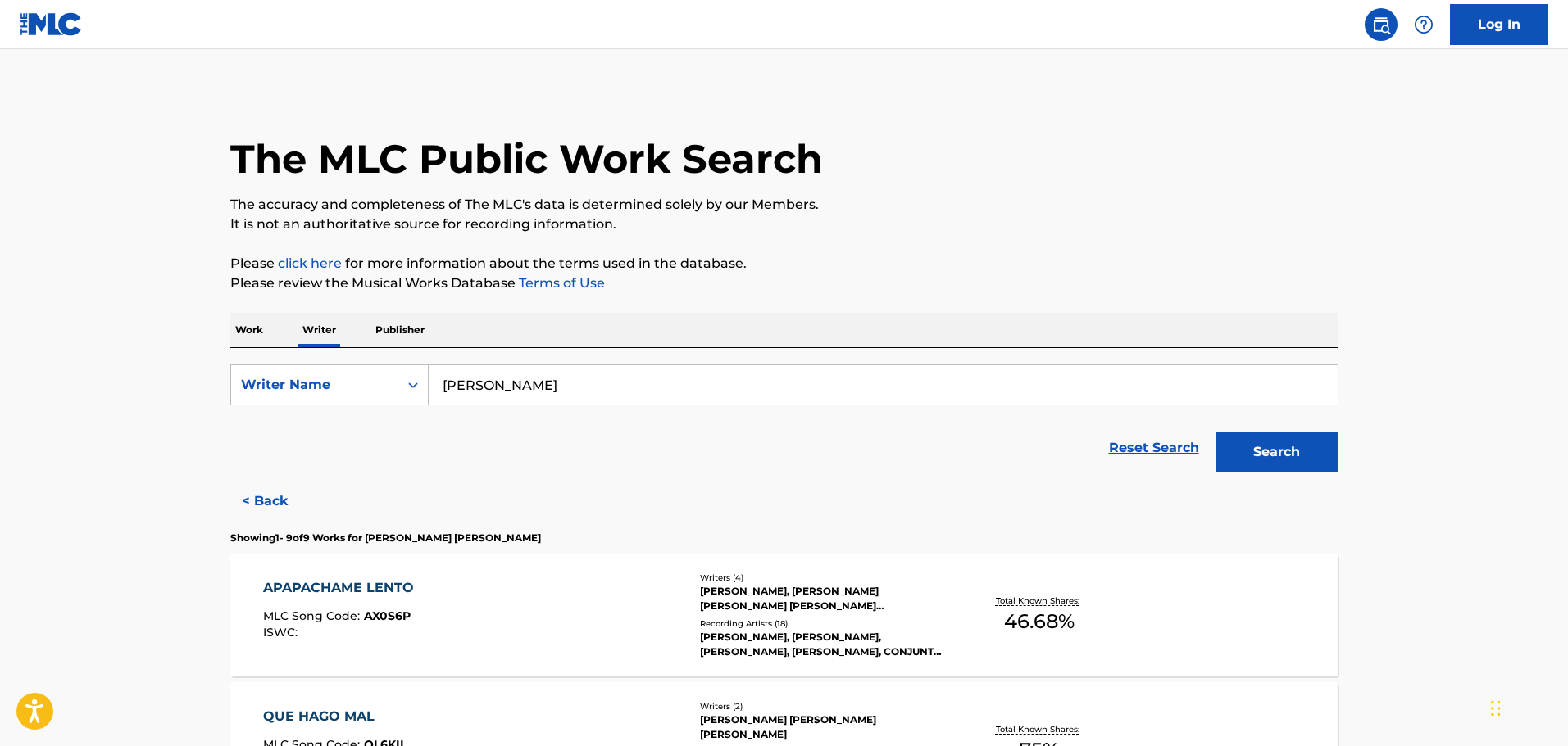
scroll to position [245, 0]
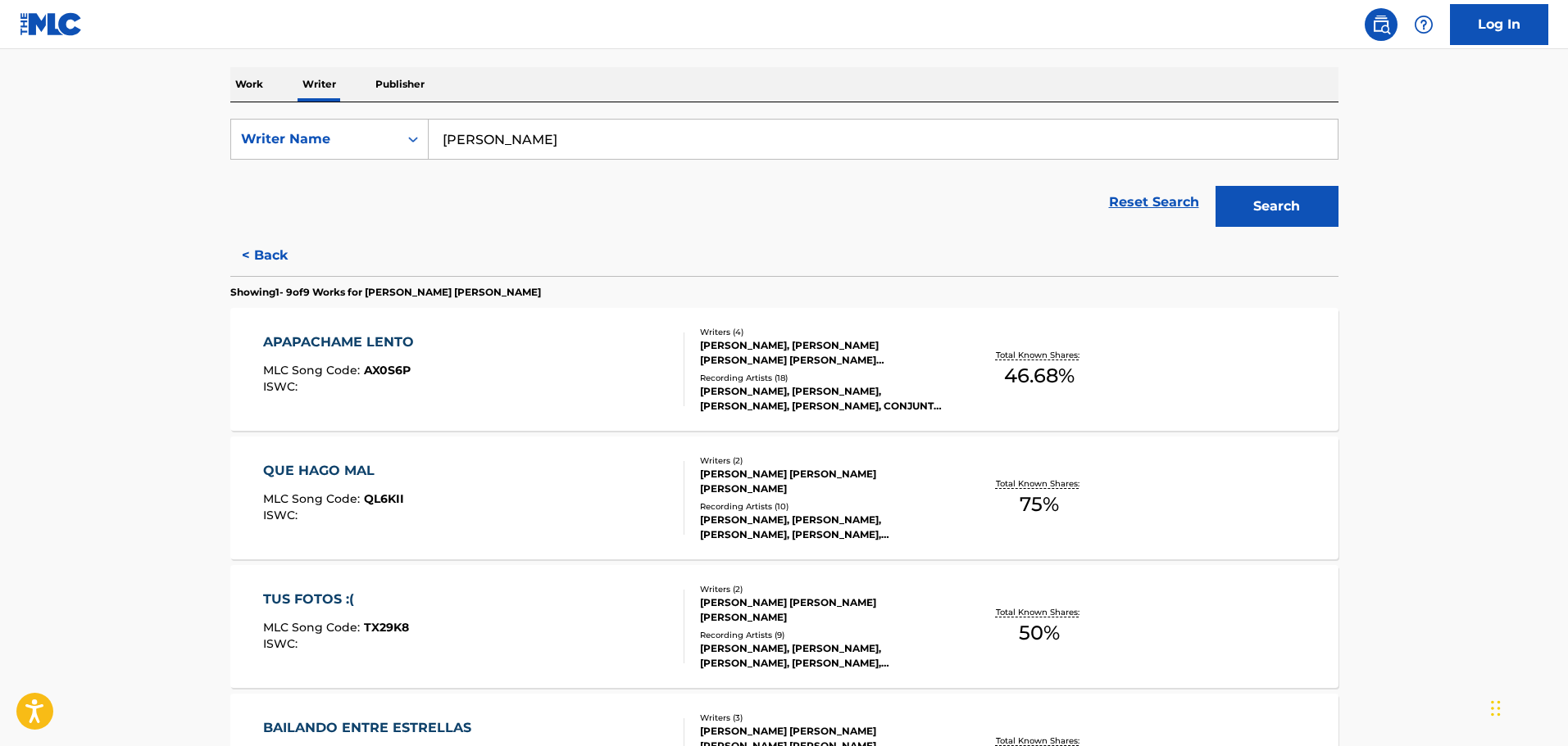
click at [571, 542] on div "QUE HAGO MAL MLC Song Code : QL6KII ISWC : Writers ( 2 ) ALEJANDRO LUNA CASAS, …" at bounding box center [784, 498] width 1108 height 123
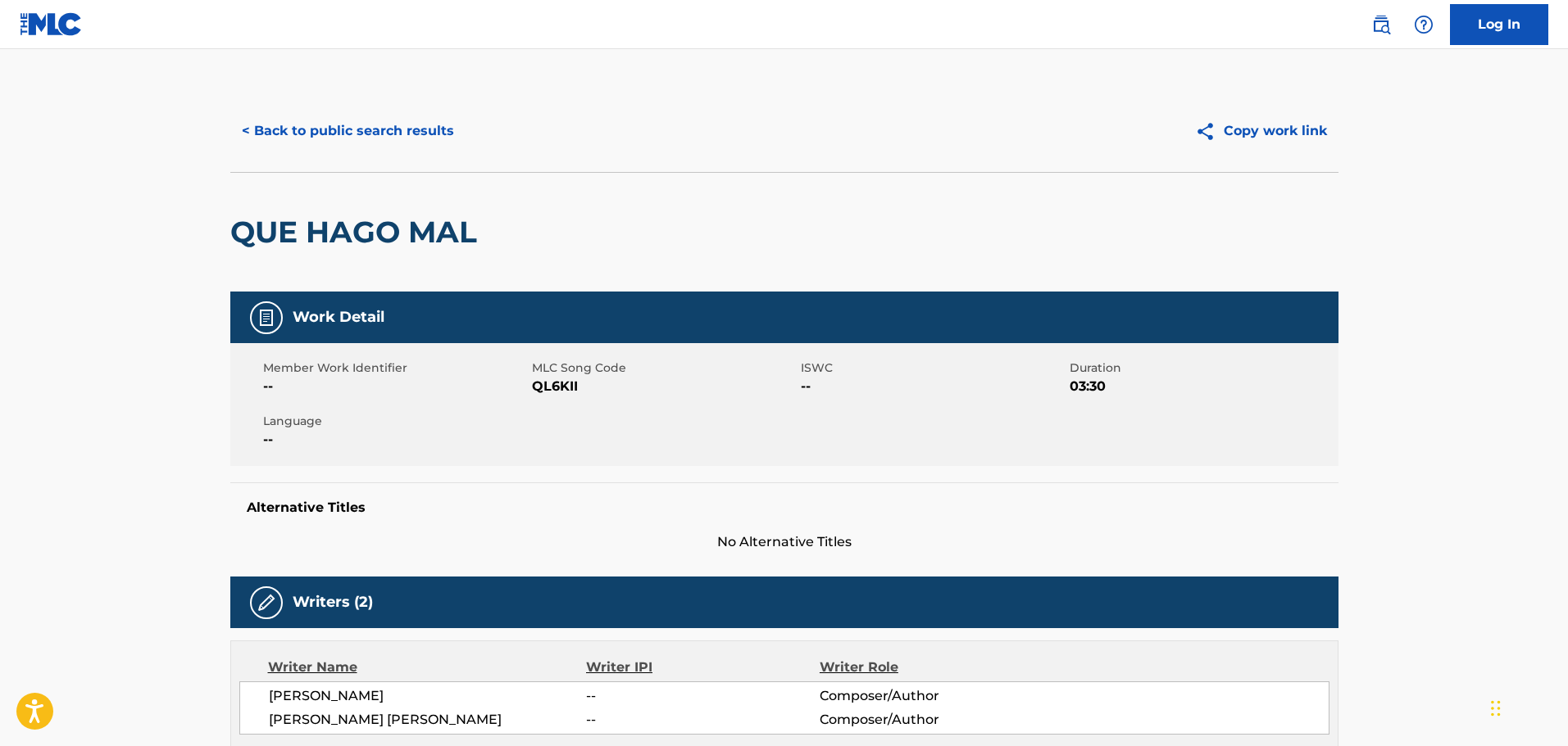
click at [420, 132] on button "< Back to public search results" at bounding box center [348, 130] width 236 height 41
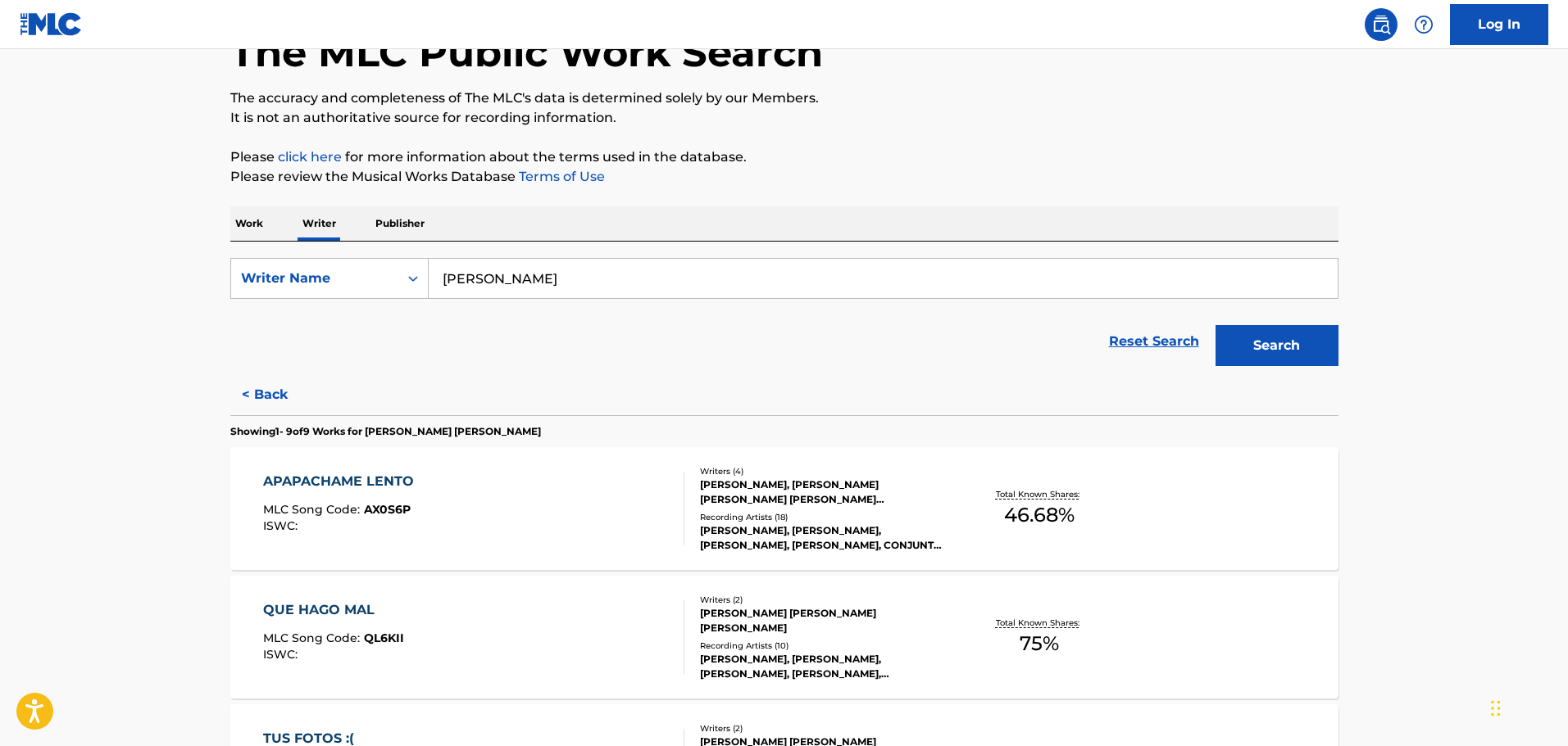
scroll to position [328, 0]
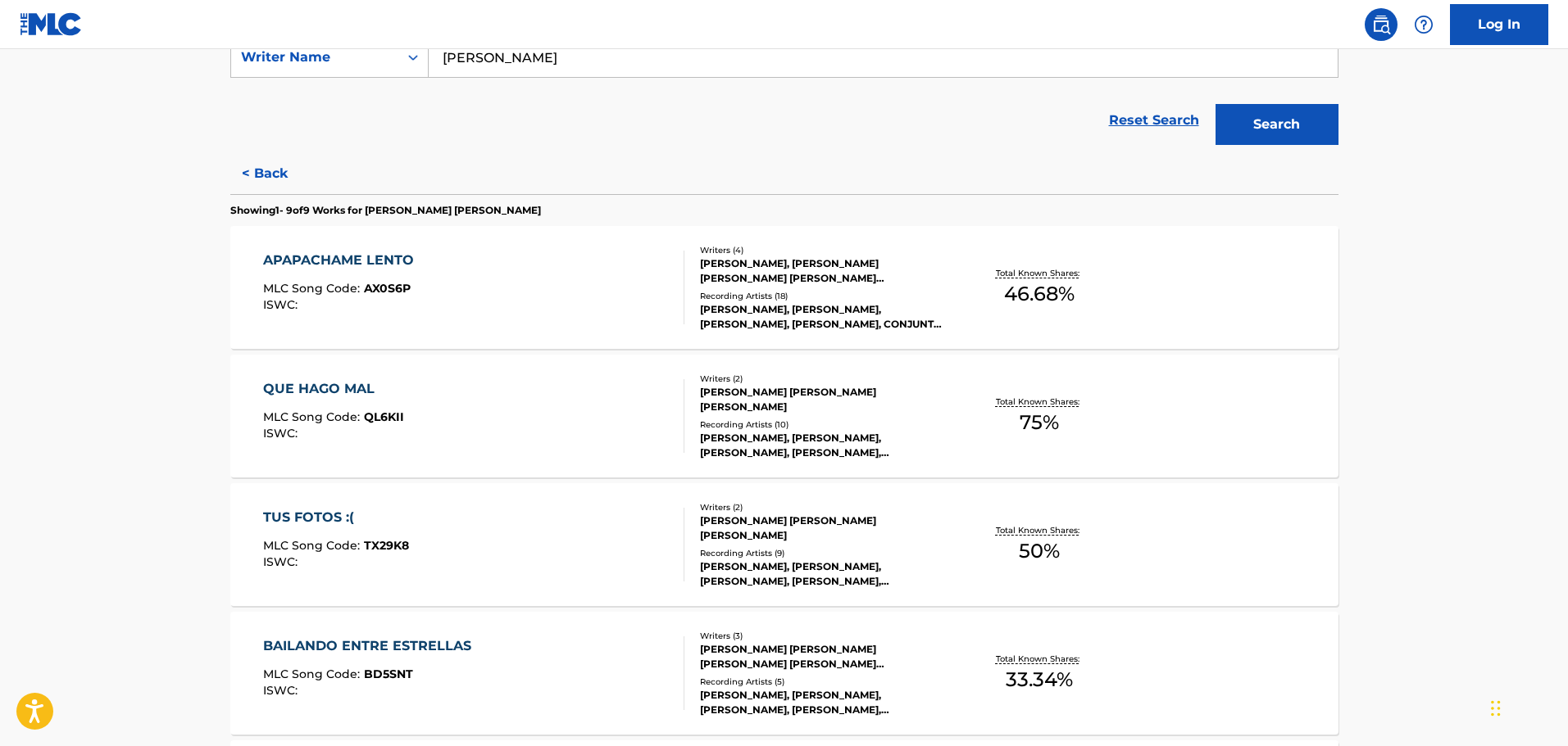
click at [465, 539] on div "TUS FOTOS :( MLC Song Code : TX29K8 ISWC :" at bounding box center [473, 544] width 421 height 73
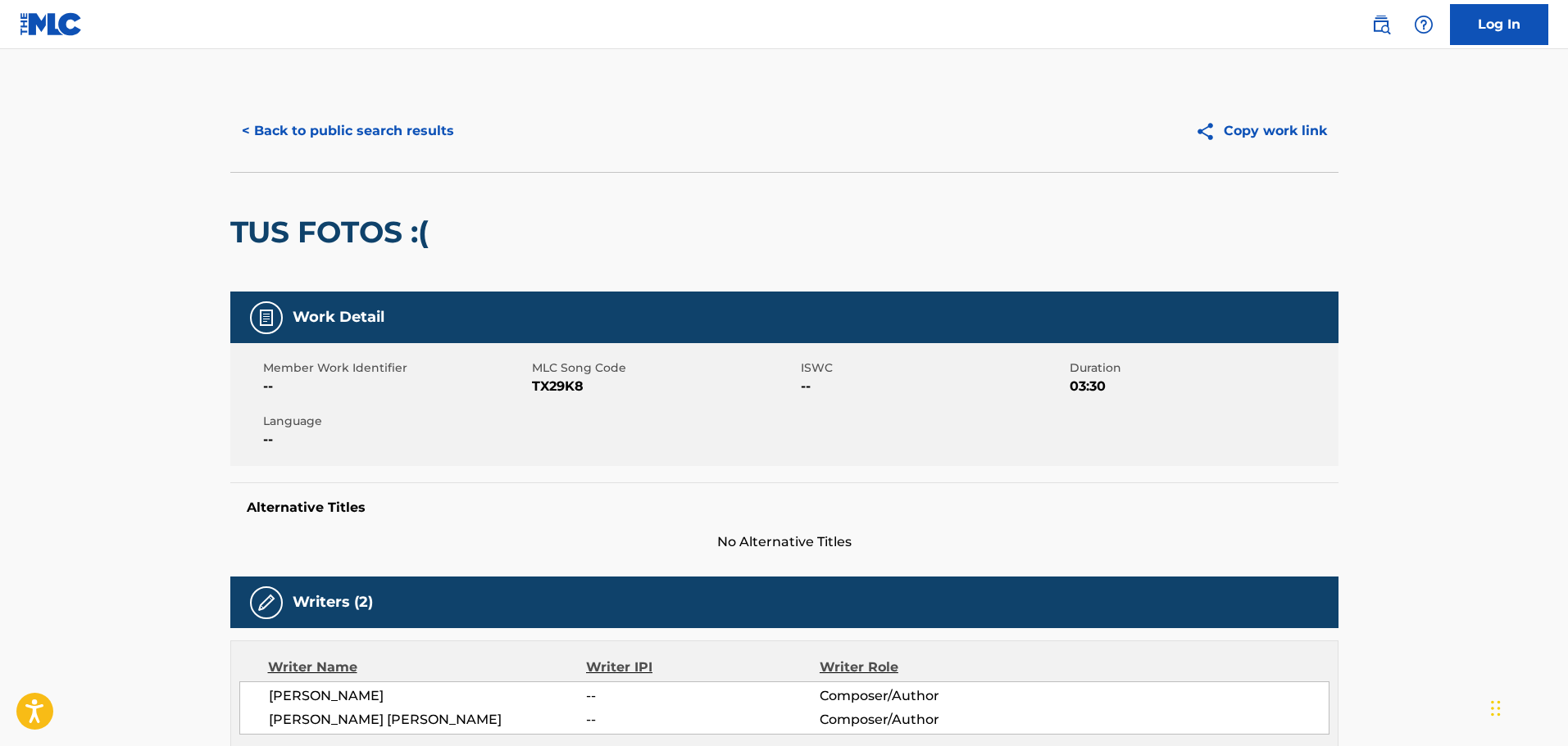
click at [386, 116] on button "< Back to public search results" at bounding box center [348, 130] width 236 height 41
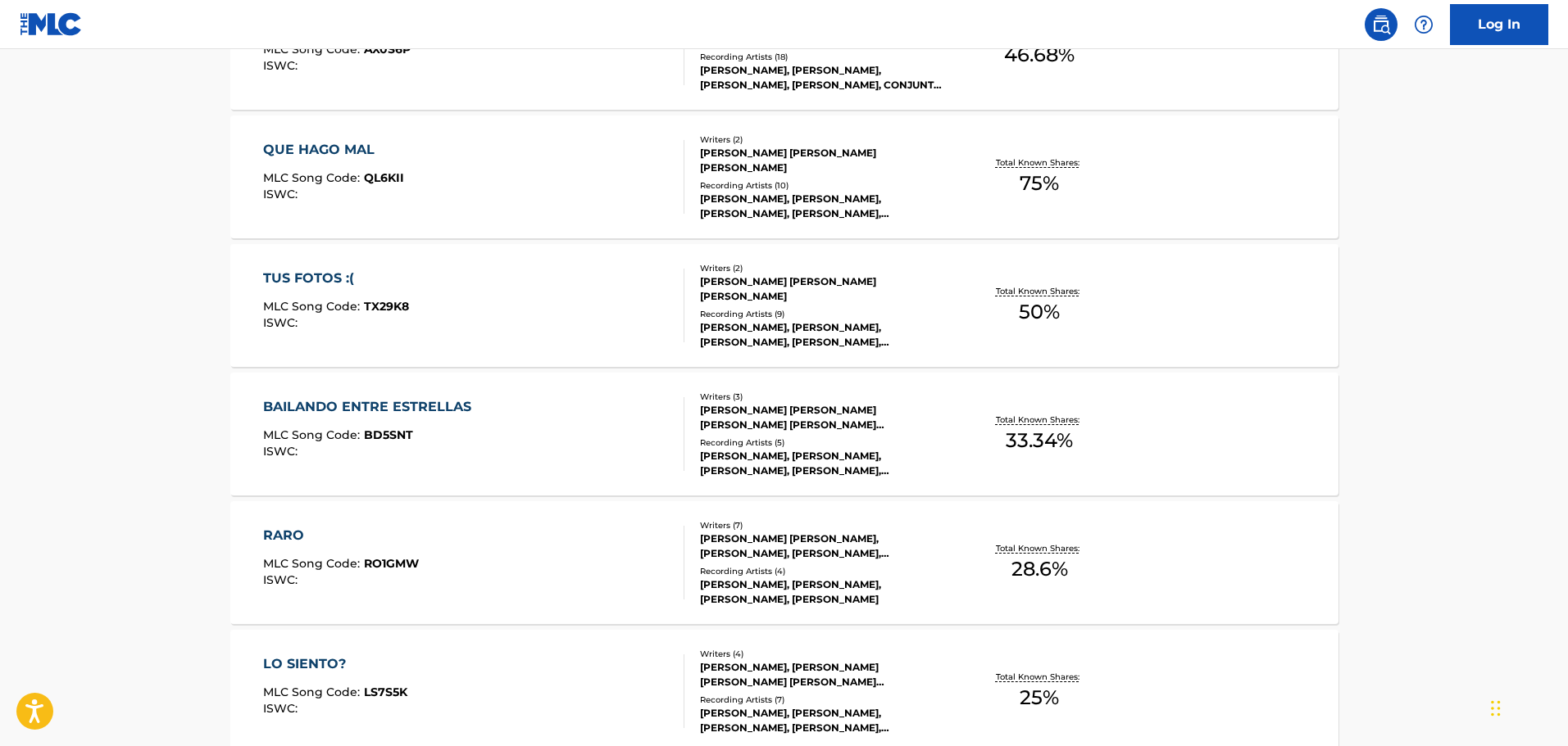
scroll to position [573, 0]
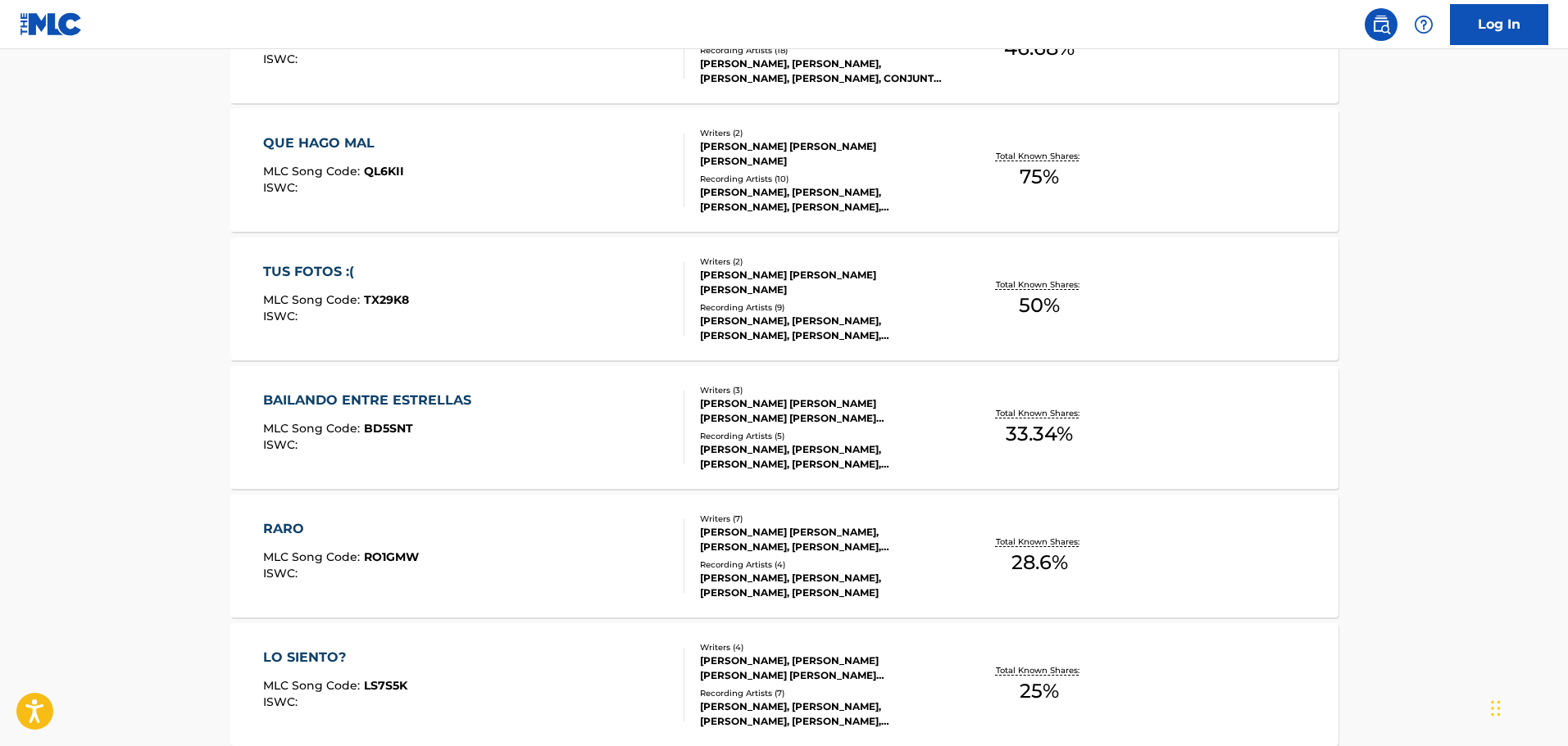
click at [495, 428] on div "BAILANDO ENTRE ESTRELLAS MLC Song Code : BD5SNT ISWC :" at bounding box center [473, 427] width 421 height 73
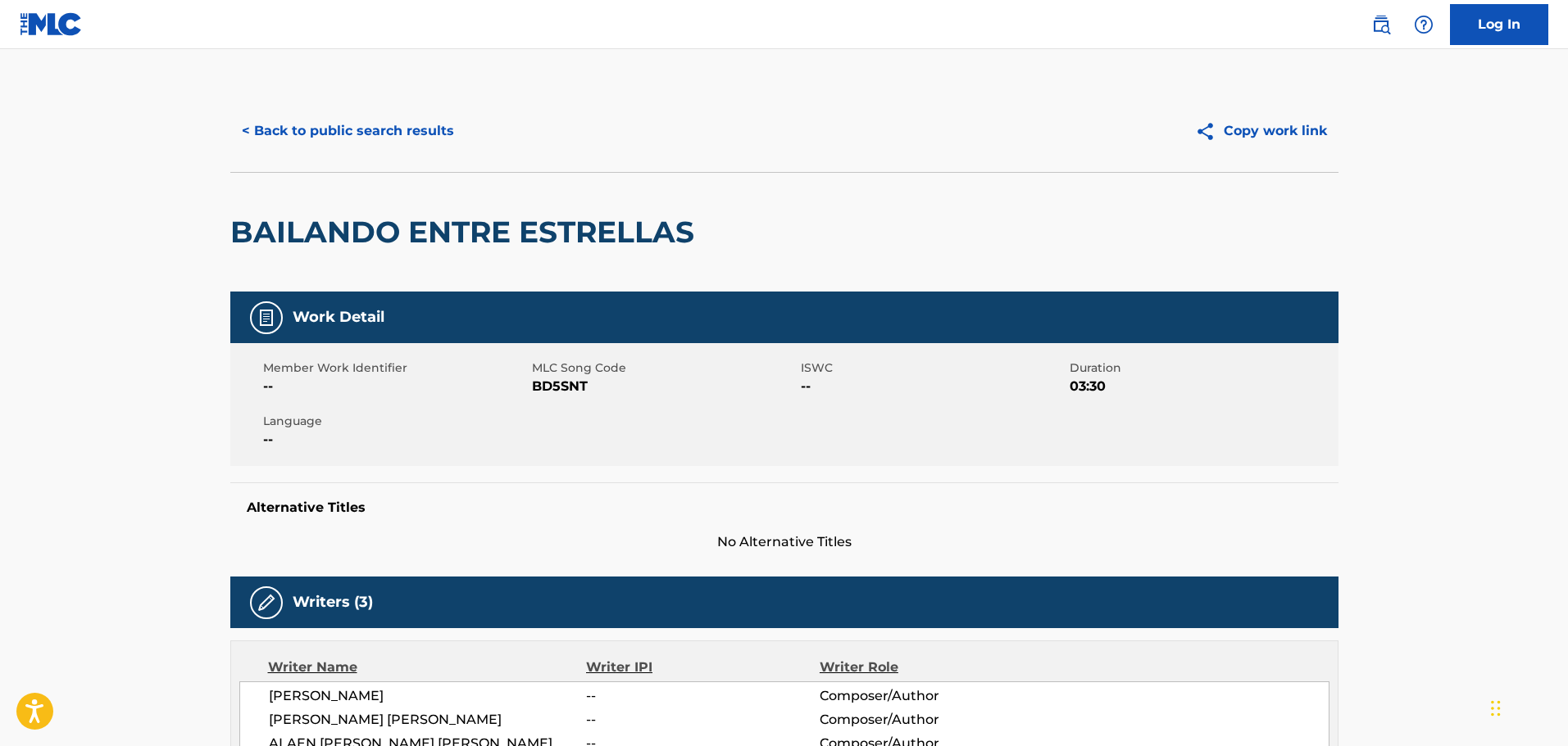
click at [397, 126] on button "< Back to public search results" at bounding box center [348, 130] width 236 height 41
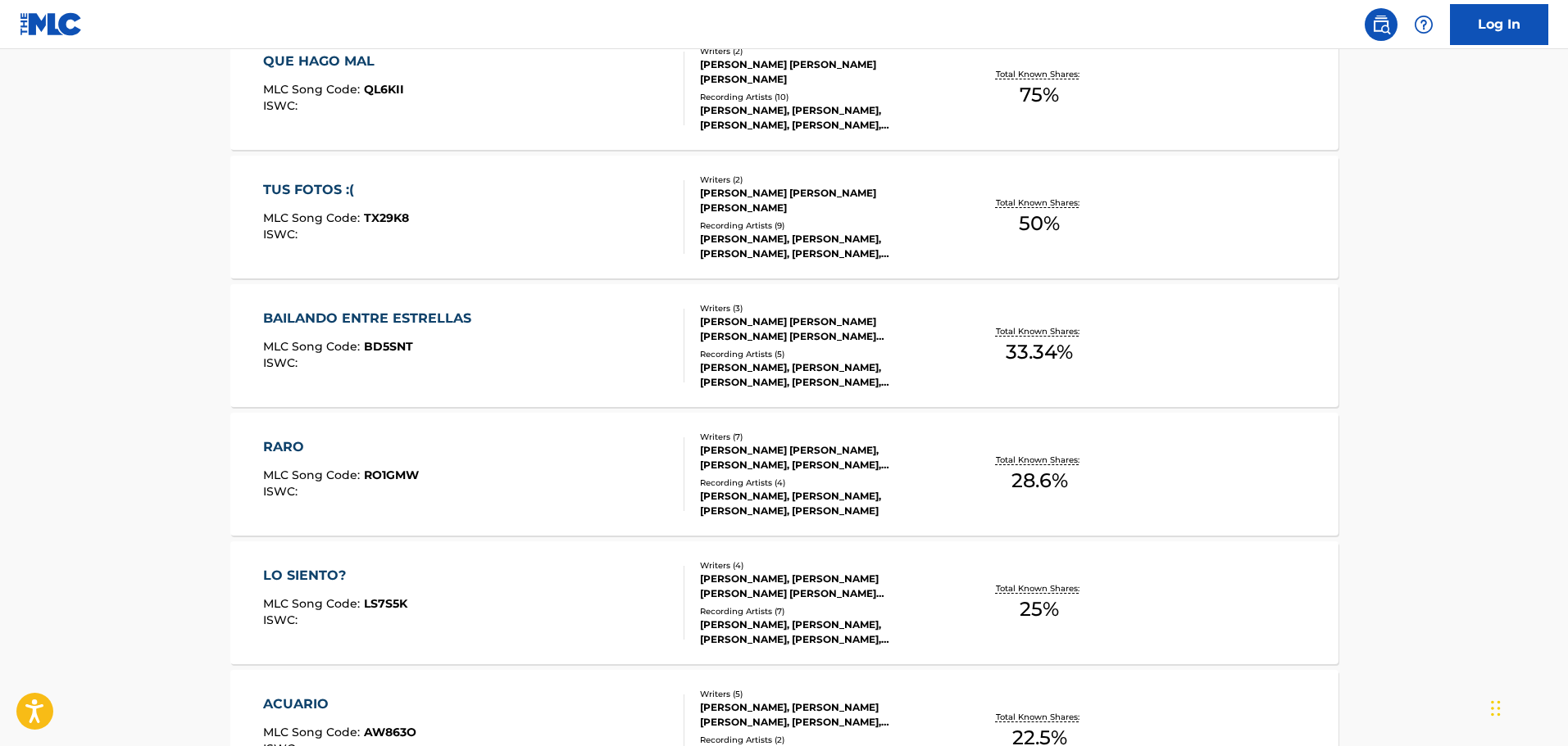
click at [487, 493] on div "RARO MLC Song Code : RO1GMW ISWC :" at bounding box center [473, 473] width 421 height 73
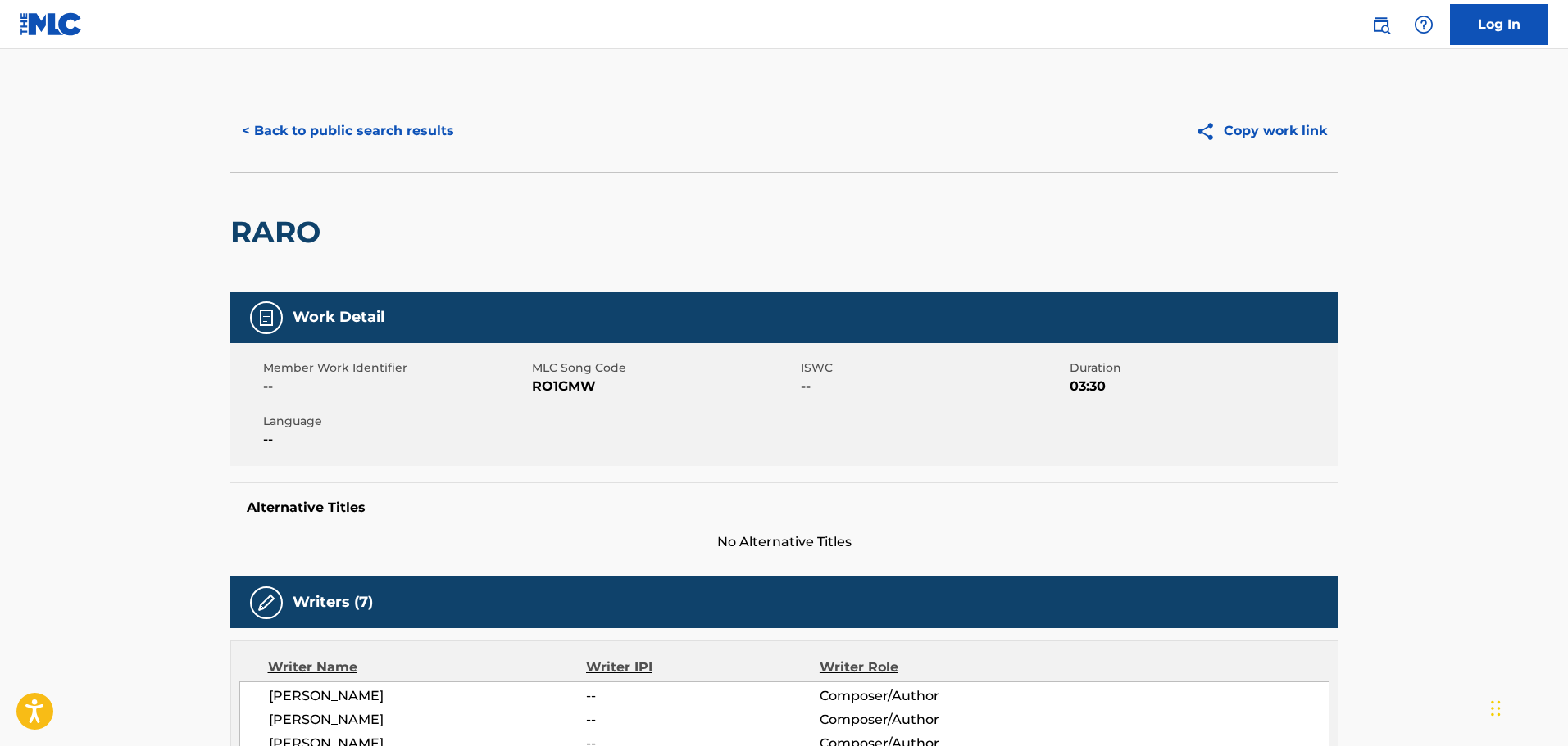
click at [407, 135] on button "< Back to public search results" at bounding box center [348, 130] width 236 height 41
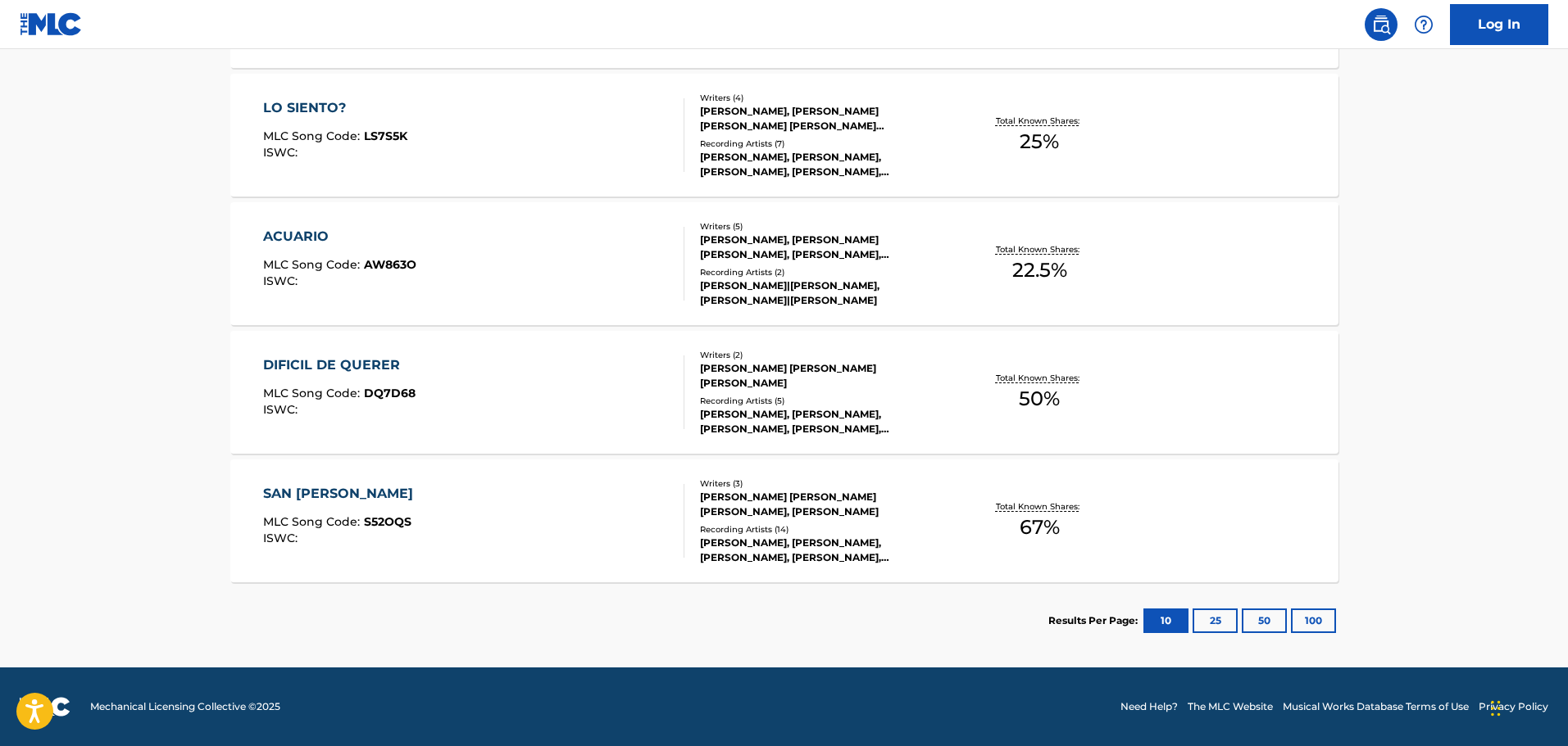
click at [540, 521] on div "SAN MIKE MLC Song Code : S52OQS ISWC :" at bounding box center [473, 521] width 421 height 73
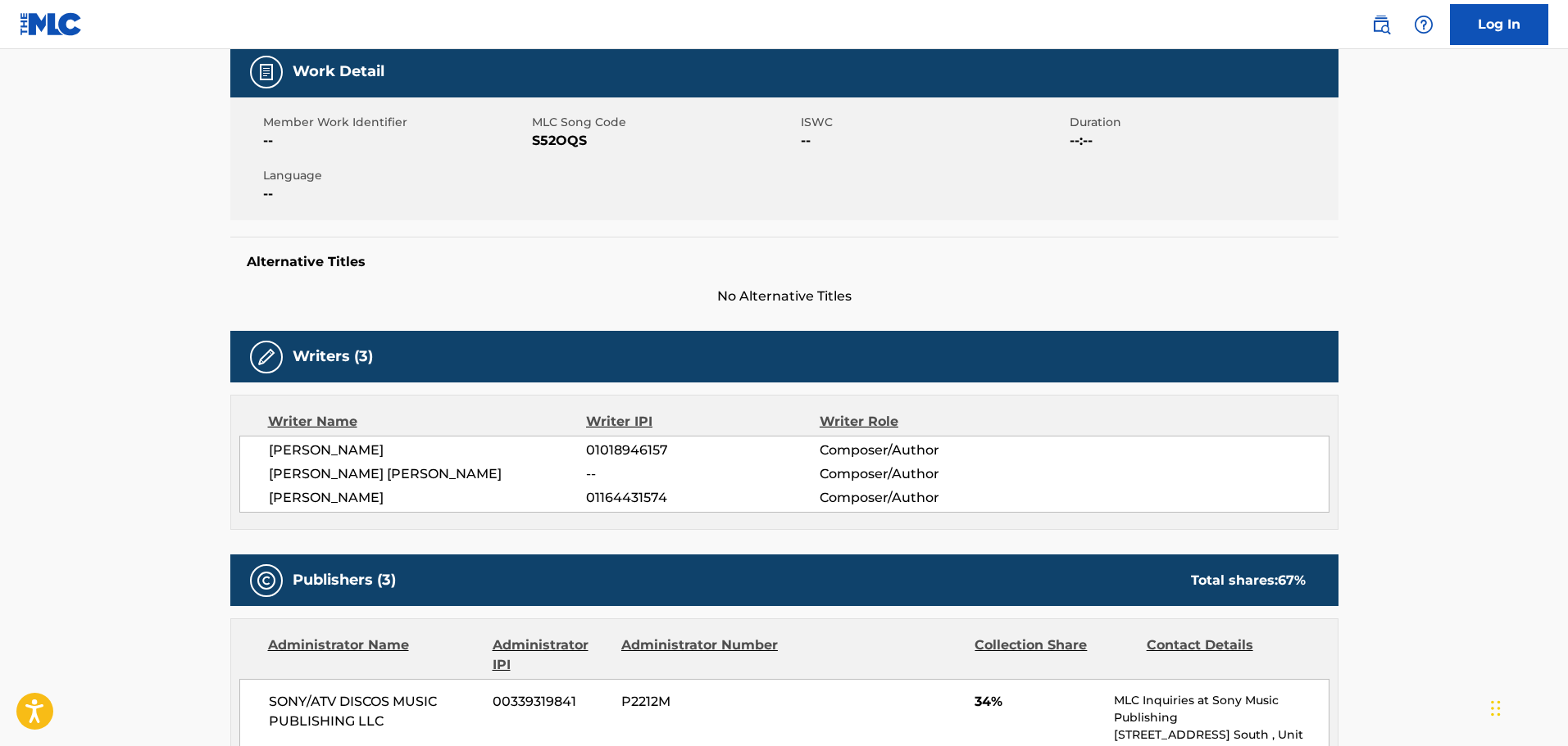
drag, startPoint x: 386, startPoint y: 473, endPoint x: 575, endPoint y: 473, distance: 189.0
click at [573, 473] on span "[PERSON_NAME] [PERSON_NAME]" at bounding box center [428, 474] width 318 height 20
drag, startPoint x: 522, startPoint y: 547, endPoint x: 509, endPoint y: 521, distance: 29.1
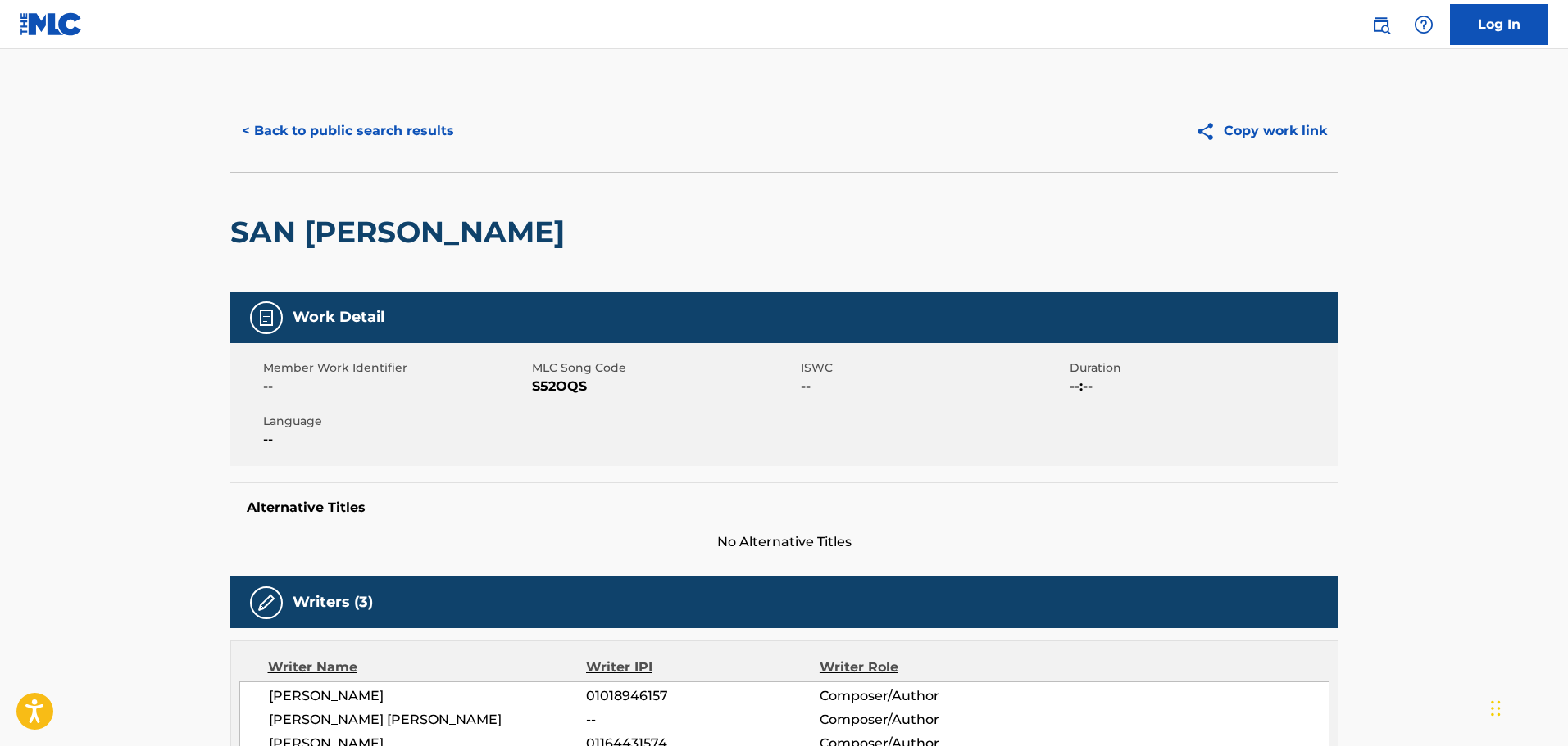
click at [380, 111] on button "< Back to public search results" at bounding box center [348, 130] width 236 height 41
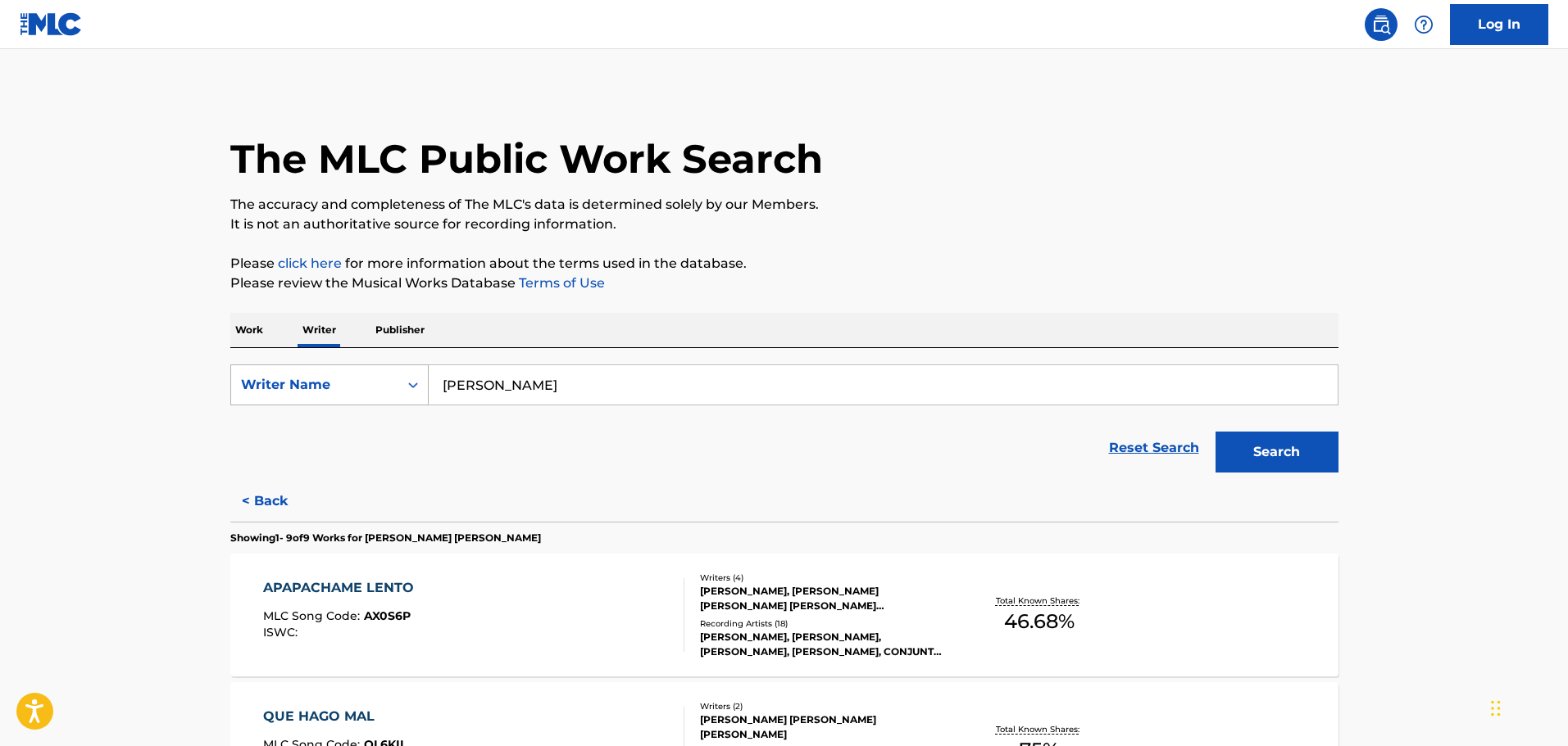
drag, startPoint x: 714, startPoint y: 395, endPoint x: 240, endPoint y: 393, distance: 474.0
click at [240, 393] on div "SearchWithCriteriaa9c87e9f-f1ed-4aac-a1ba-edbd25ad39cd Writer Name Maximiliando…" at bounding box center [784, 385] width 1108 height 41
click at [707, 392] on input "Maximiliando Ramiro Bayardo Luquin" at bounding box center [883, 385] width 909 height 39
drag, startPoint x: 741, startPoint y: 393, endPoint x: 362, endPoint y: 383, distance: 379.1
click at [362, 383] on div "SearchWithCriteria14140f8a-33c1-4165-b9c6-19c01b30c8e6 Writer Name [PERSON_NAME]" at bounding box center [784, 385] width 1108 height 41
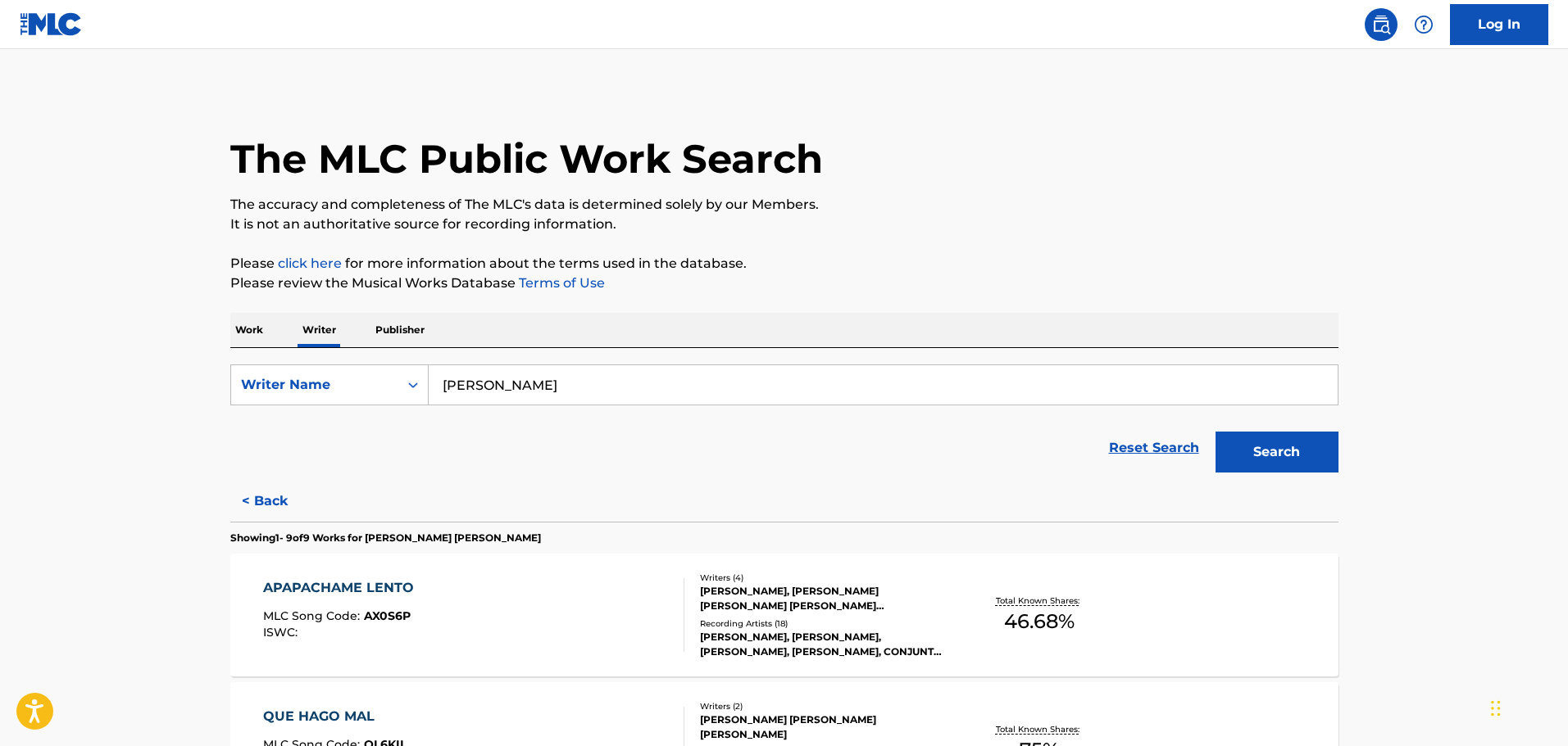
click at [515, 388] on input "[PERSON_NAME]" at bounding box center [883, 385] width 909 height 39
click at [522, 387] on input "[PERSON_NAME]" at bounding box center [883, 385] width 909 height 39
click at [1259, 449] on button "Search" at bounding box center [1277, 452] width 123 height 41
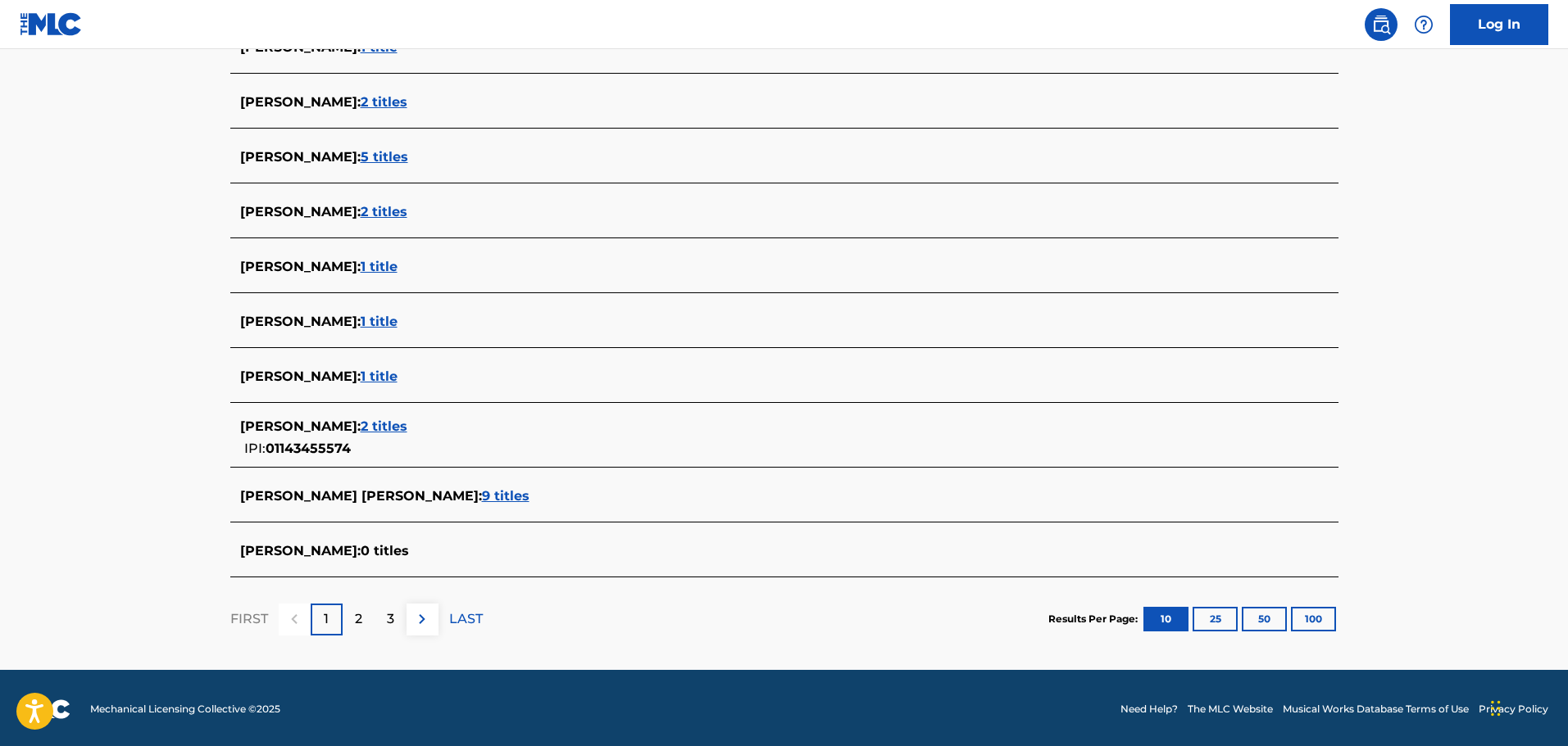
scroll to position [491, 0]
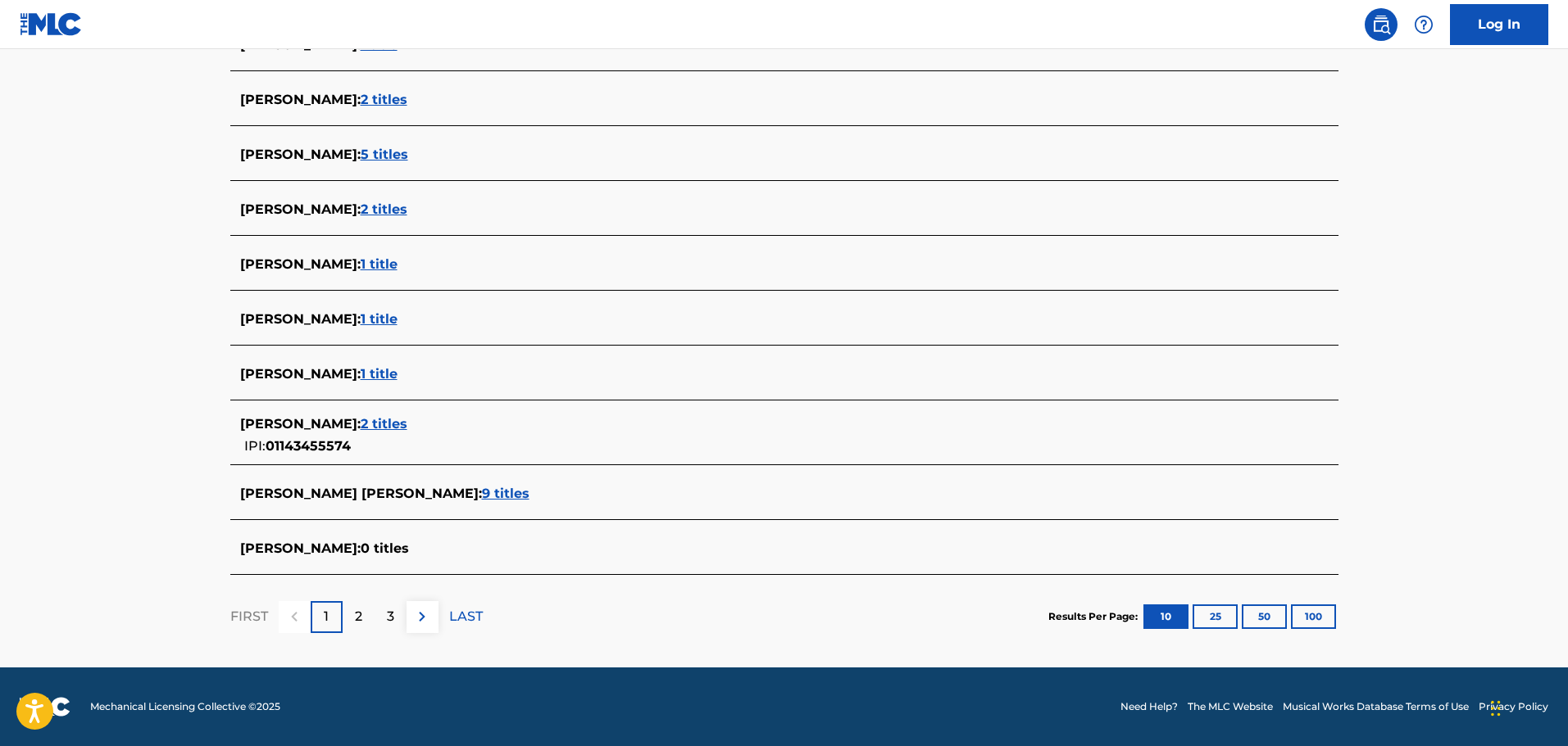
click at [1306, 610] on button "100" at bounding box center [1313, 617] width 45 height 24
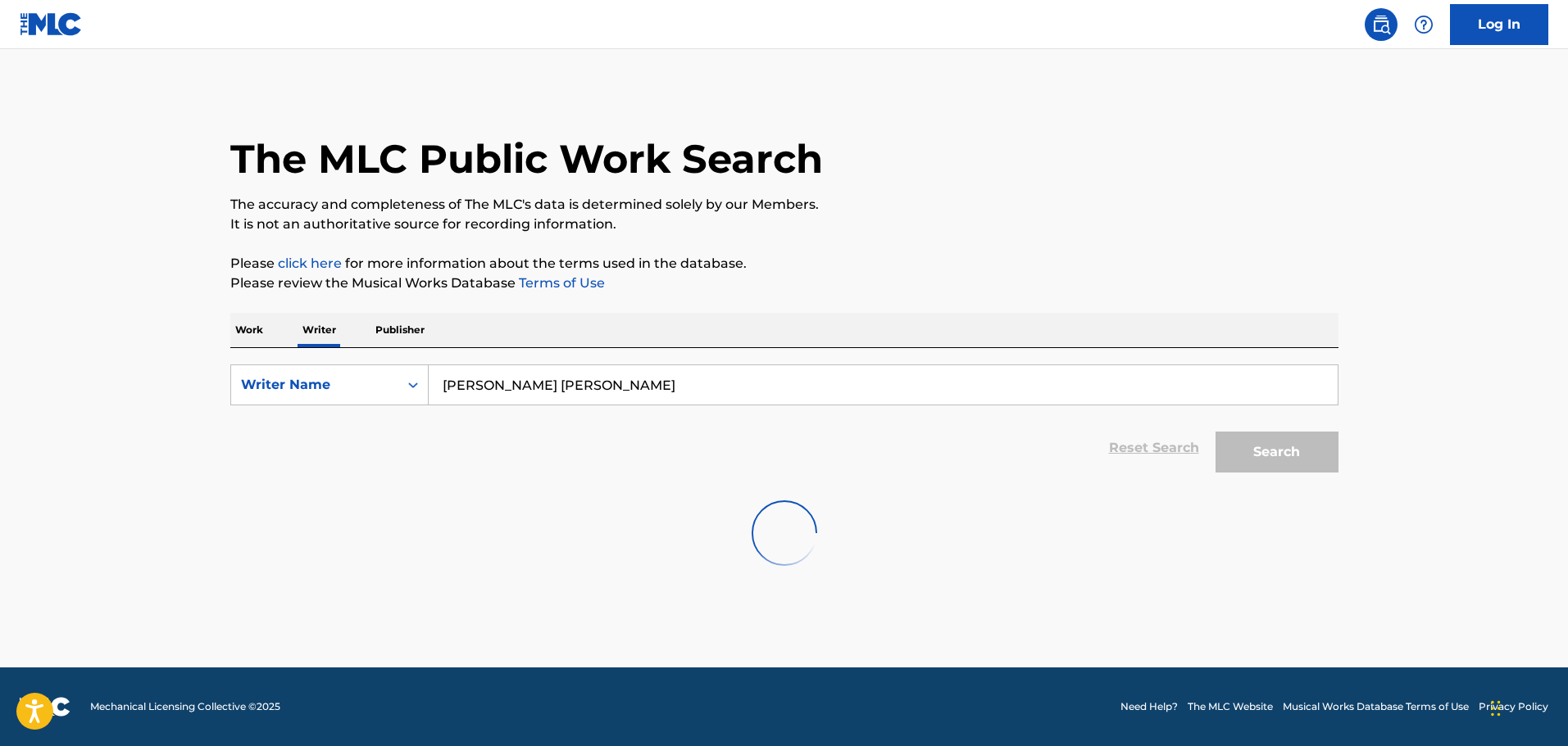
click at [677, 387] on input "[PERSON_NAME] [PERSON_NAME]" at bounding box center [883, 385] width 909 height 39
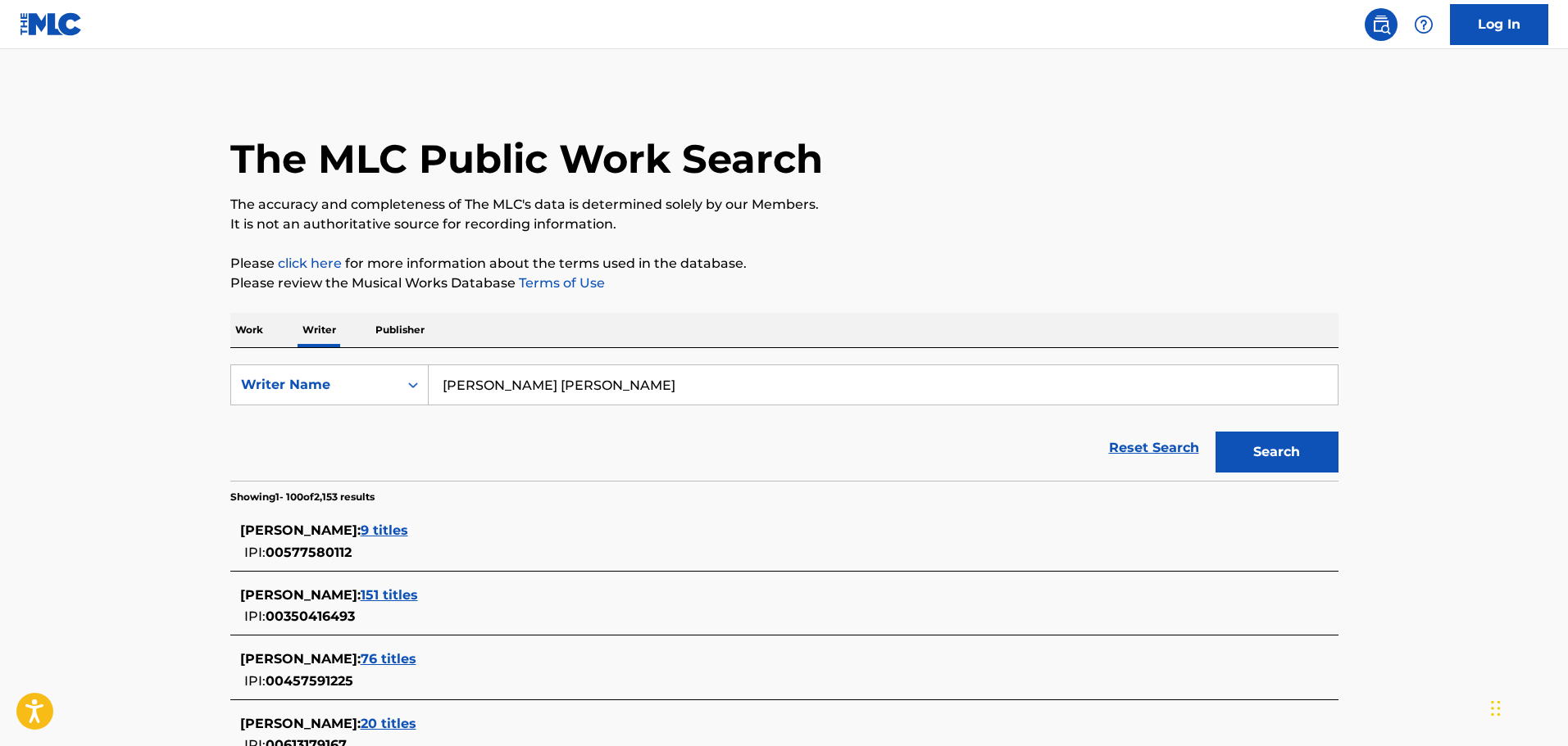
click at [651, 536] on div "[PERSON_NAME] : 9 titles" at bounding box center [763, 531] width 1046 height 20
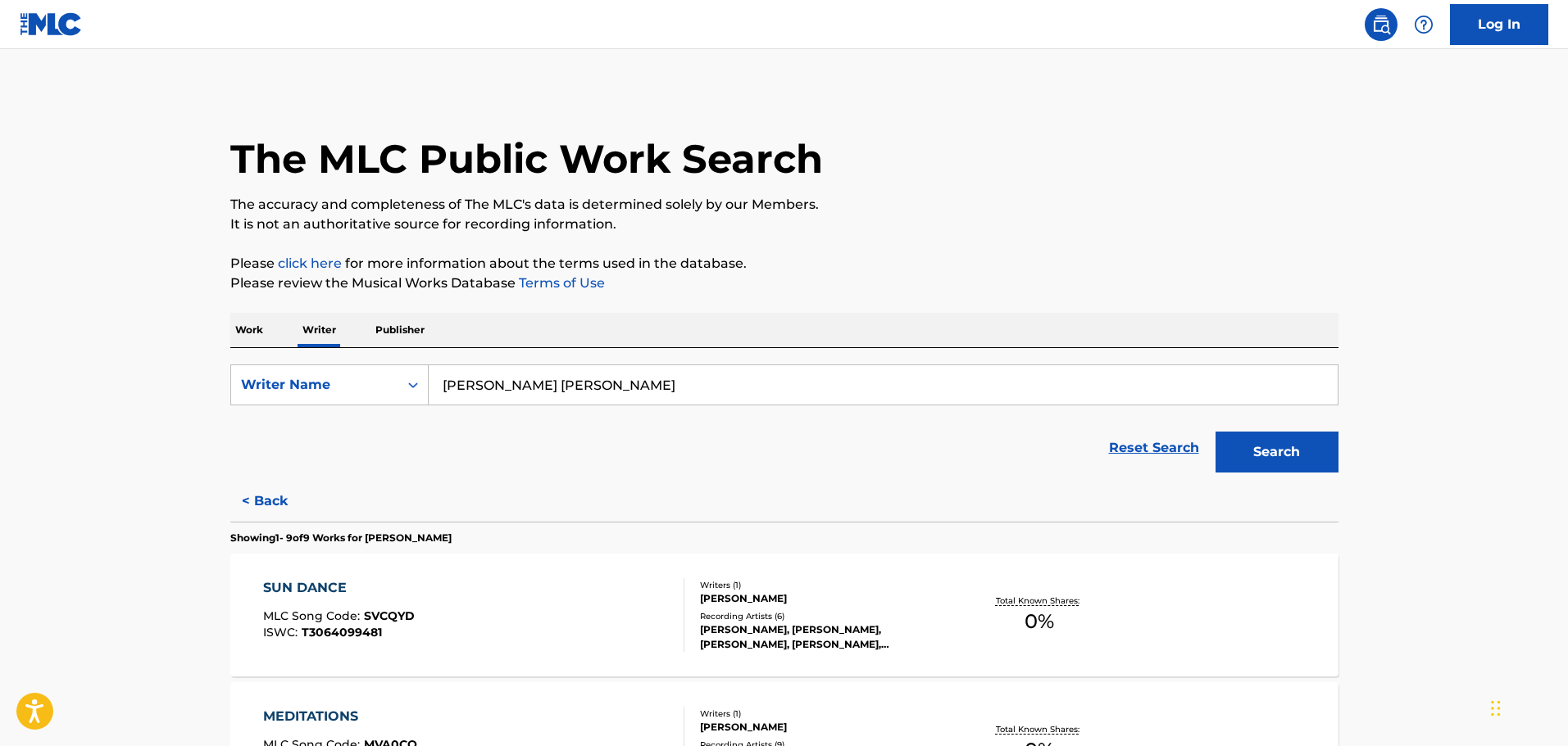
drag, startPoint x: 685, startPoint y: 394, endPoint x: 533, endPoint y: 387, distance: 152.2
click at [533, 387] on input "[PERSON_NAME] [PERSON_NAME]" at bounding box center [883, 385] width 909 height 39
type input "[PERSON_NAME]"
click at [1236, 453] on button "Search" at bounding box center [1277, 452] width 123 height 41
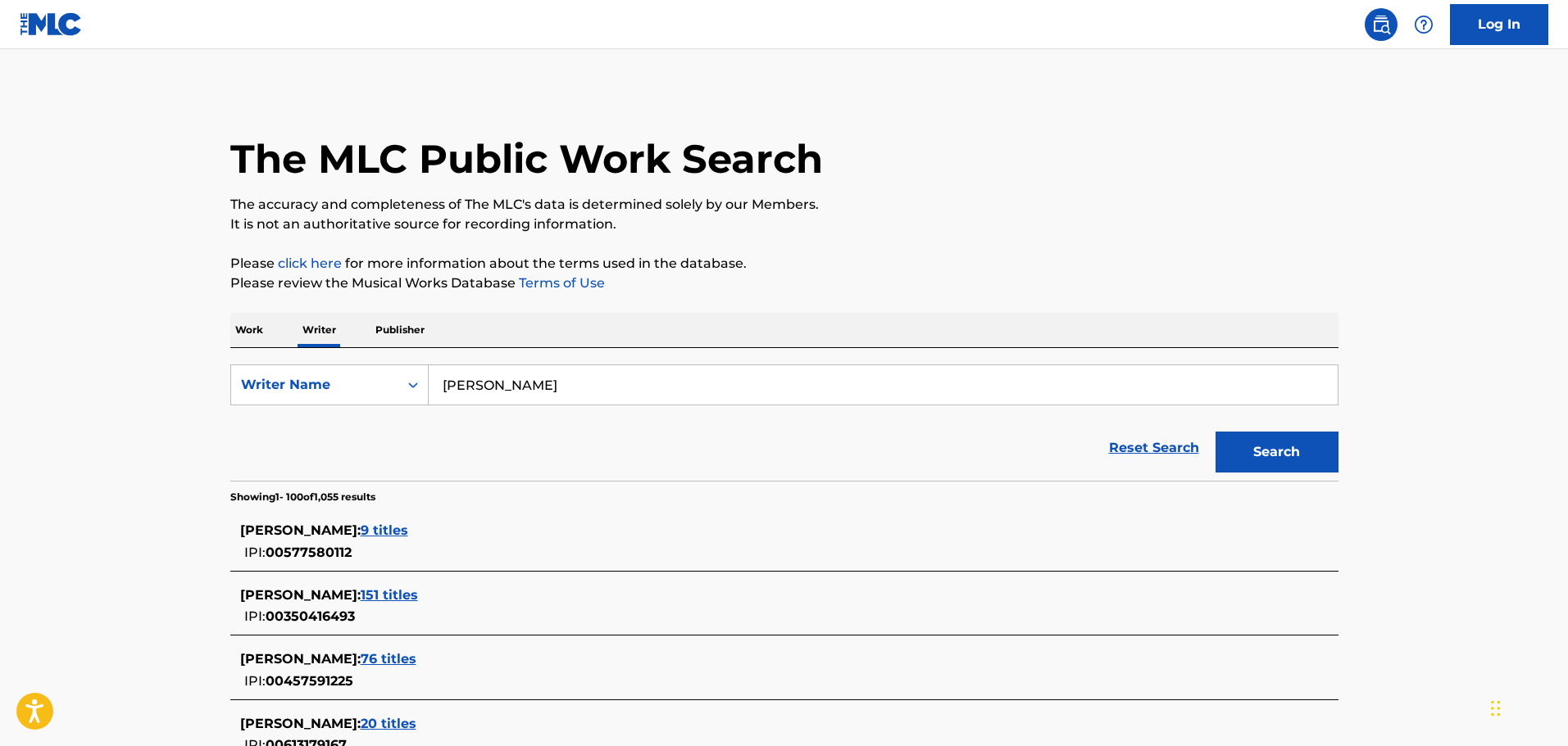
click at [255, 335] on p "Work" at bounding box center [249, 330] width 38 height 34
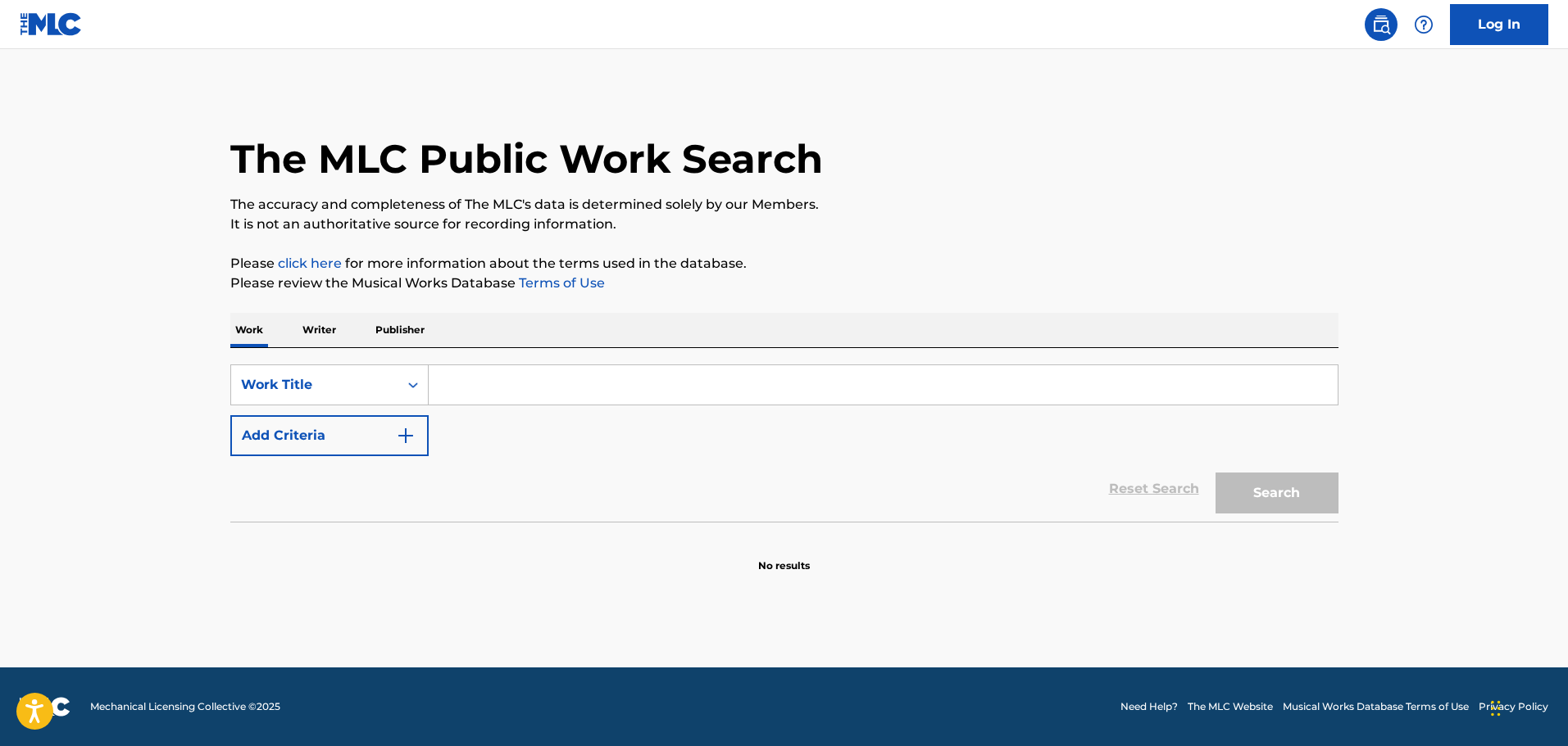
click at [495, 392] on input "Search Form" at bounding box center [883, 385] width 909 height 39
paste input "[PERSON_NAME] CASA"
type input "[PERSON_NAME] CASA"
